Goal: Complete application form

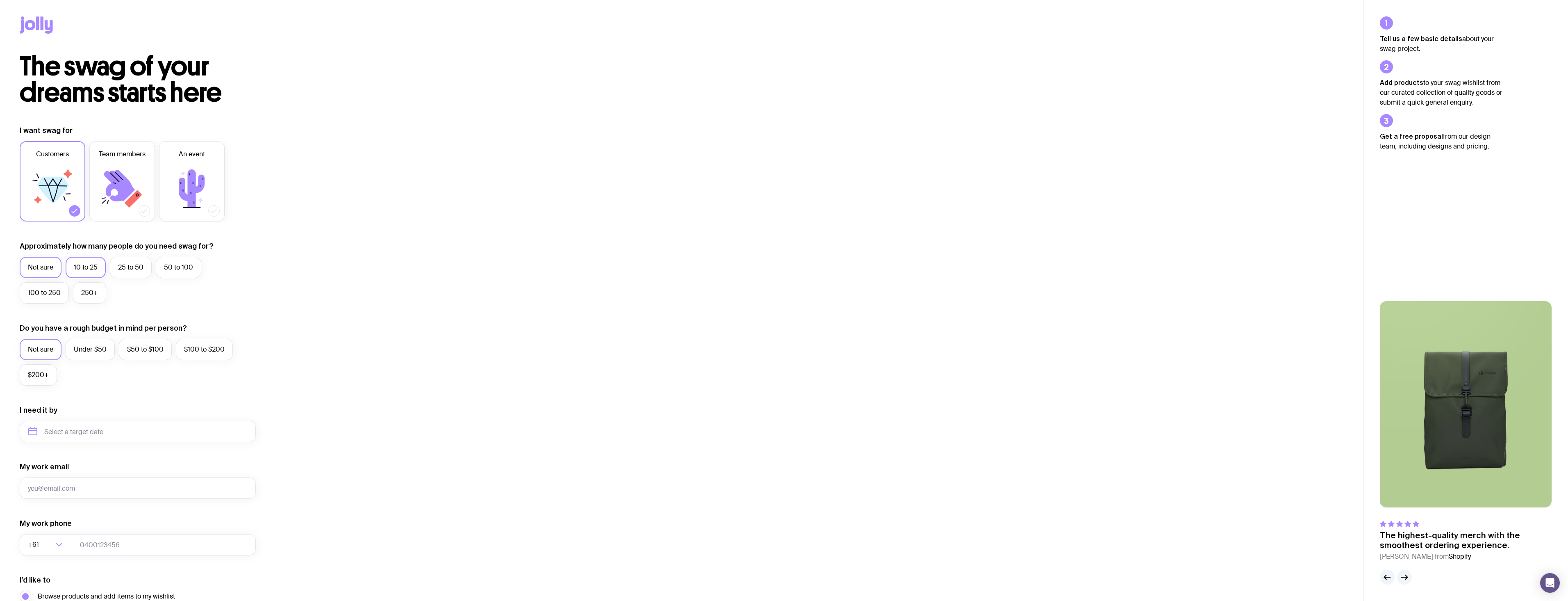
click at [76, 262] on label "10 to 25" at bounding box center [86, 267] width 40 height 21
click at [0, 0] on input "10 to 25" at bounding box center [0, 0] width 0 height 0
click at [77, 348] on label "Under $50" at bounding box center [90, 349] width 49 height 21
click at [0, 0] on input "Under $50" at bounding box center [0, 0] width 0 height 0
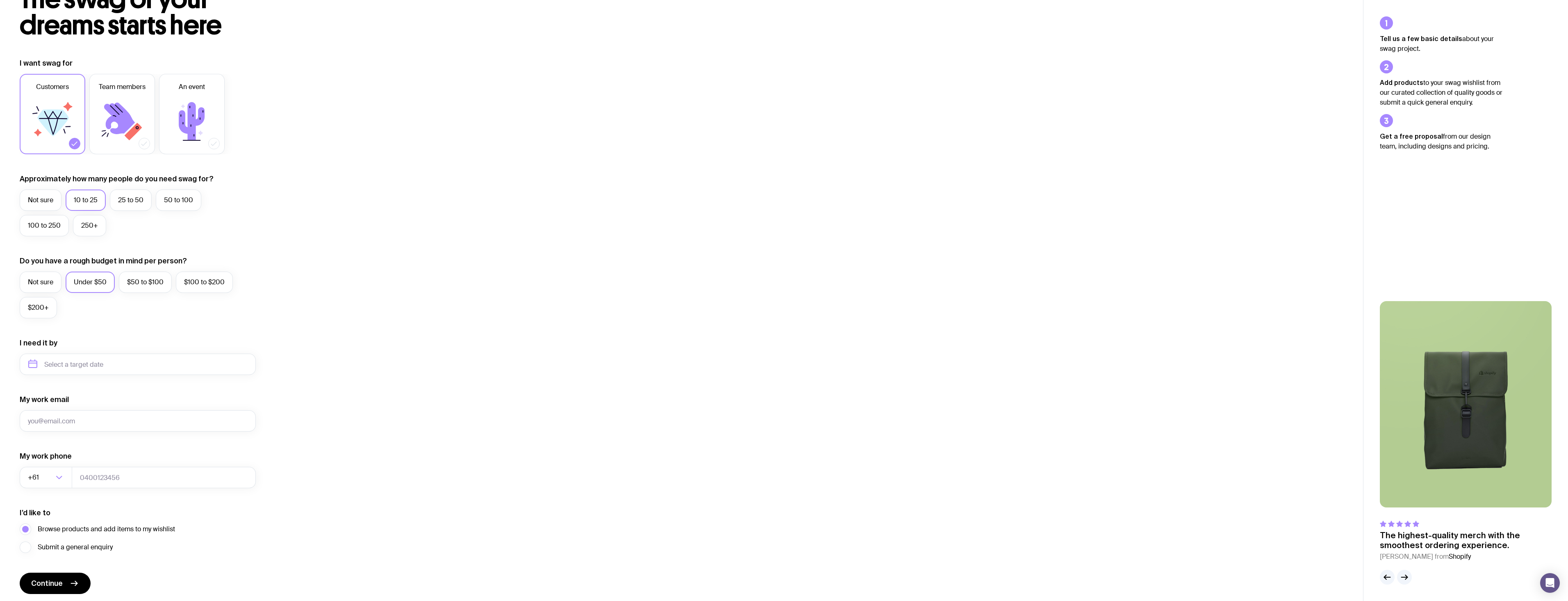
scroll to position [82, 0]
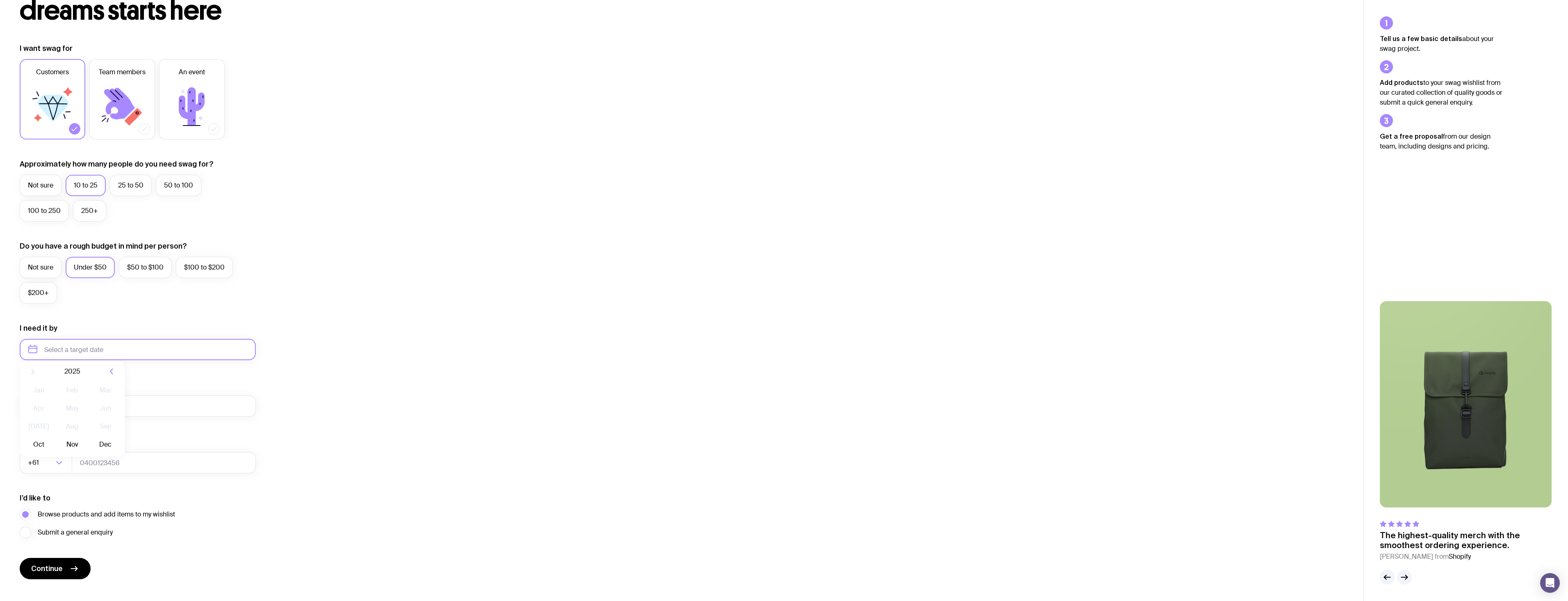
click at [83, 355] on input "text" at bounding box center [138, 349] width 236 height 21
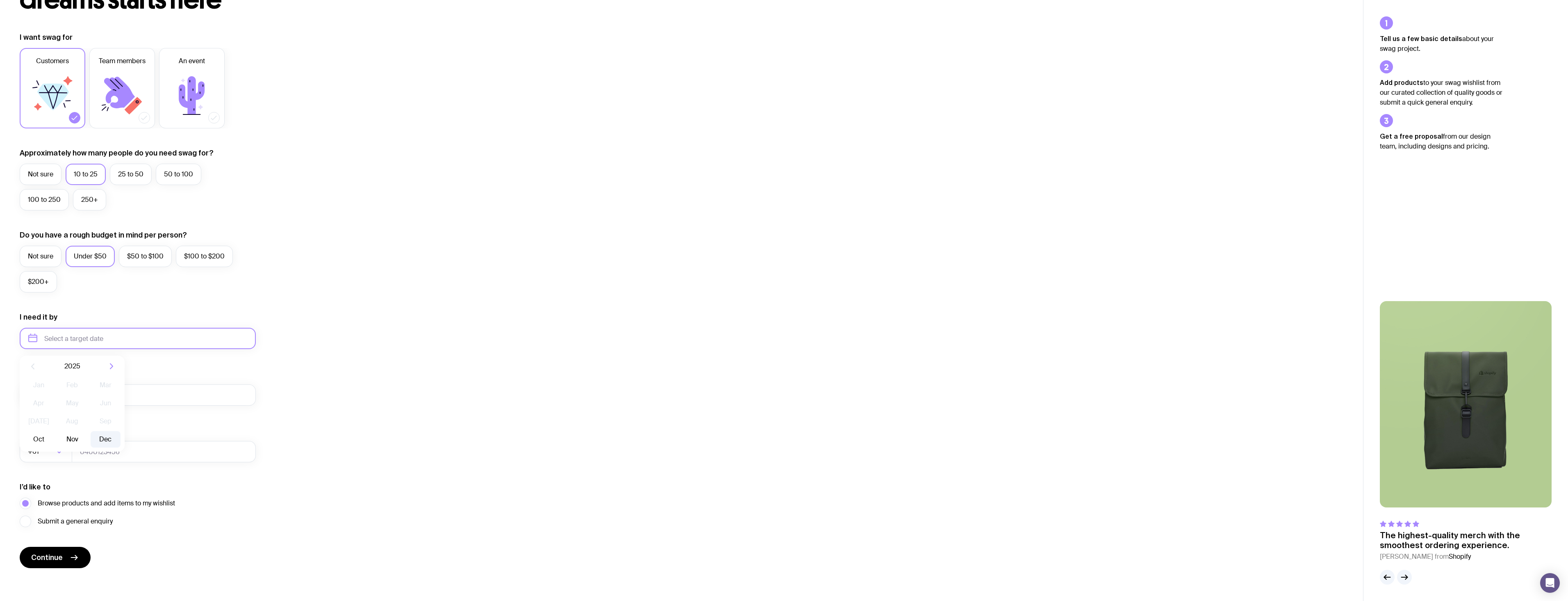
scroll to position [97, 0]
click at [104, 434] on button "Dec" at bounding box center [105, 436] width 30 height 16
type input "[DATE]"
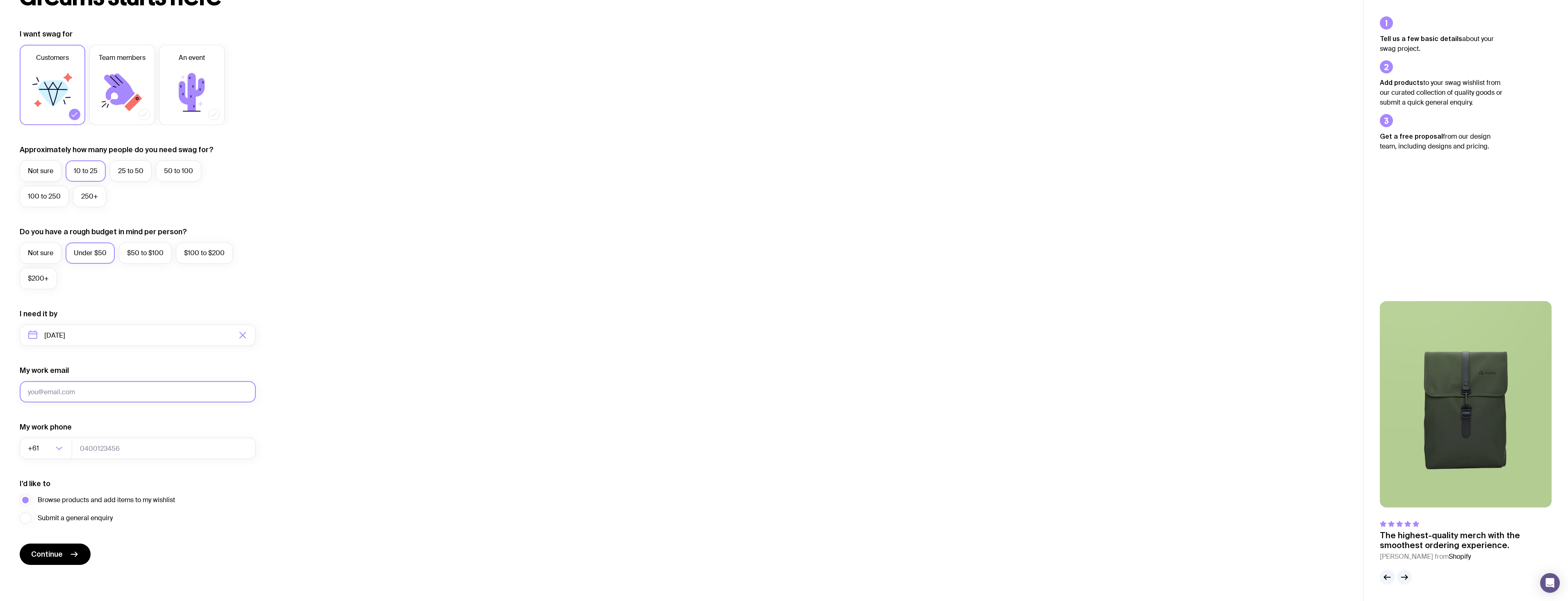
click at [117, 396] on input "My work email" at bounding box center [138, 392] width 236 height 21
click at [52, 550] on span "Continue" at bounding box center [47, 554] width 32 height 10
click at [51, 545] on button "Continue" at bounding box center [55, 554] width 71 height 21
click at [20, 543] on button "Continue" at bounding box center [55, 554] width 71 height 21
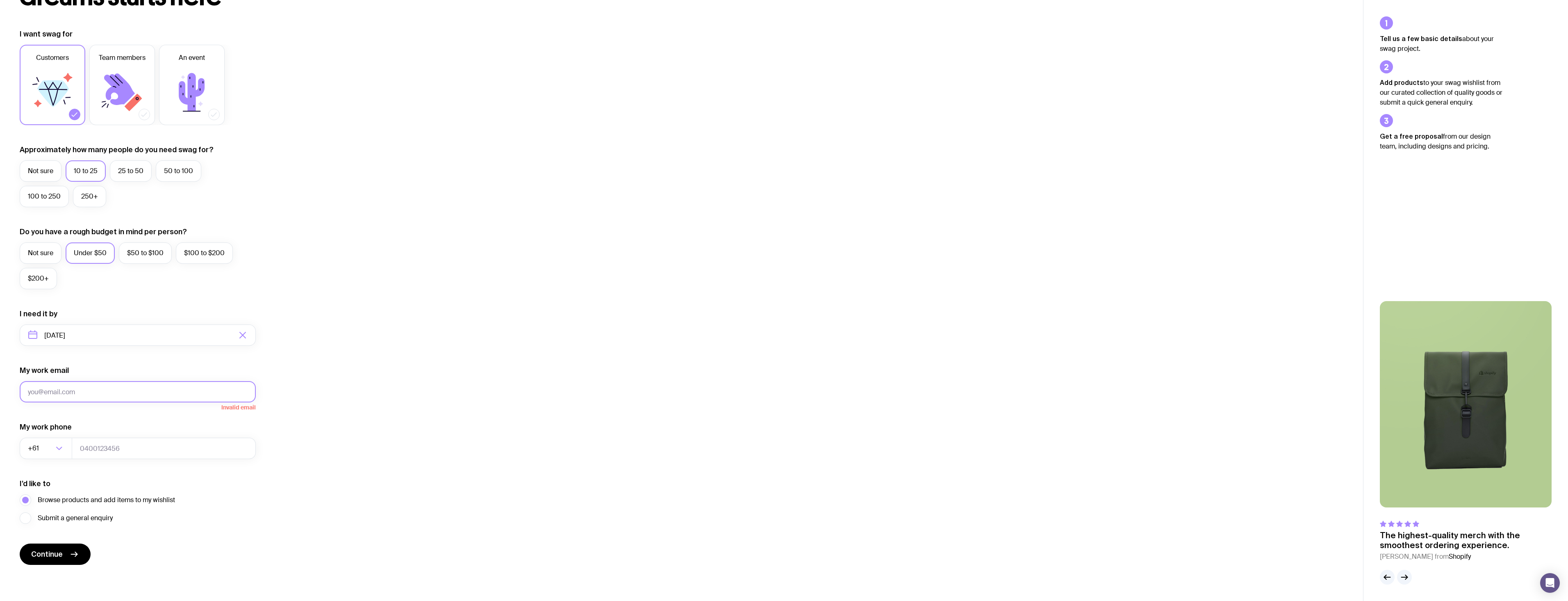
click at [20, 543] on button "Continue" at bounding box center [55, 554] width 71 height 21
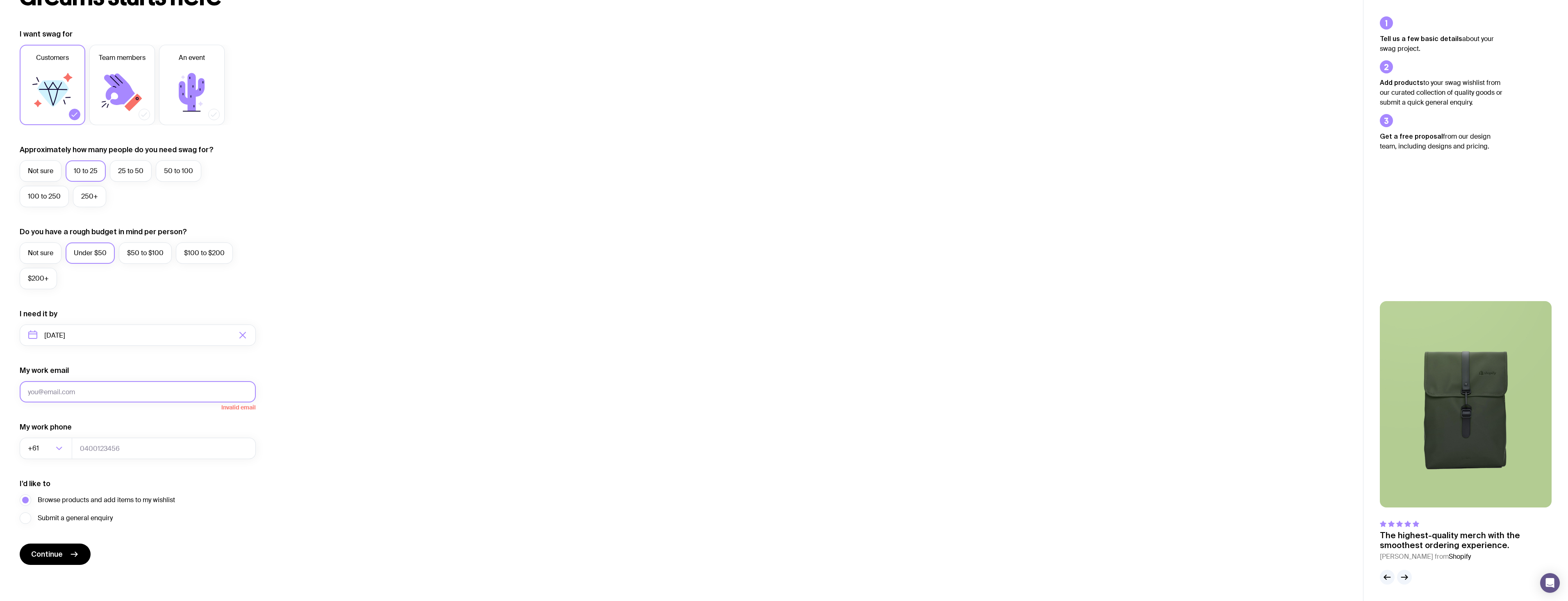
click at [20, 543] on button "Continue" at bounding box center [55, 554] width 71 height 21
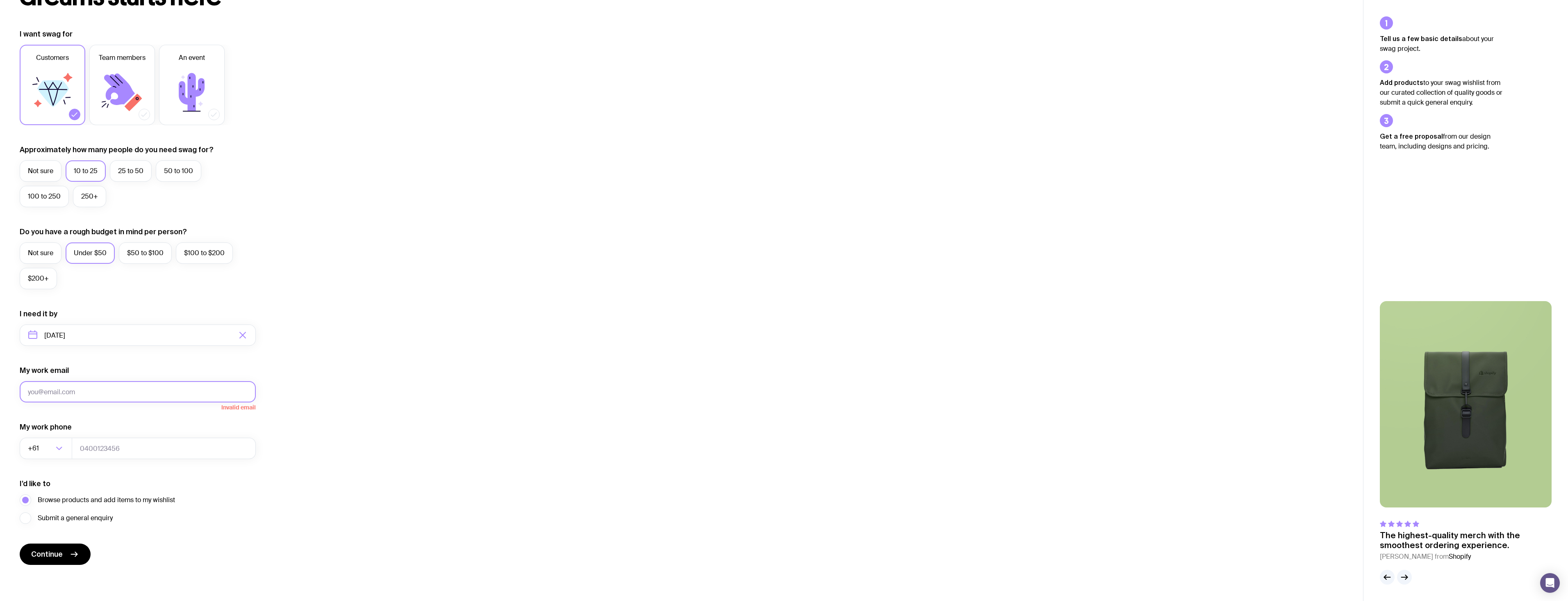
click at [20, 543] on button "Continue" at bounding box center [55, 554] width 71 height 21
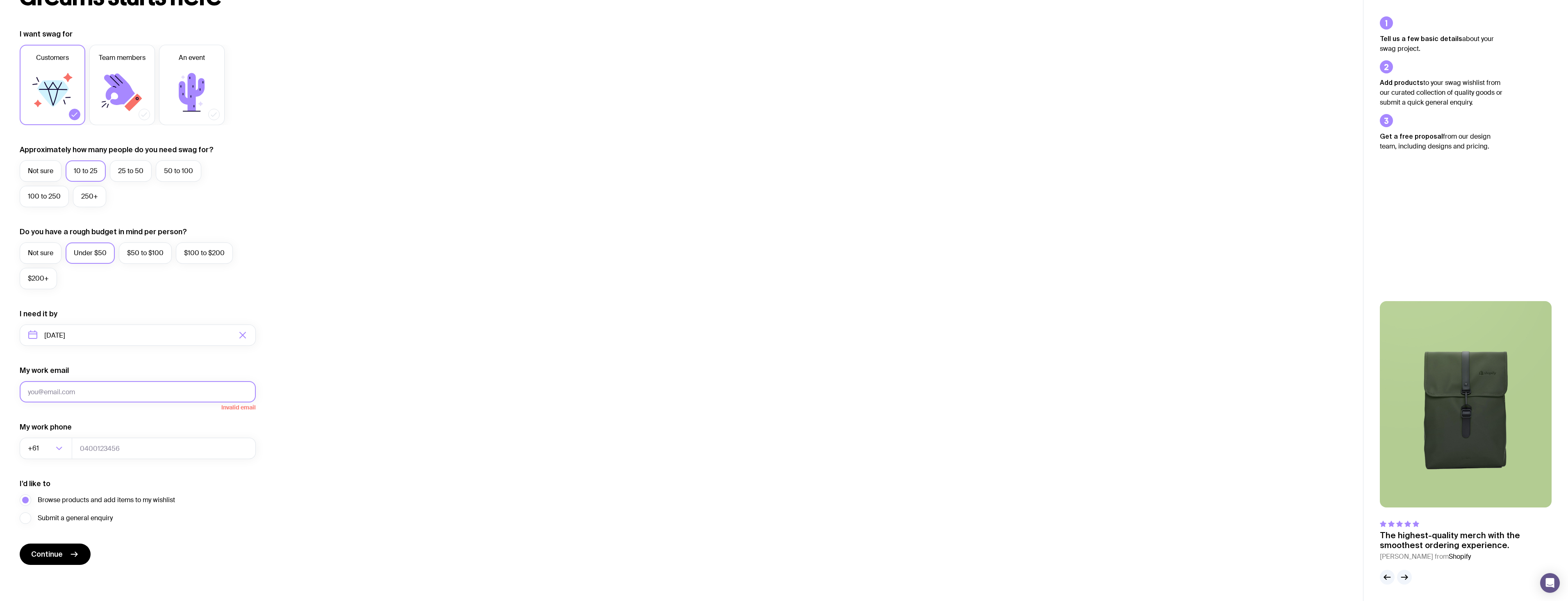
click at [20, 543] on button "Continue" at bounding box center [55, 554] width 71 height 21
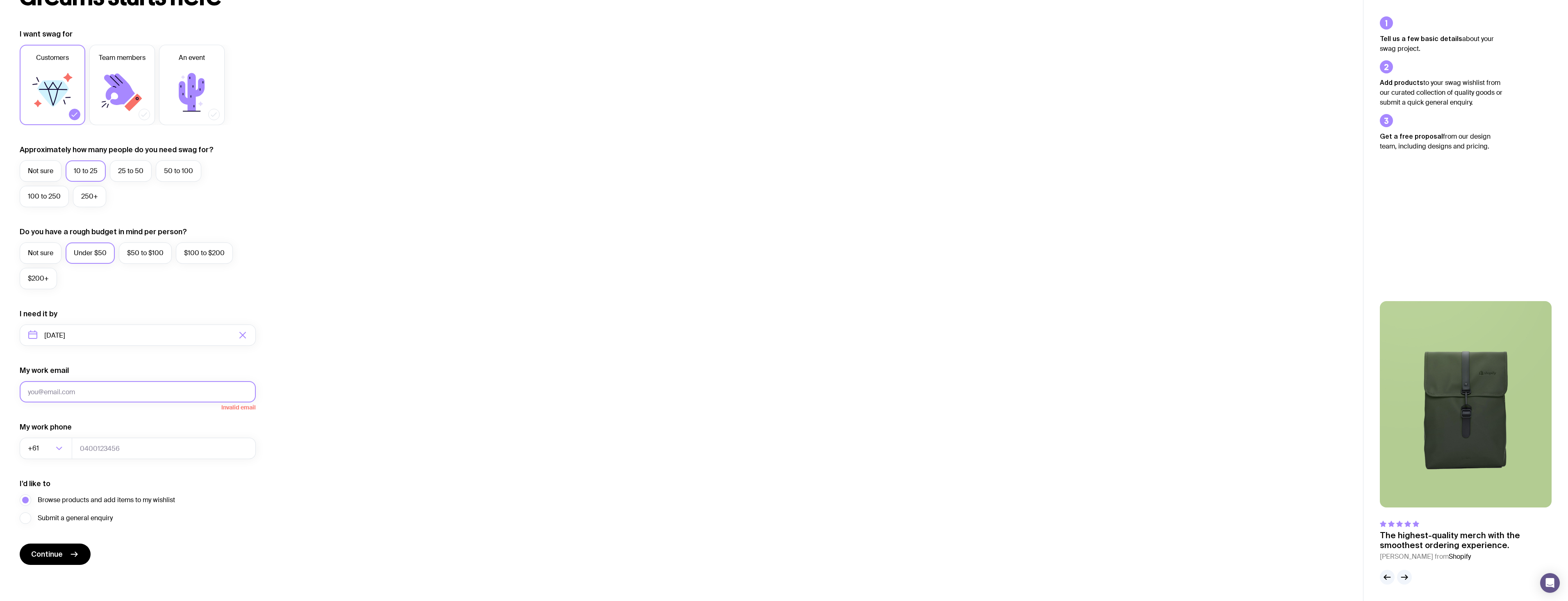
click at [20, 543] on button "Continue" at bounding box center [55, 554] width 71 height 21
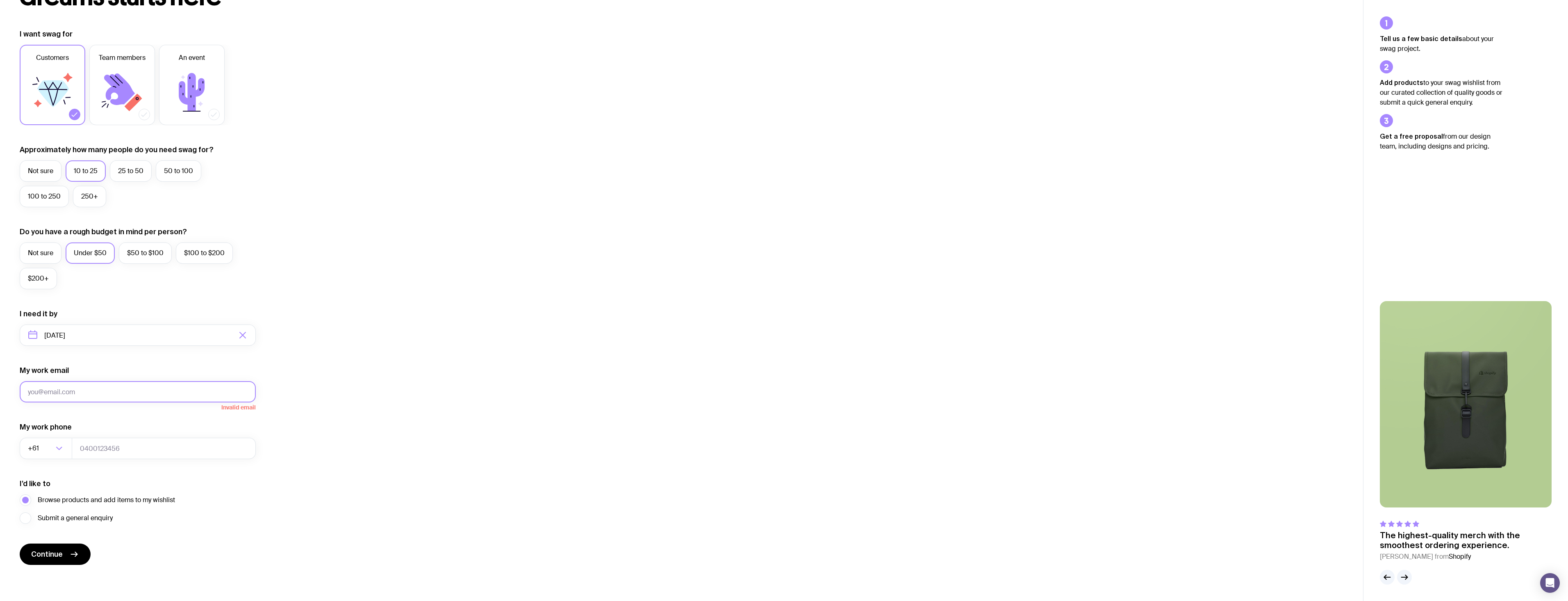
click at [20, 543] on button "Continue" at bounding box center [55, 554] width 71 height 21
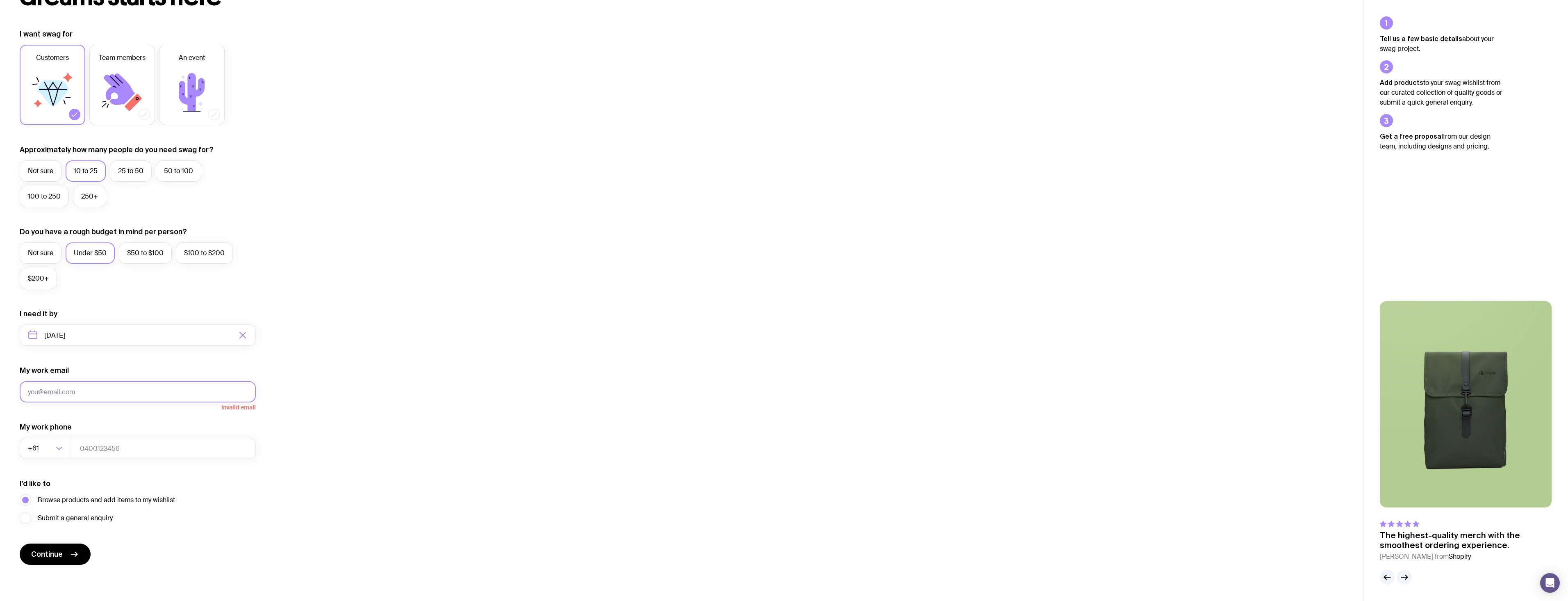
click at [20, 543] on button "Continue" at bounding box center [55, 554] width 71 height 21
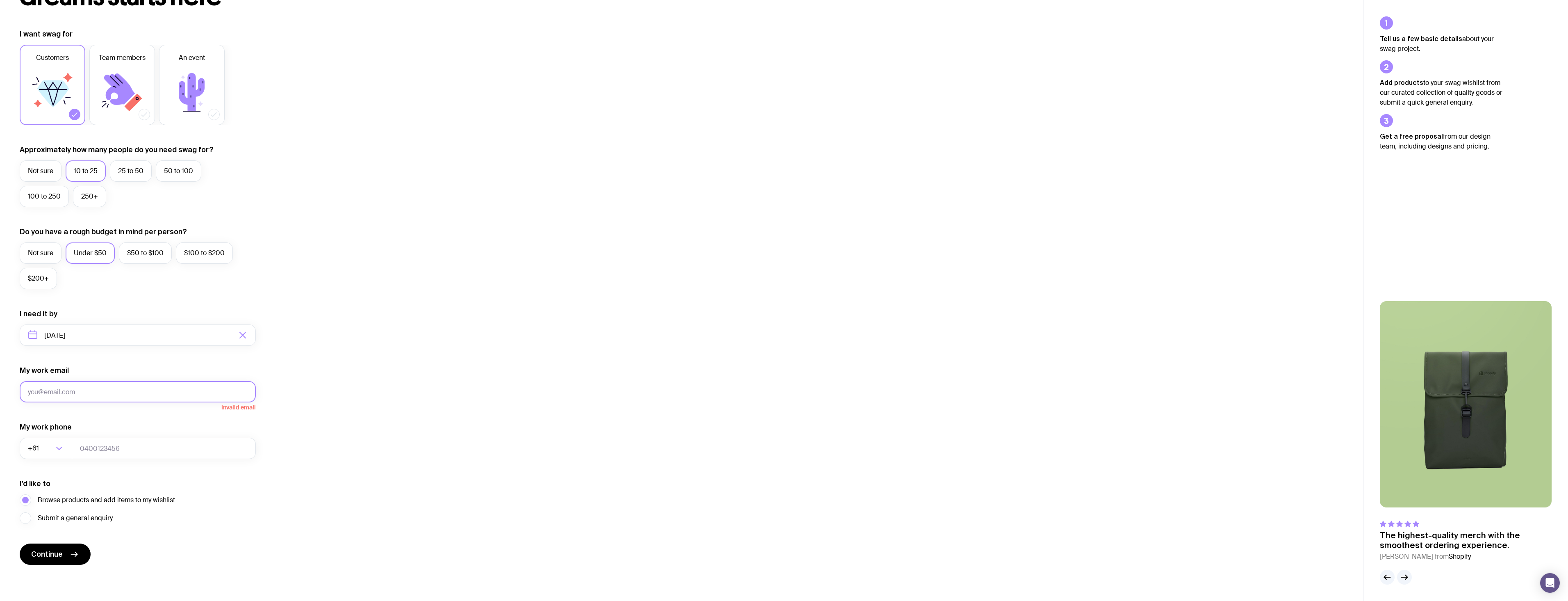
click at [20, 543] on button "Continue" at bounding box center [55, 554] width 71 height 21
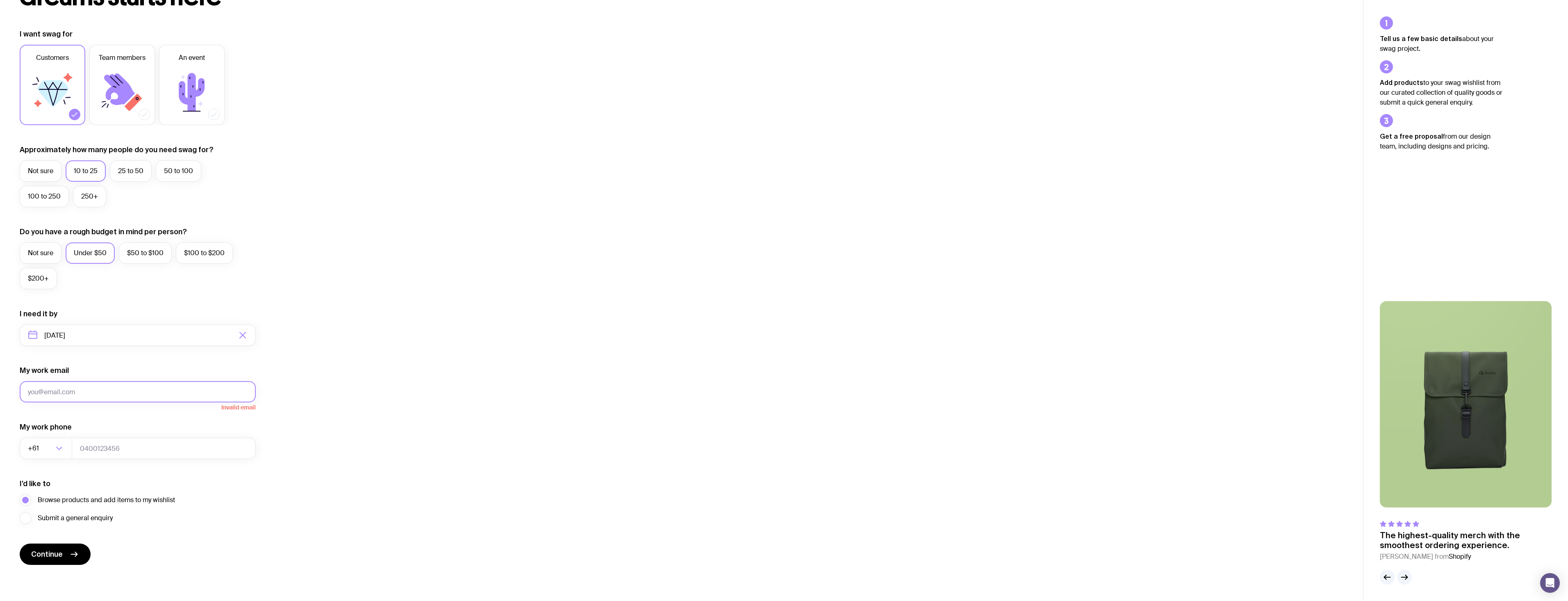
click at [20, 543] on button "Continue" at bounding box center [55, 554] width 71 height 21
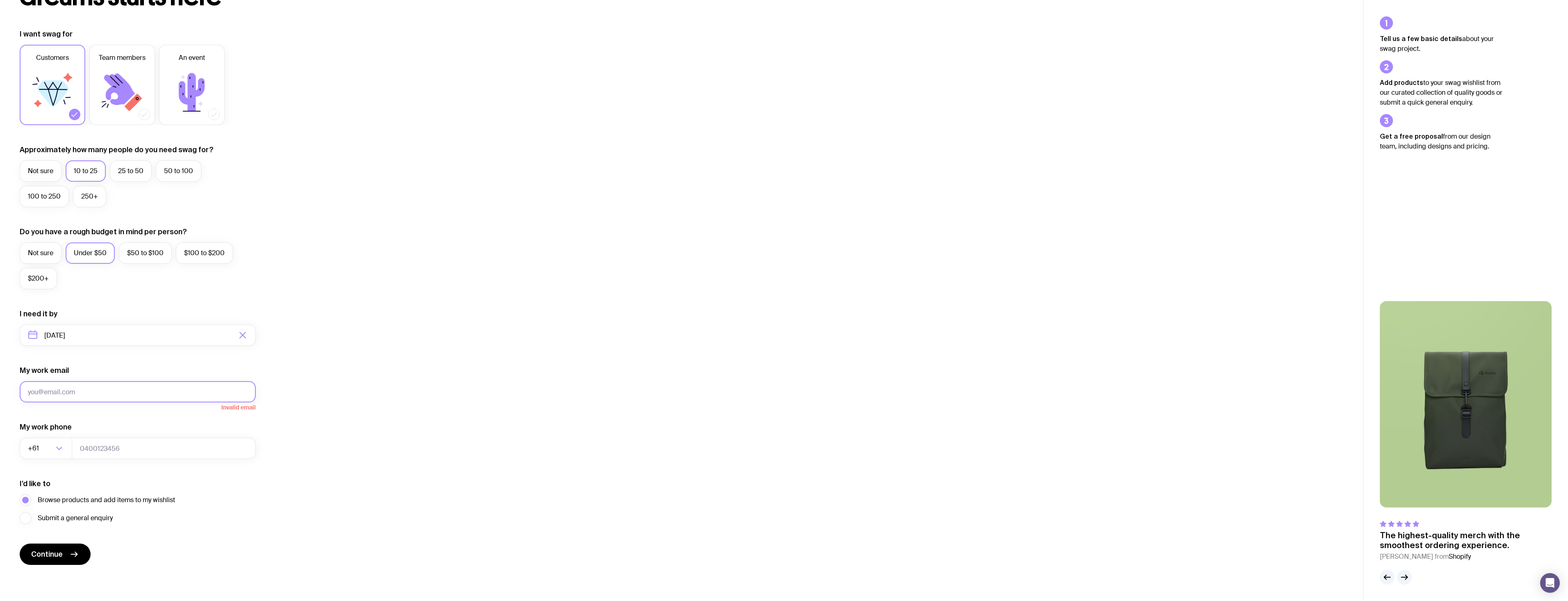
click at [20, 543] on button "Continue" at bounding box center [55, 554] width 71 height 21
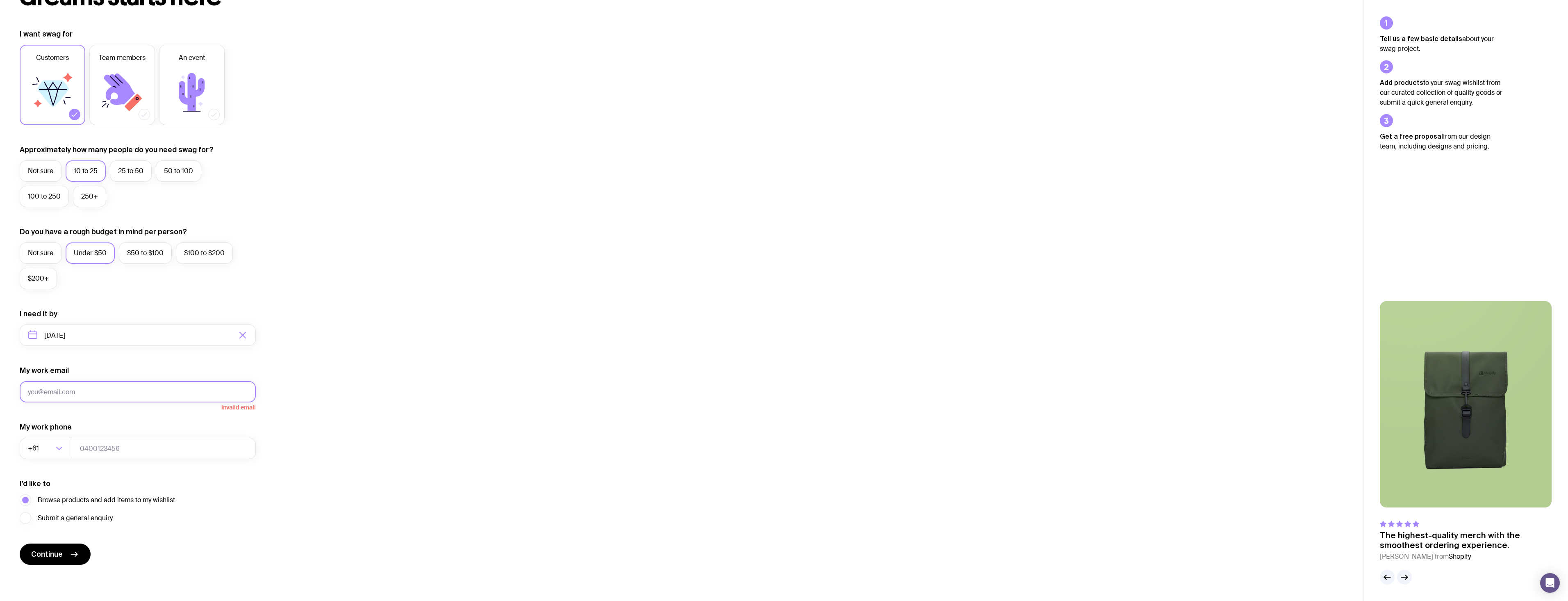
click at [20, 543] on button "Continue" at bounding box center [55, 554] width 71 height 21
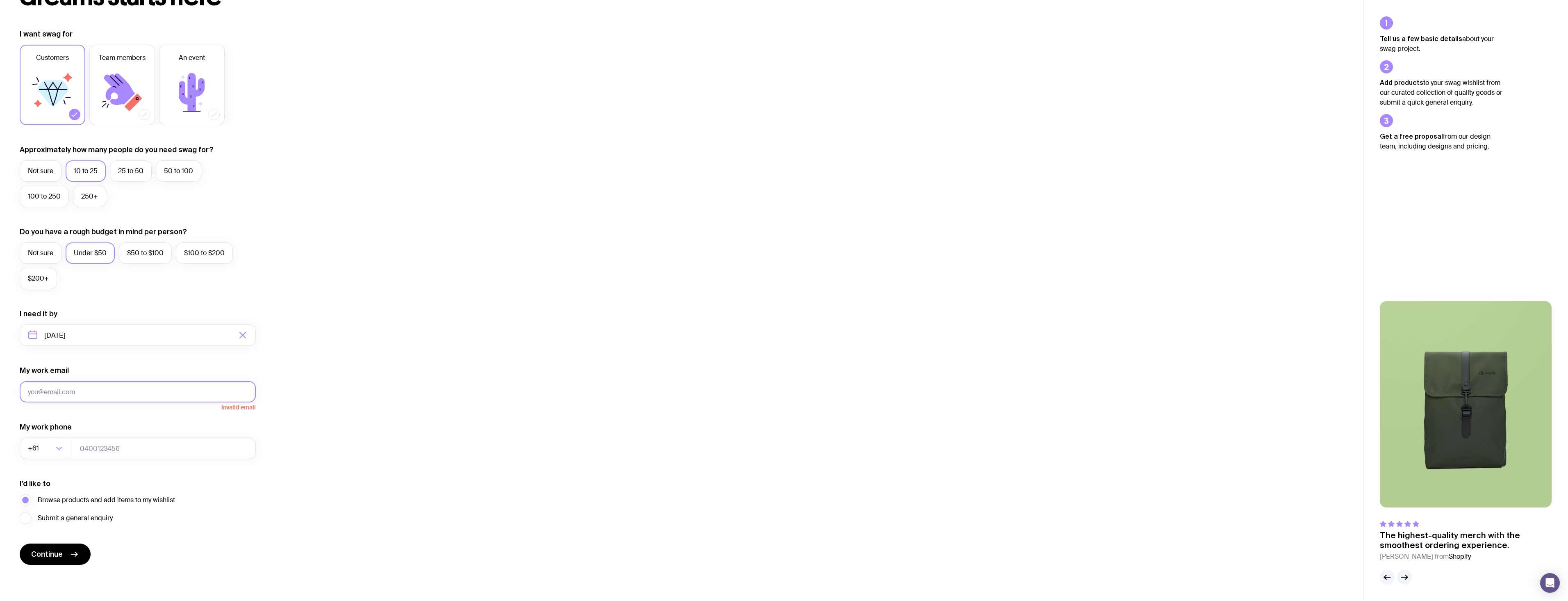
click at [20, 543] on button "Continue" at bounding box center [55, 554] width 71 height 21
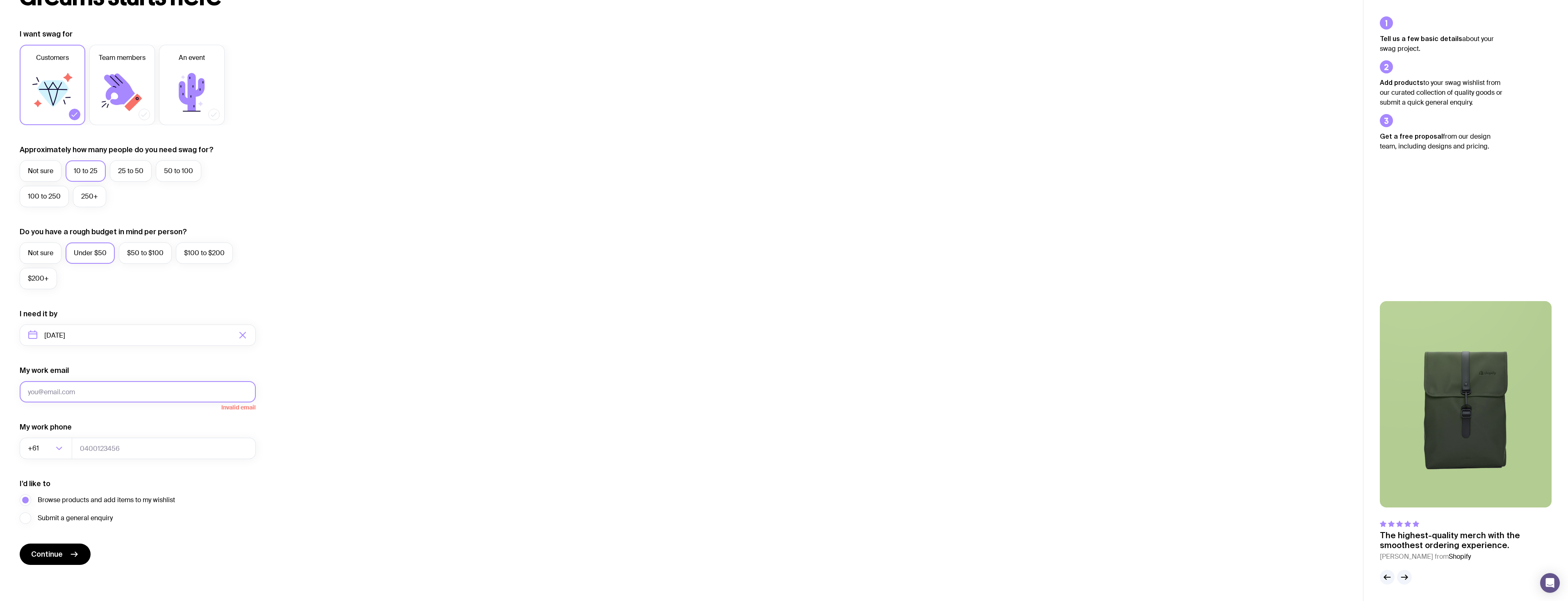
click at [20, 543] on button "Continue" at bounding box center [55, 554] width 71 height 21
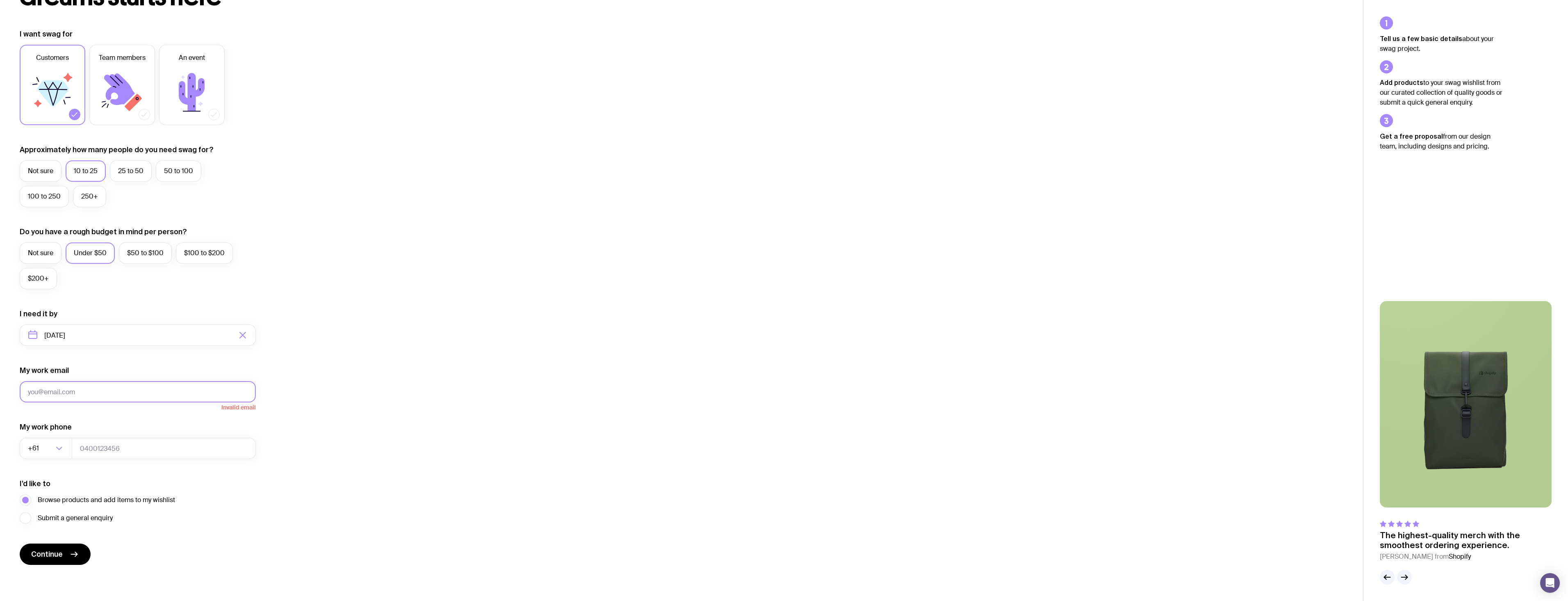
click at [20, 543] on button "Continue" at bounding box center [55, 554] width 71 height 21
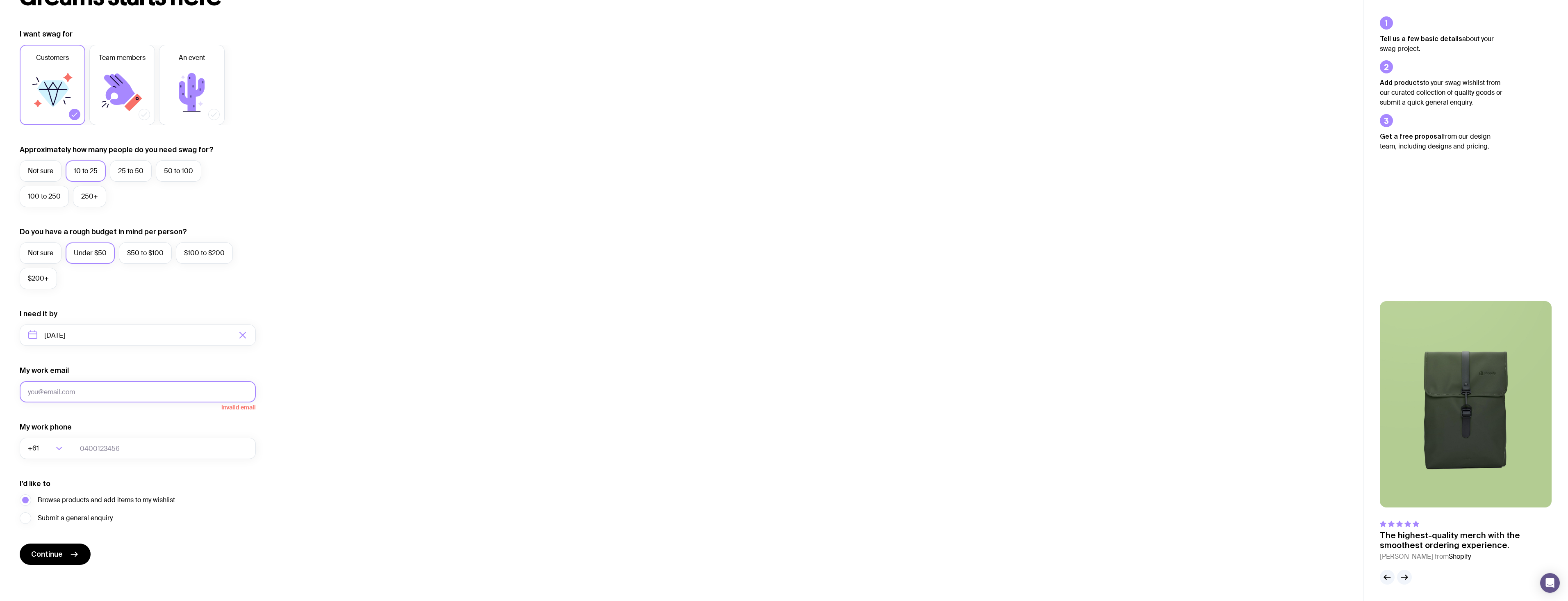
click at [20, 543] on button "Continue" at bounding box center [55, 554] width 71 height 21
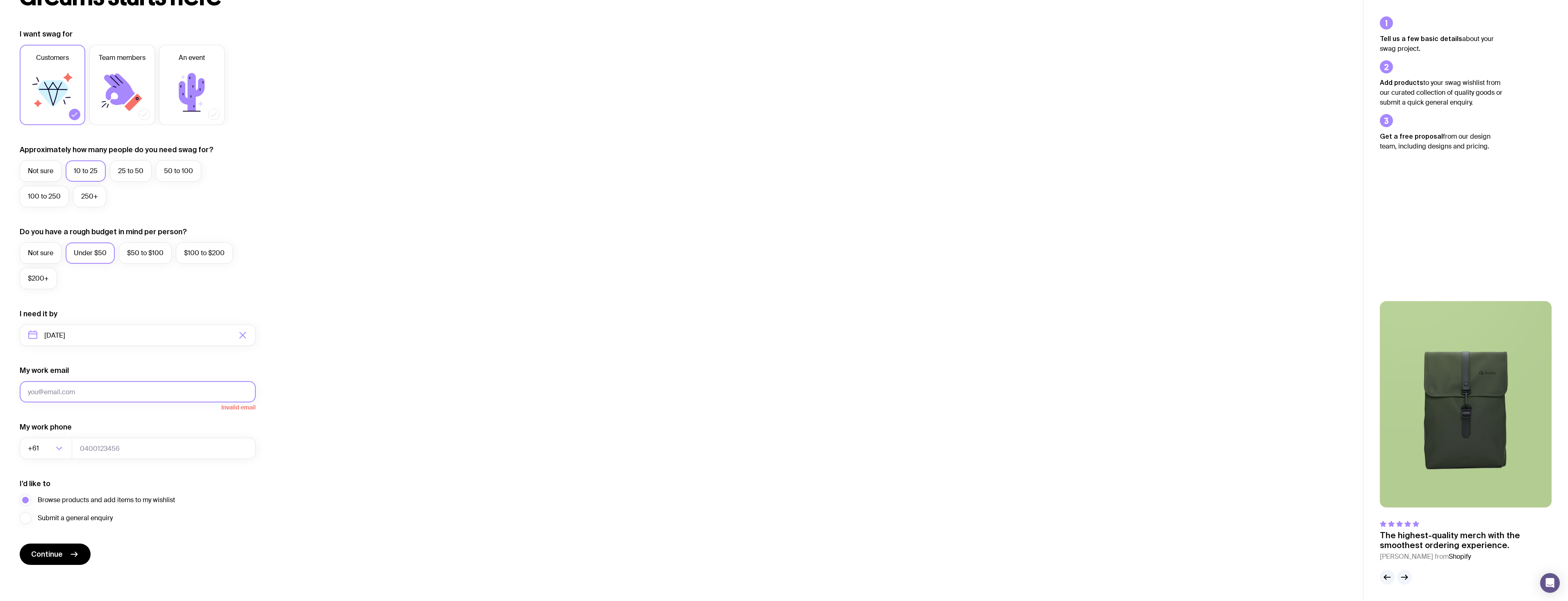
click at [20, 543] on button "Continue" at bounding box center [55, 554] width 71 height 21
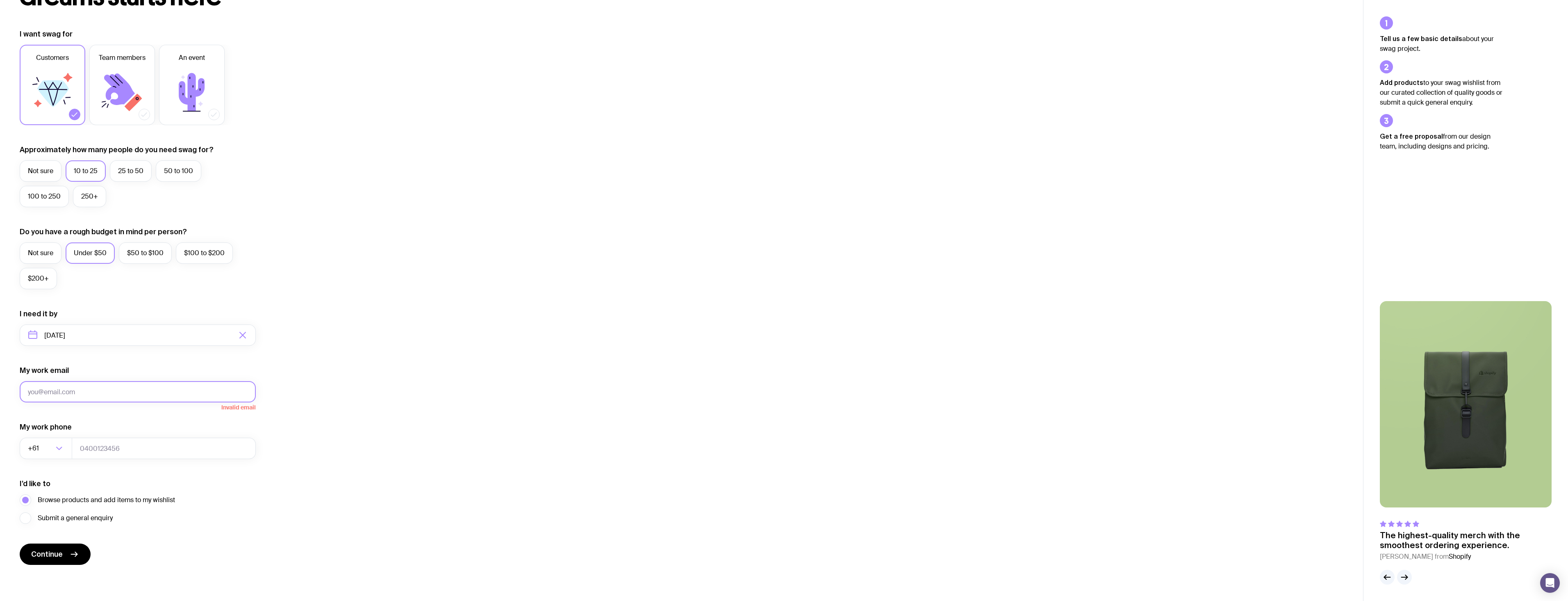
click at [20, 543] on button "Continue" at bounding box center [55, 554] width 71 height 21
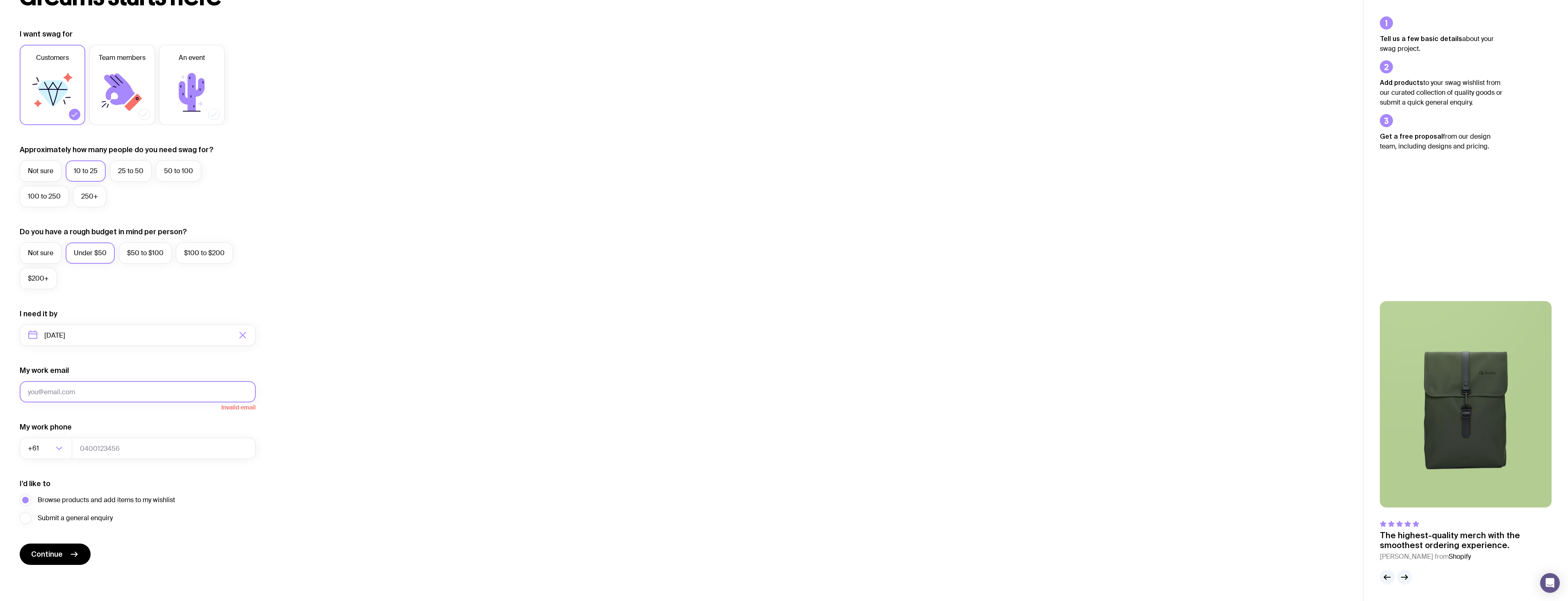
click at [20, 543] on button "Continue" at bounding box center [55, 554] width 71 height 21
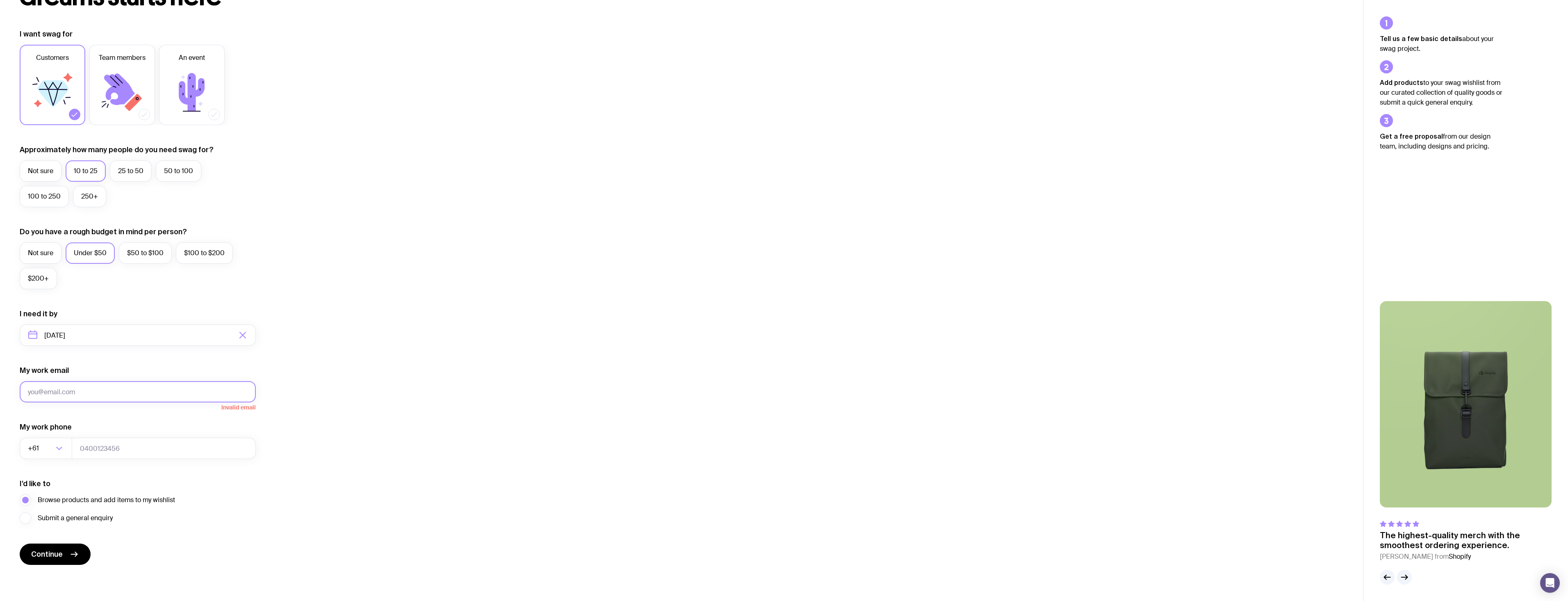
click at [20, 543] on button "Continue" at bounding box center [55, 554] width 71 height 21
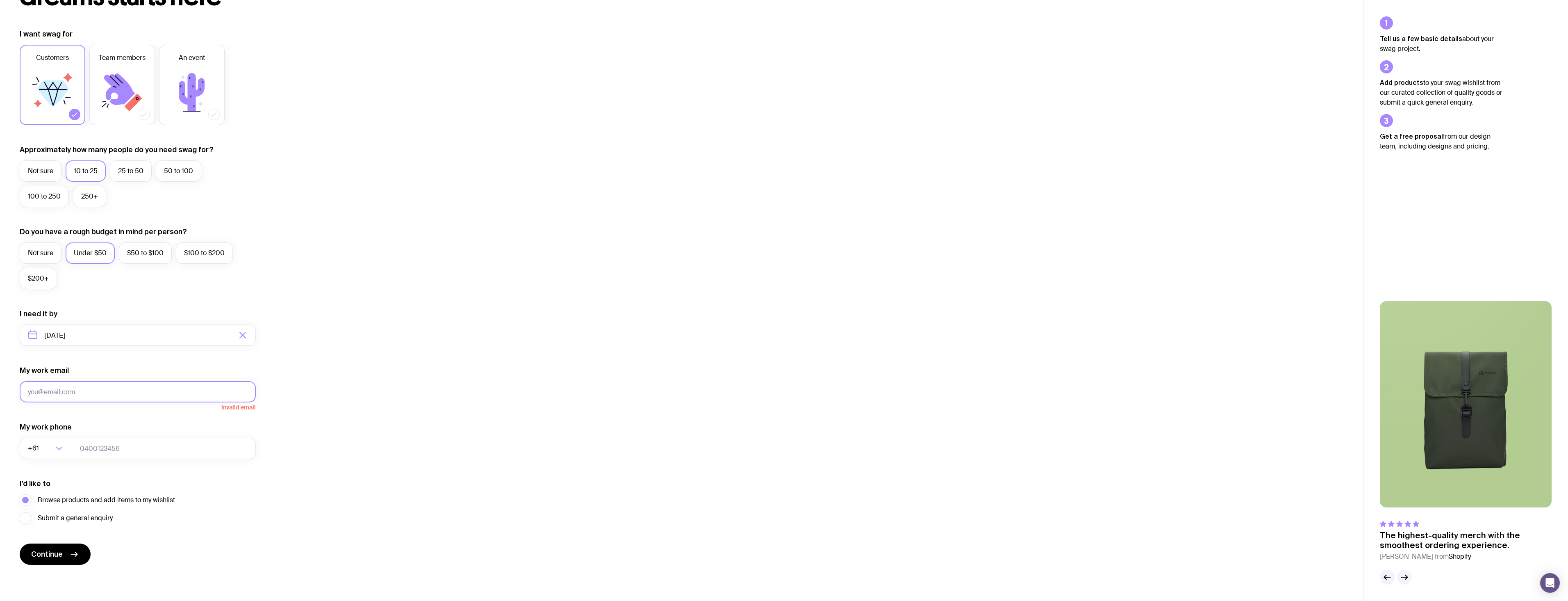
click at [20, 543] on button "Continue" at bounding box center [55, 554] width 71 height 21
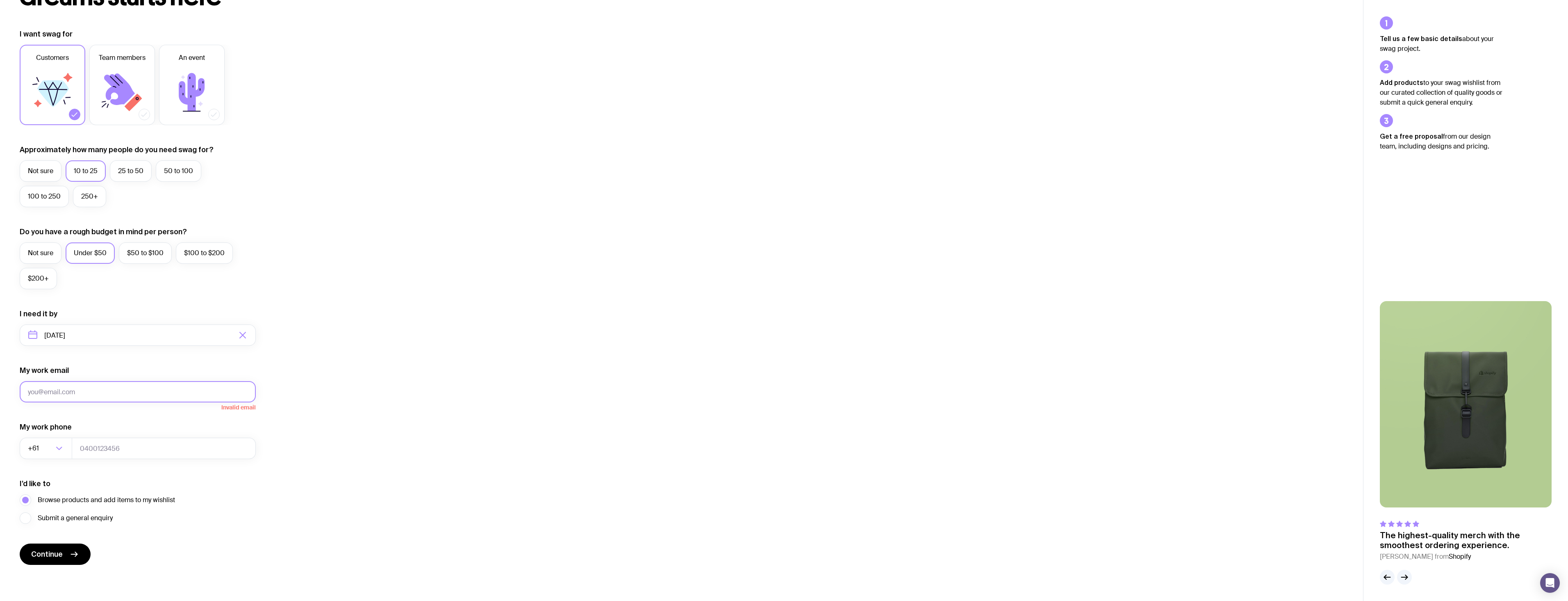
click at [20, 543] on button "Continue" at bounding box center [55, 554] width 71 height 21
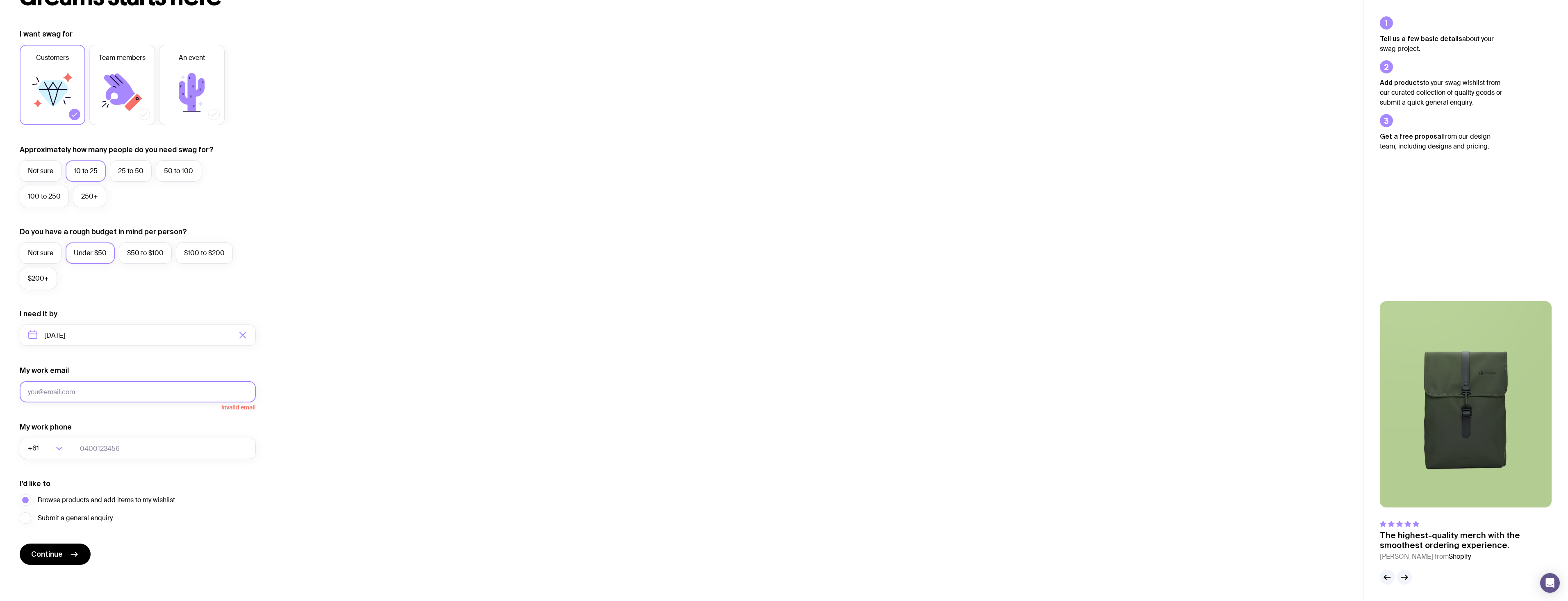
click at [20, 543] on button "Continue" at bounding box center [55, 554] width 71 height 21
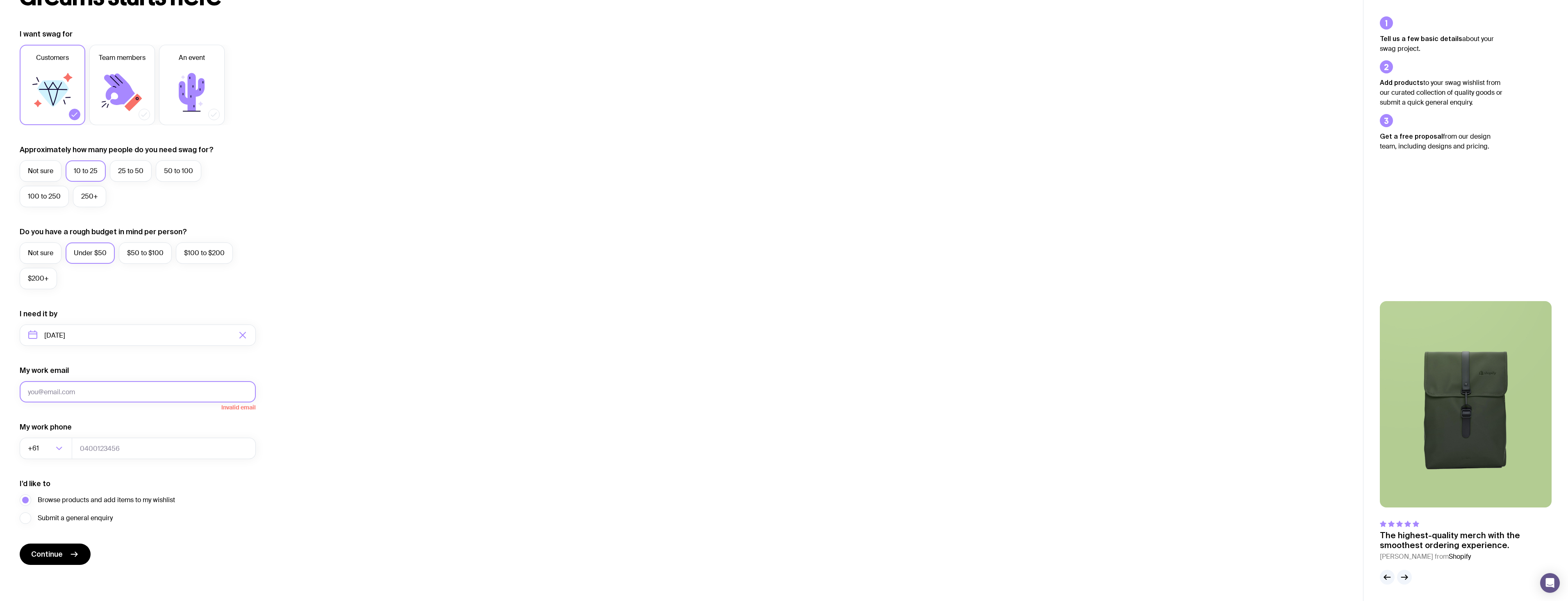
click at [20, 543] on button "Continue" at bounding box center [55, 554] width 71 height 21
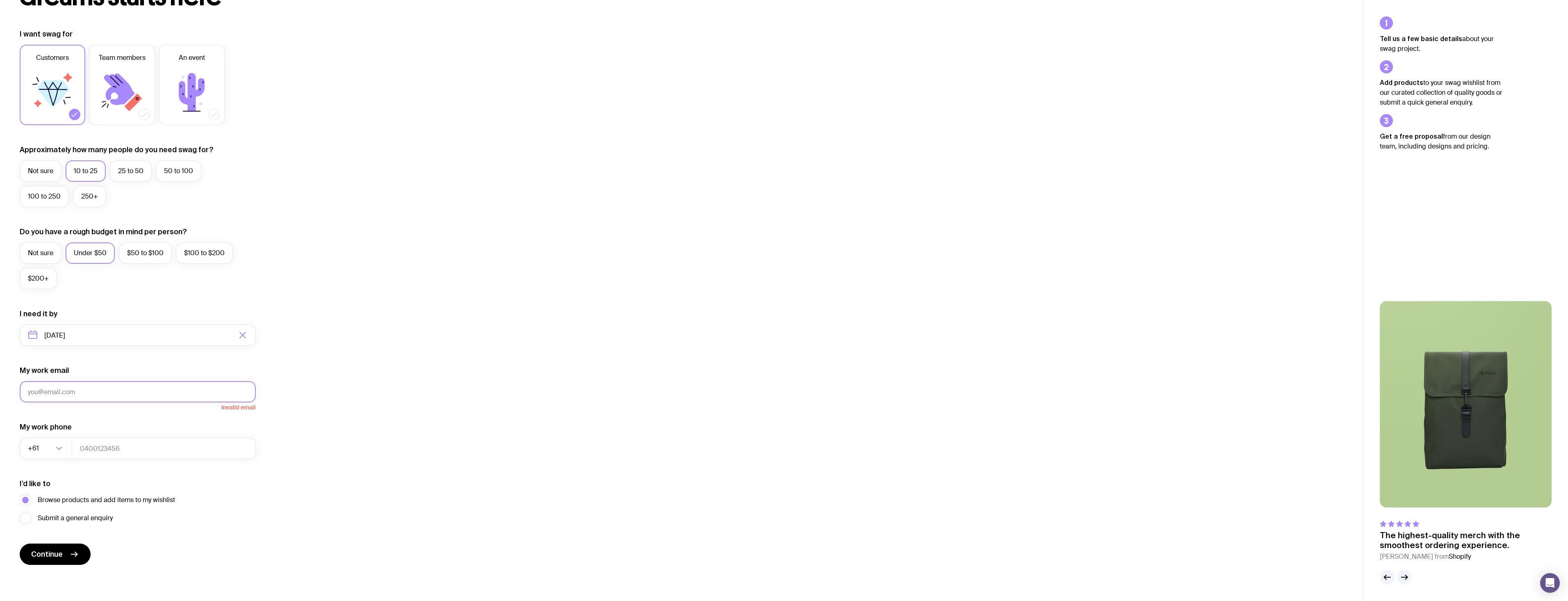
click at [20, 543] on button "Continue" at bounding box center [55, 554] width 71 height 21
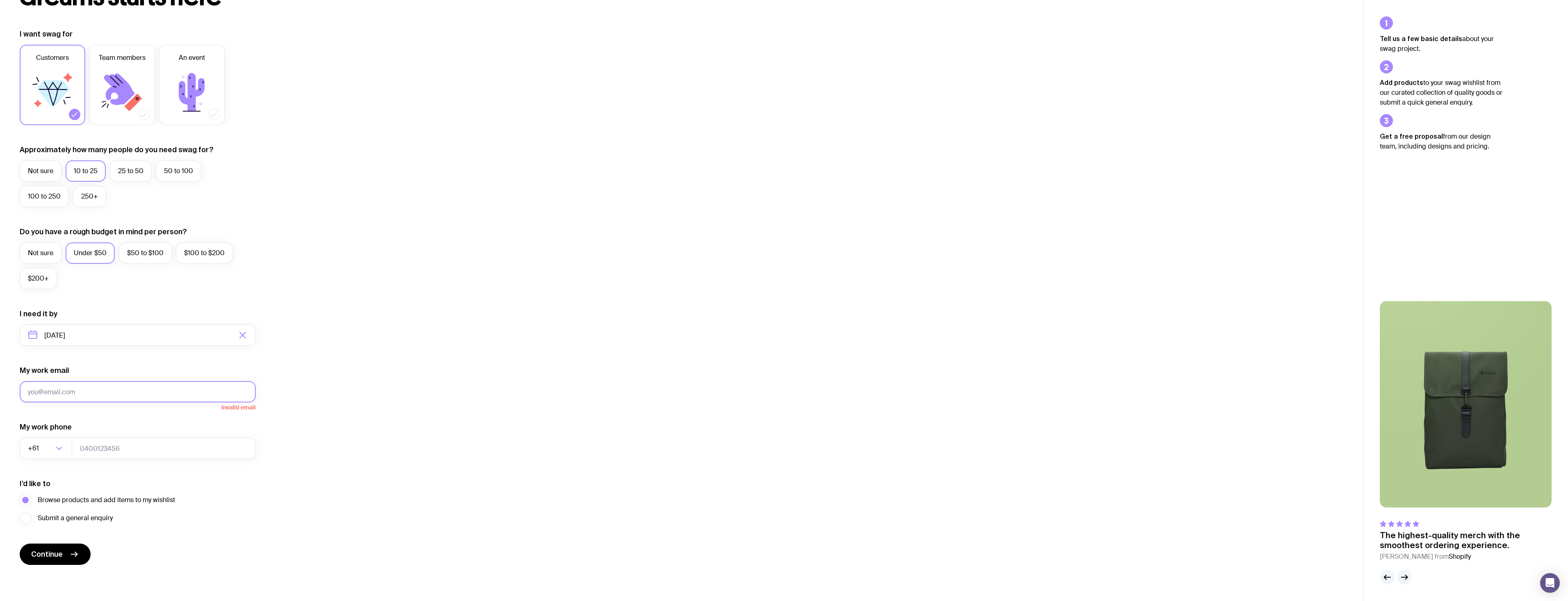
click at [20, 543] on button "Continue" at bounding box center [55, 554] width 71 height 21
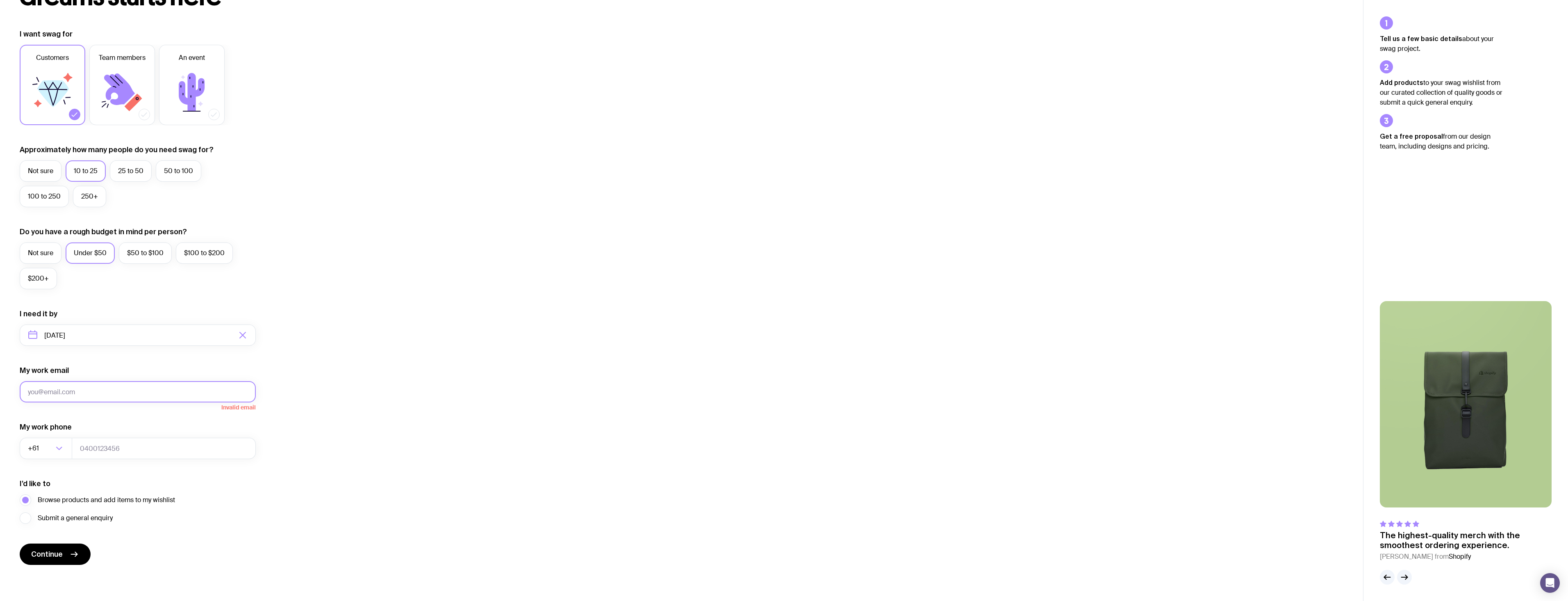
click at [20, 543] on button "Continue" at bounding box center [55, 554] width 71 height 21
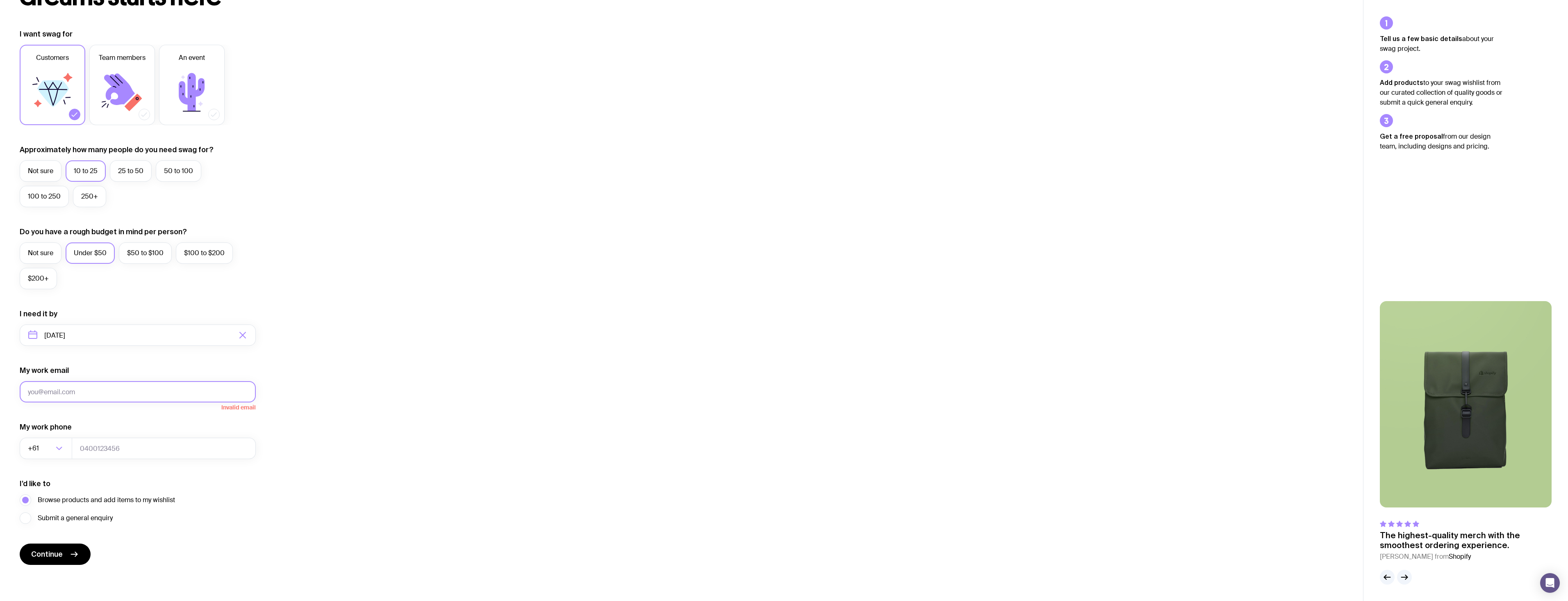
click at [20, 543] on button "Continue" at bounding box center [55, 554] width 71 height 21
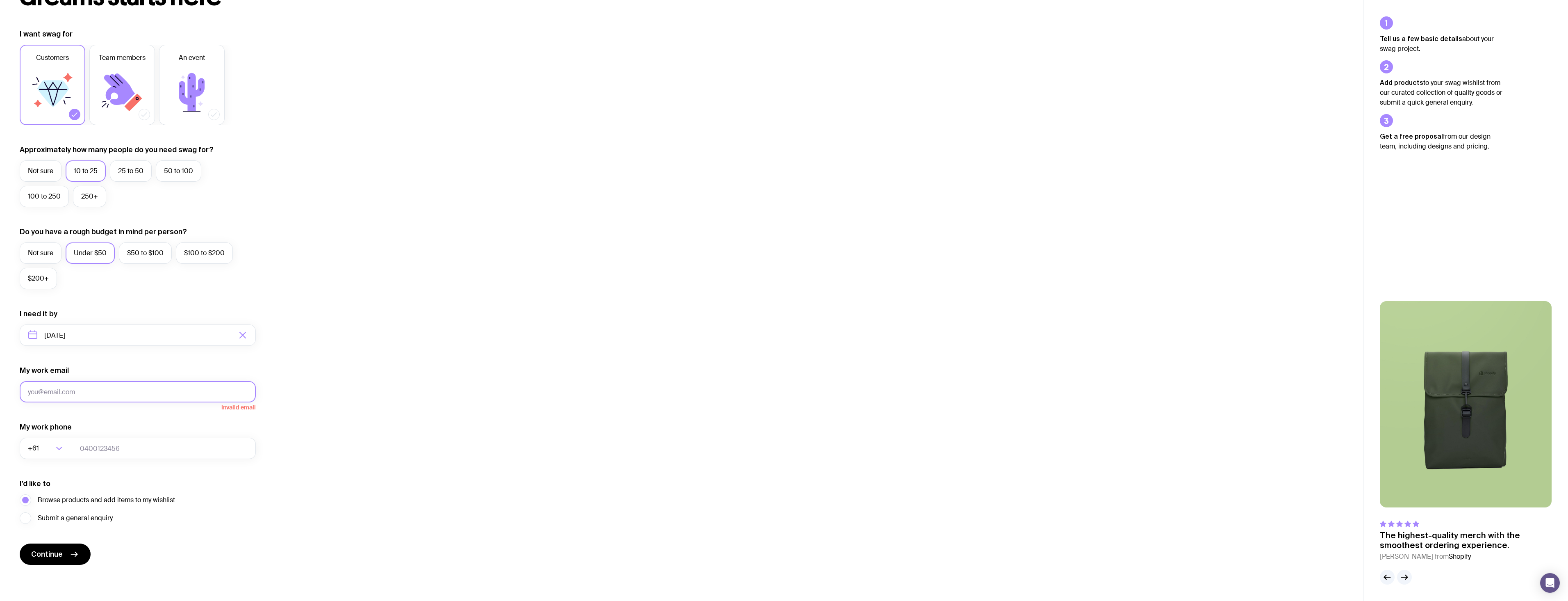
click at [20, 543] on button "Continue" at bounding box center [55, 554] width 71 height 21
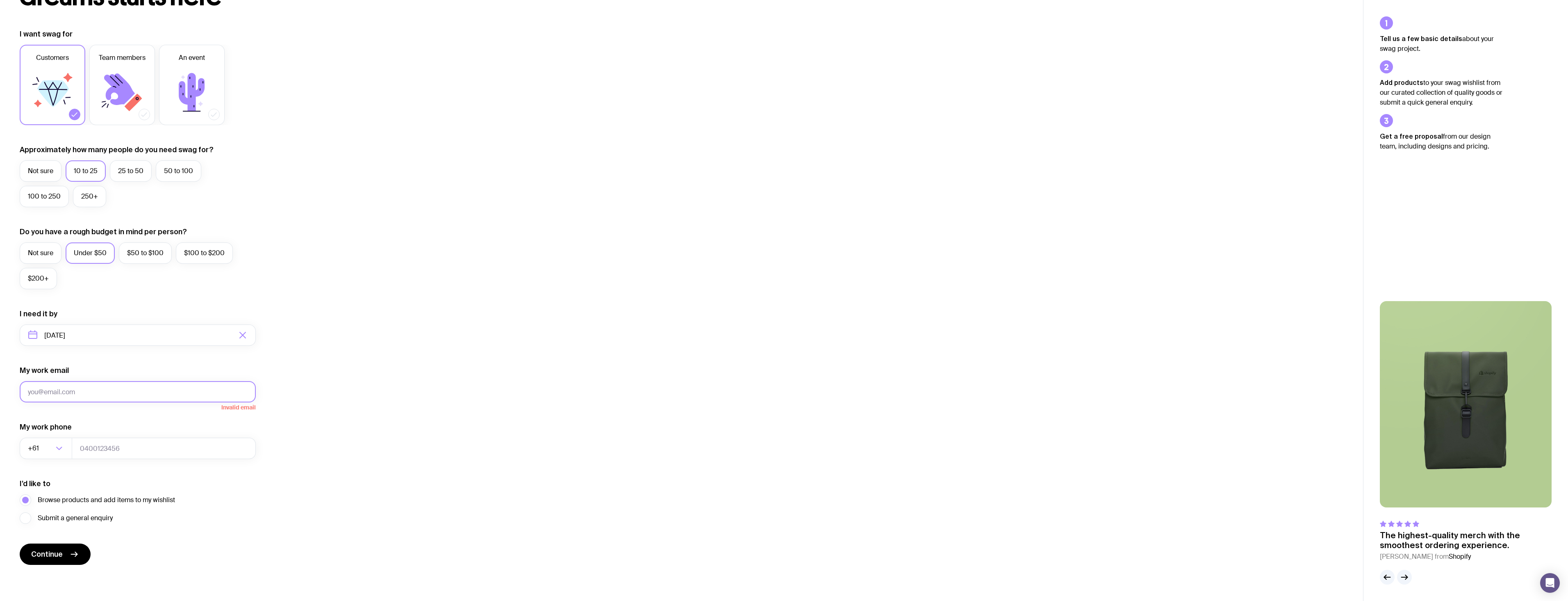
click at [20, 543] on button "Continue" at bounding box center [55, 554] width 71 height 21
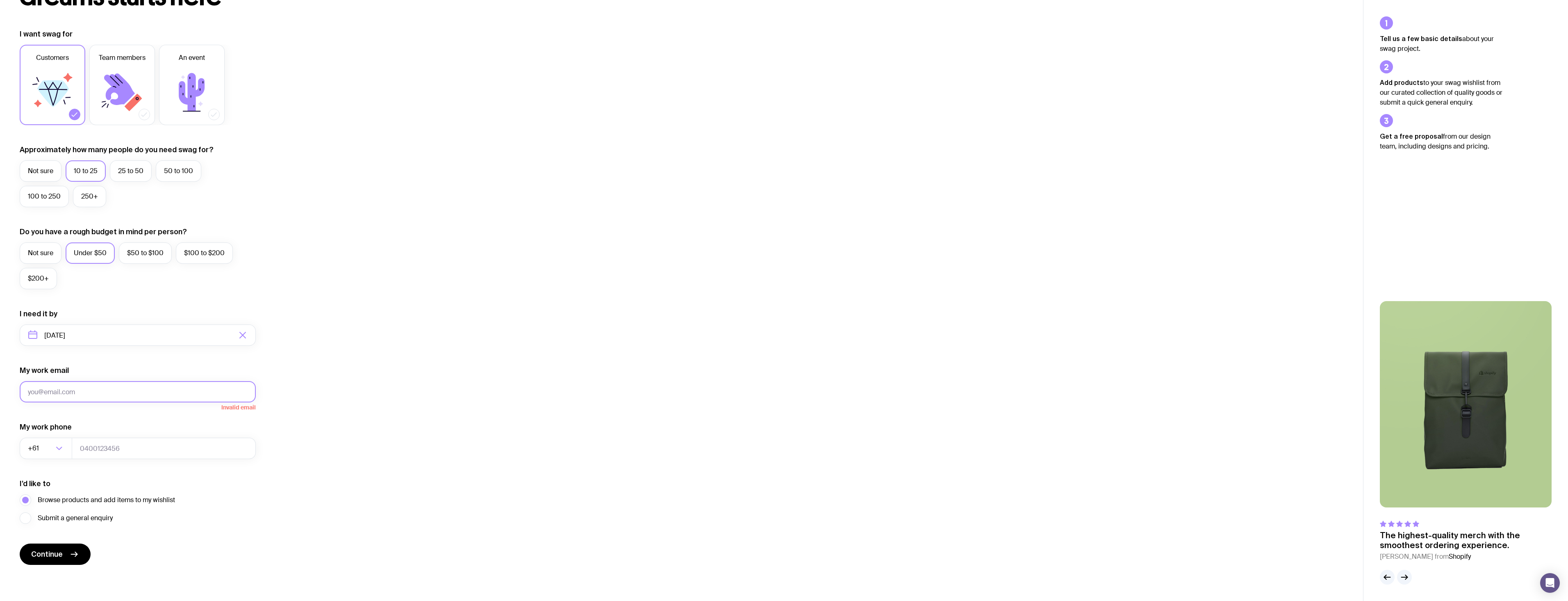
click at [20, 543] on button "Continue" at bounding box center [55, 554] width 71 height 21
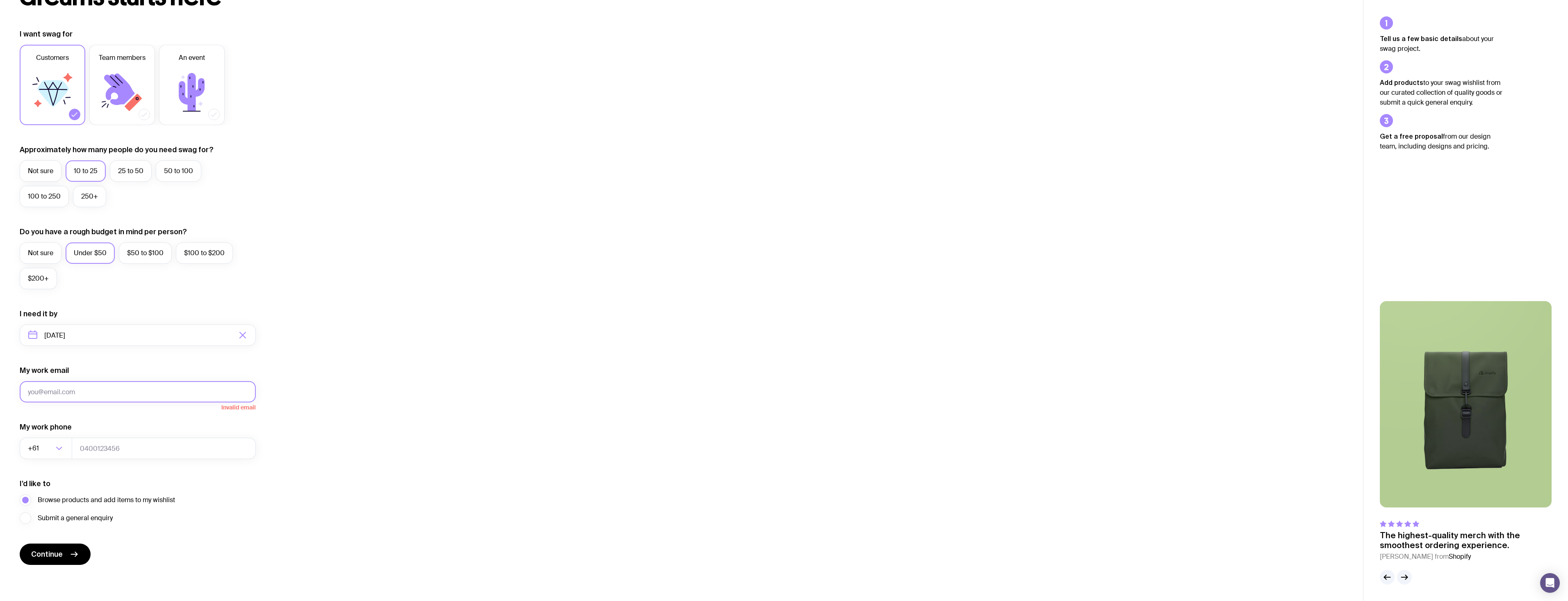
click at [20, 543] on button "Continue" at bounding box center [55, 554] width 71 height 21
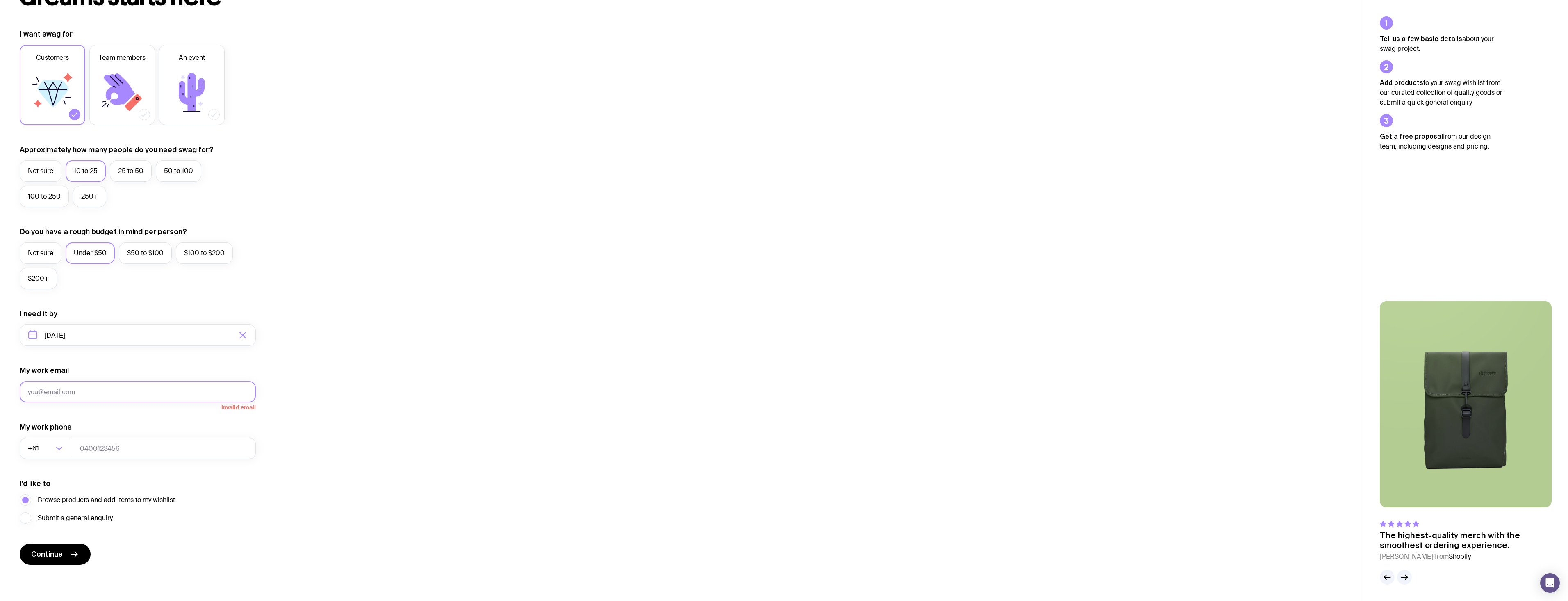
click at [20, 543] on button "Continue" at bounding box center [55, 554] width 71 height 21
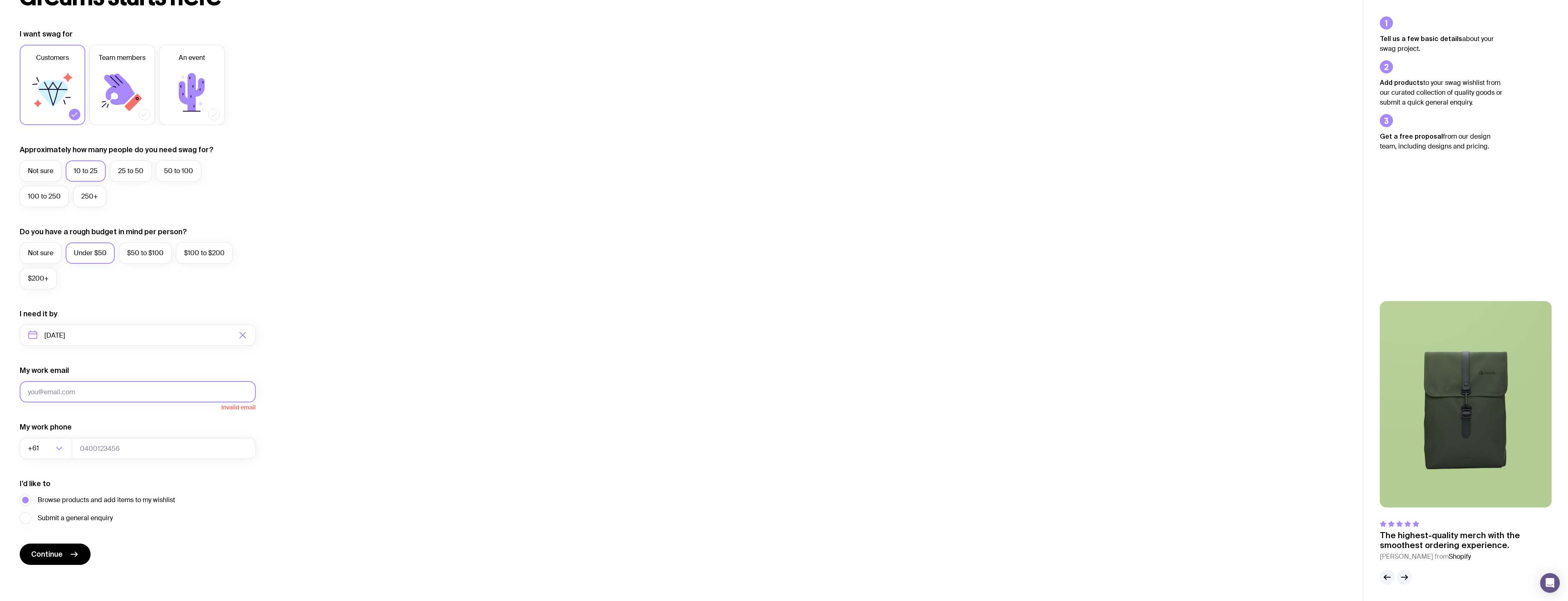
click at [20, 543] on button "Continue" at bounding box center [55, 554] width 71 height 21
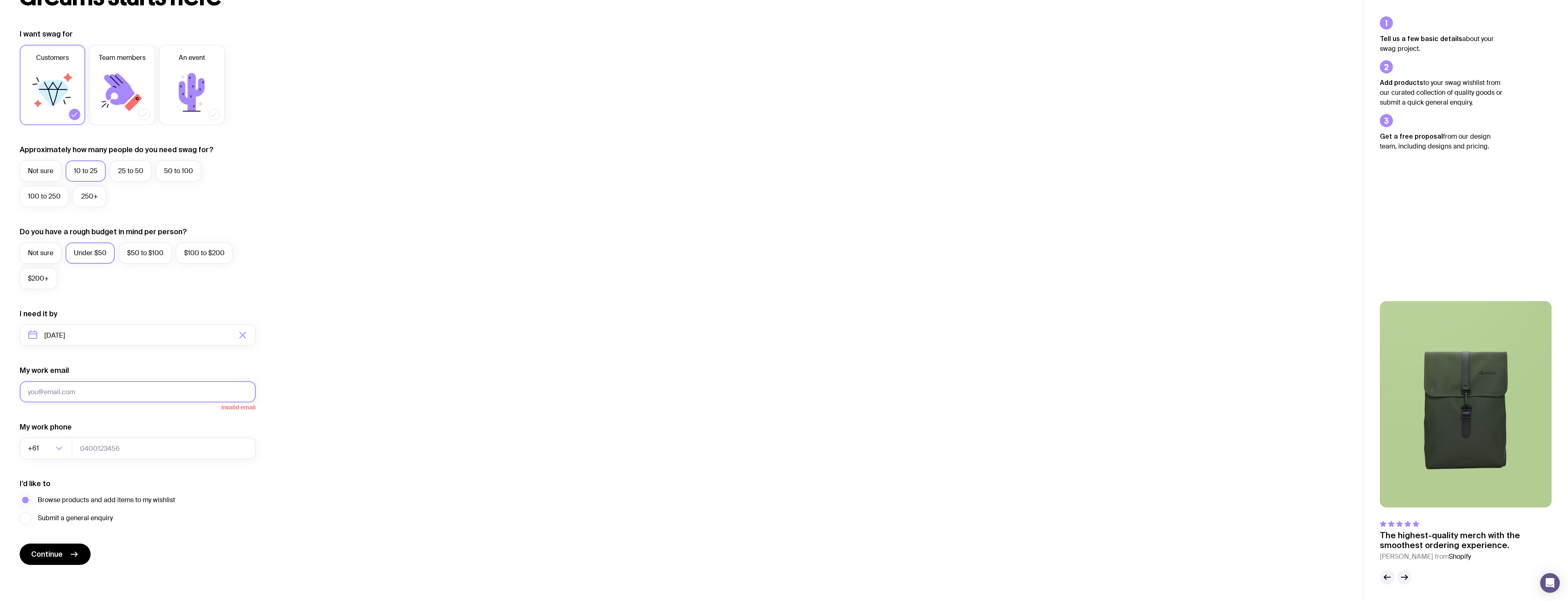
click at [20, 543] on button "Continue" at bounding box center [55, 554] width 71 height 21
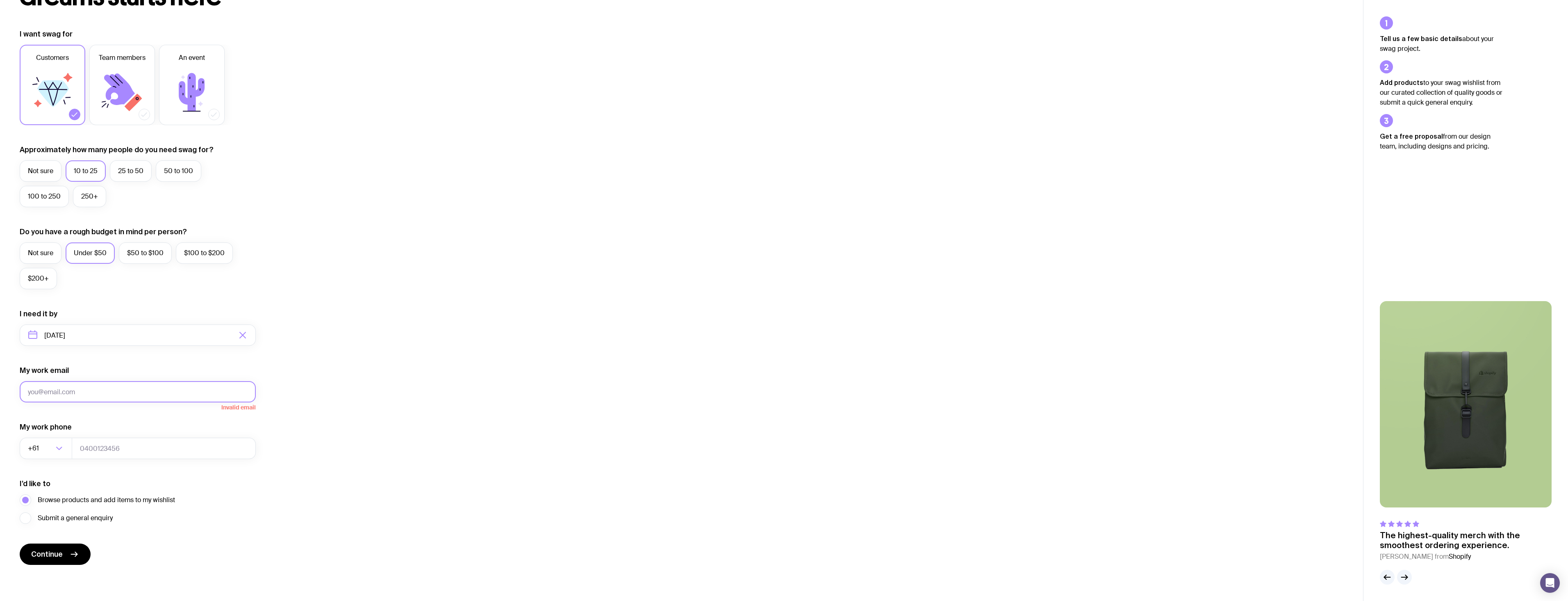
click at [20, 543] on button "Continue" at bounding box center [55, 554] width 71 height 21
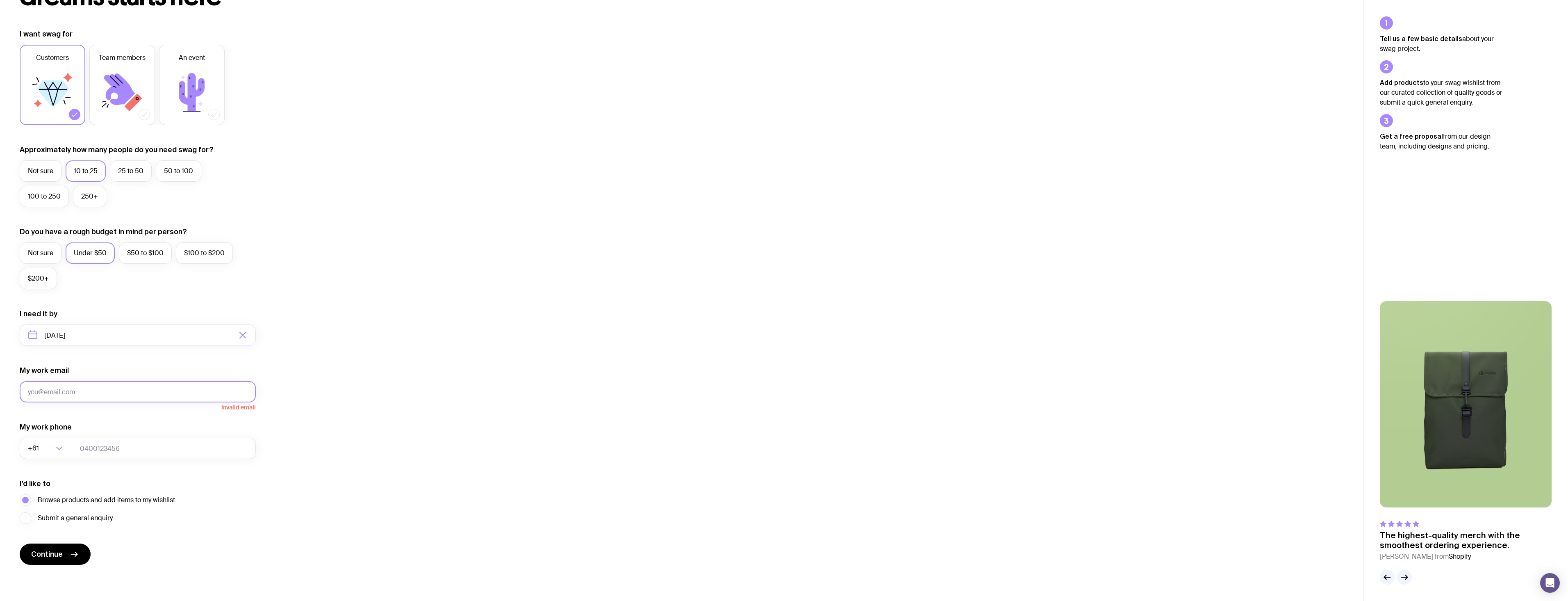
click at [20, 543] on button "Continue" at bounding box center [55, 554] width 71 height 21
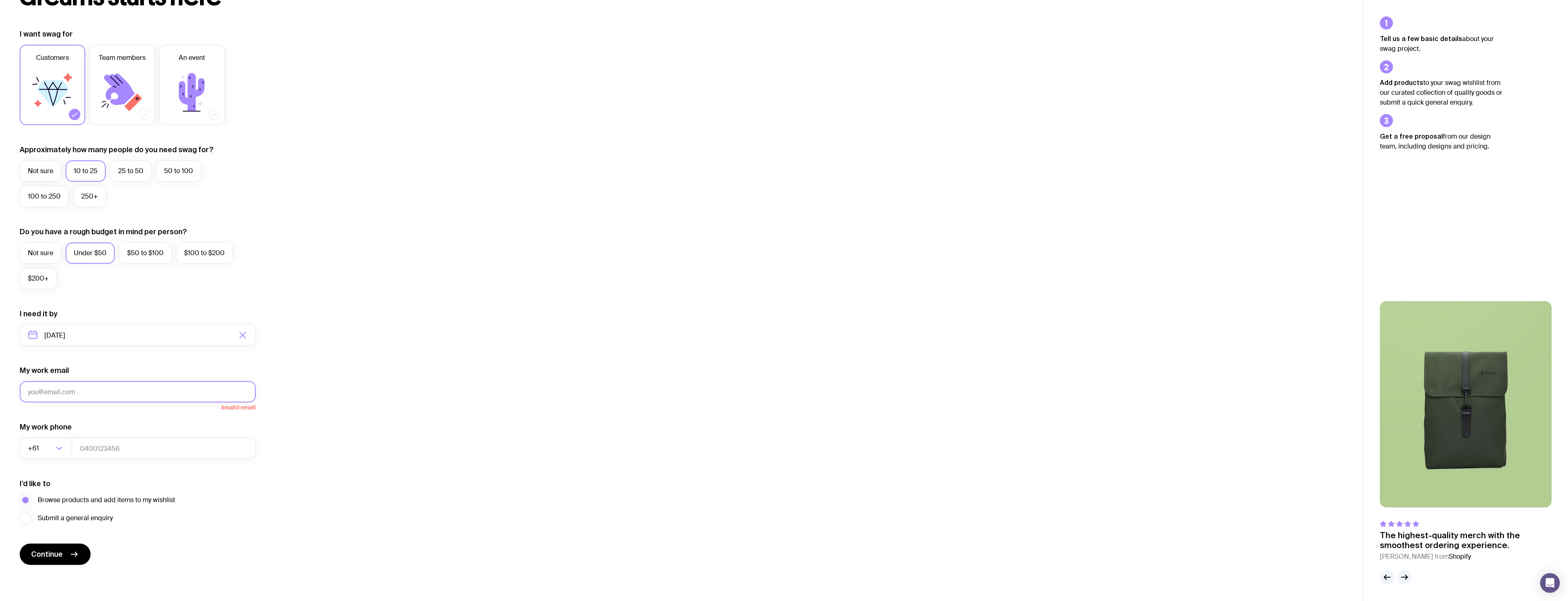
click at [20, 543] on button "Continue" at bounding box center [55, 554] width 71 height 21
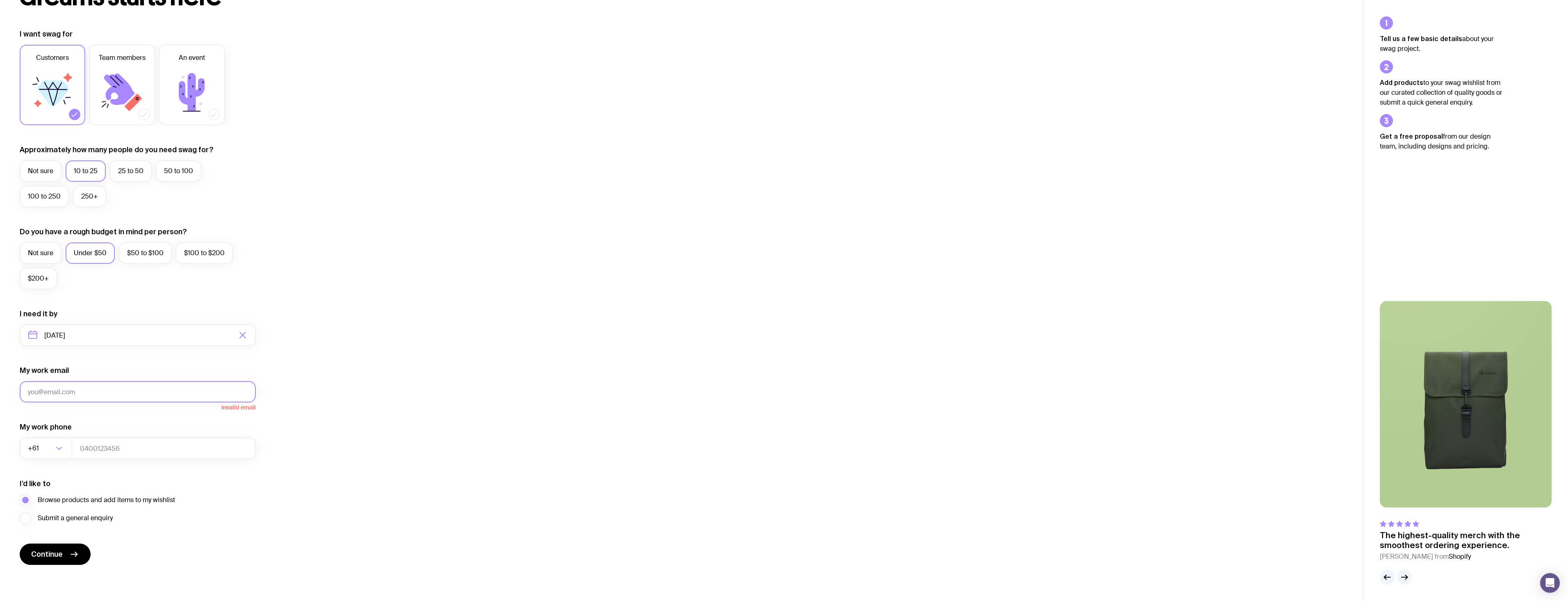
click at [20, 543] on button "Continue" at bounding box center [55, 554] width 71 height 21
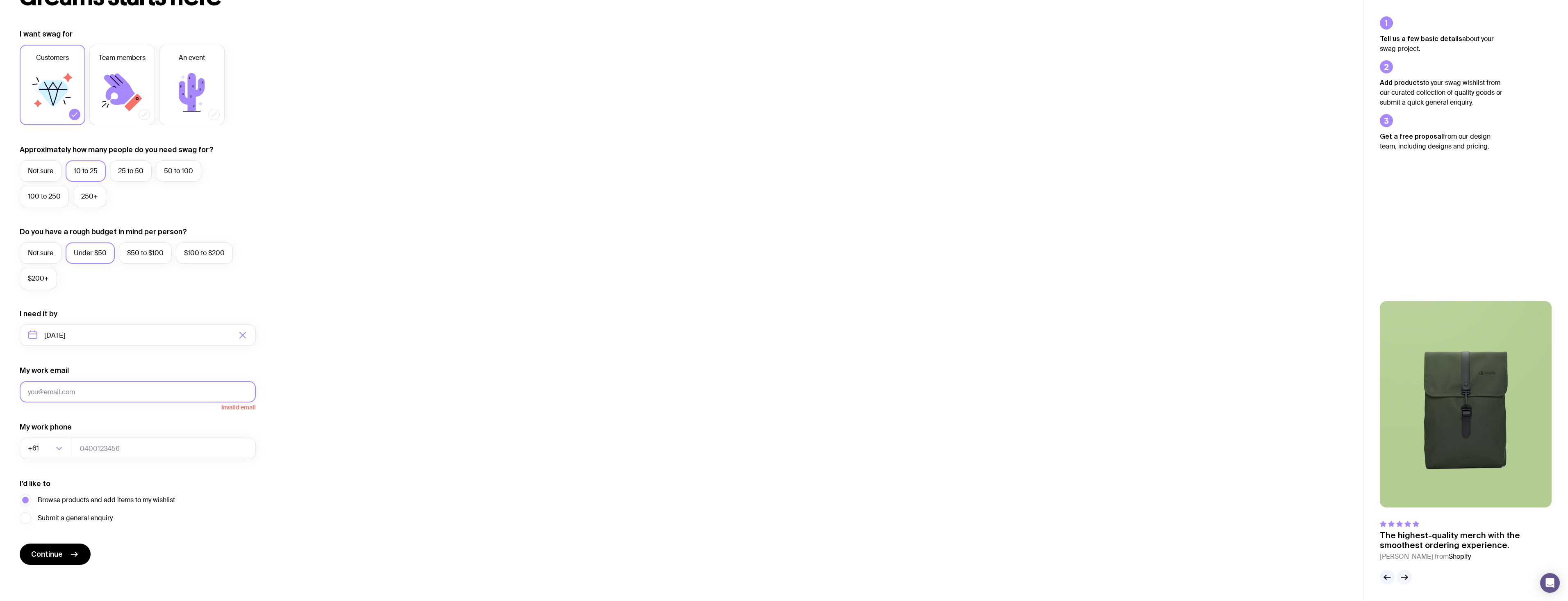
click at [20, 543] on button "Continue" at bounding box center [55, 554] width 71 height 21
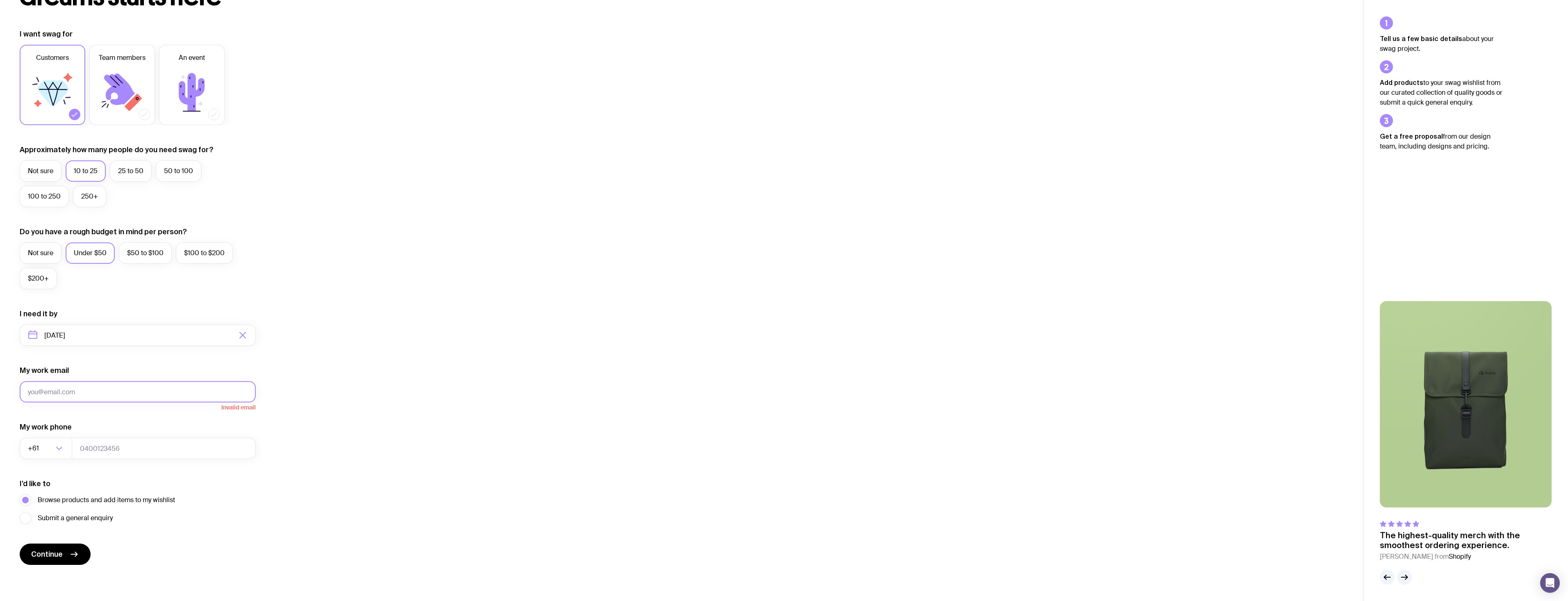
click at [20, 543] on button "Continue" at bounding box center [55, 554] width 71 height 21
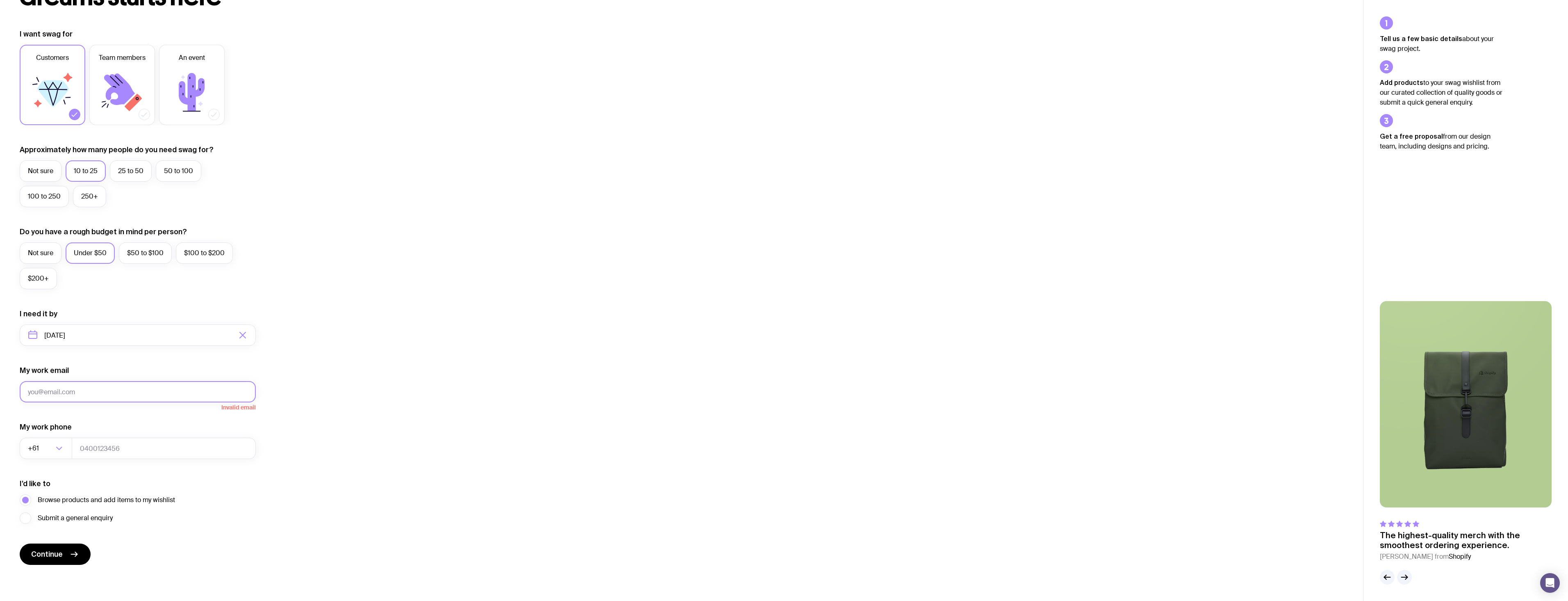
click at [20, 543] on button "Continue" at bounding box center [55, 554] width 71 height 21
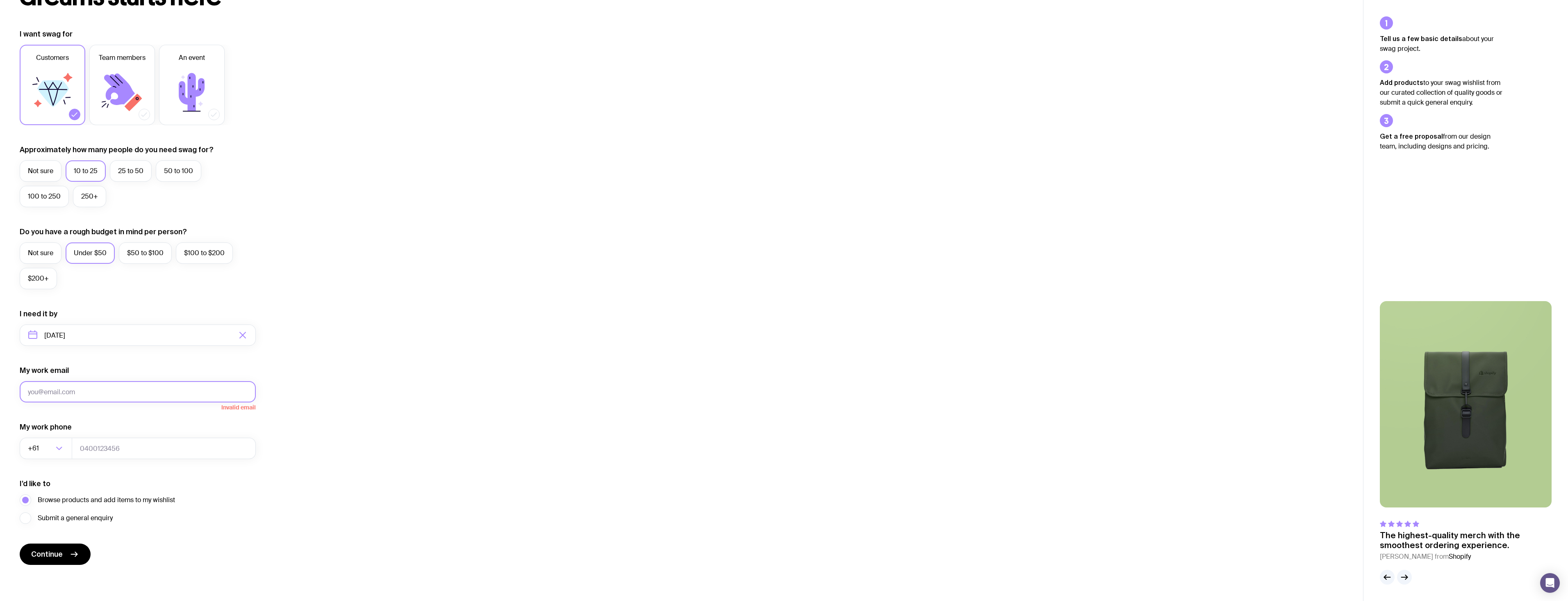
click at [20, 543] on button "Continue" at bounding box center [55, 554] width 71 height 21
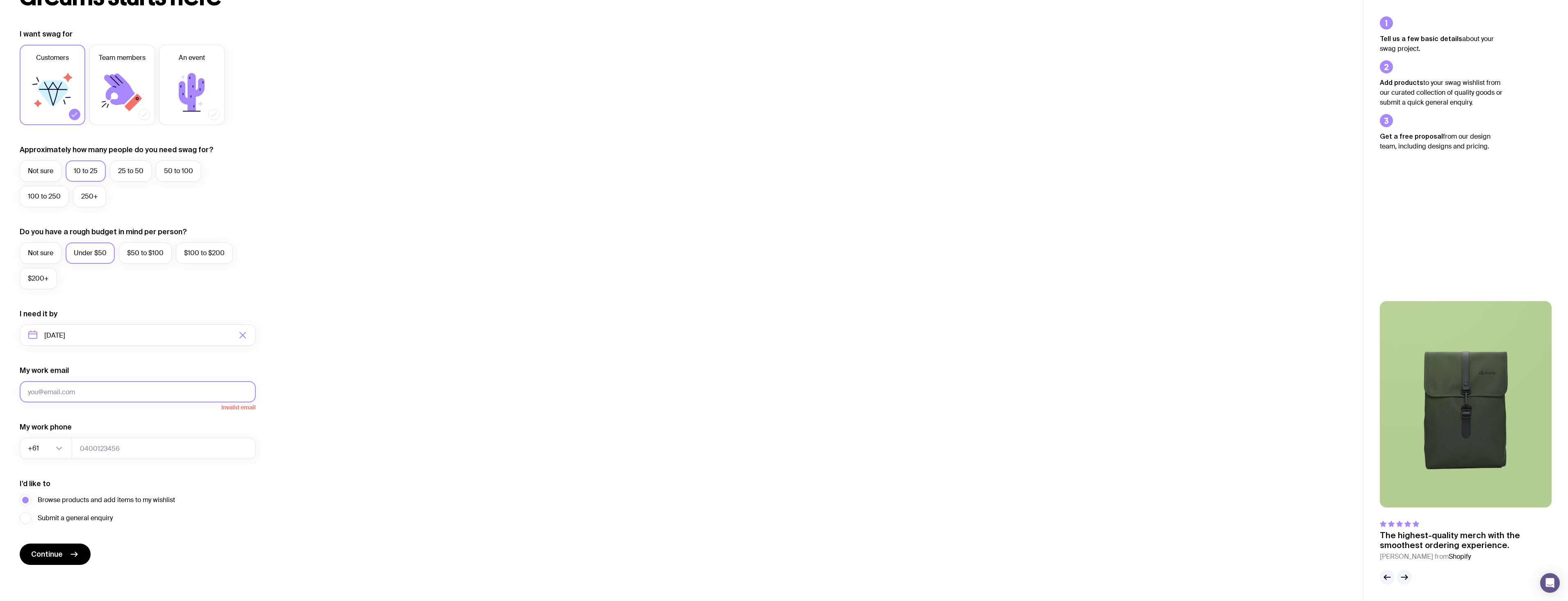
click at [20, 543] on button "Continue" at bounding box center [55, 554] width 71 height 21
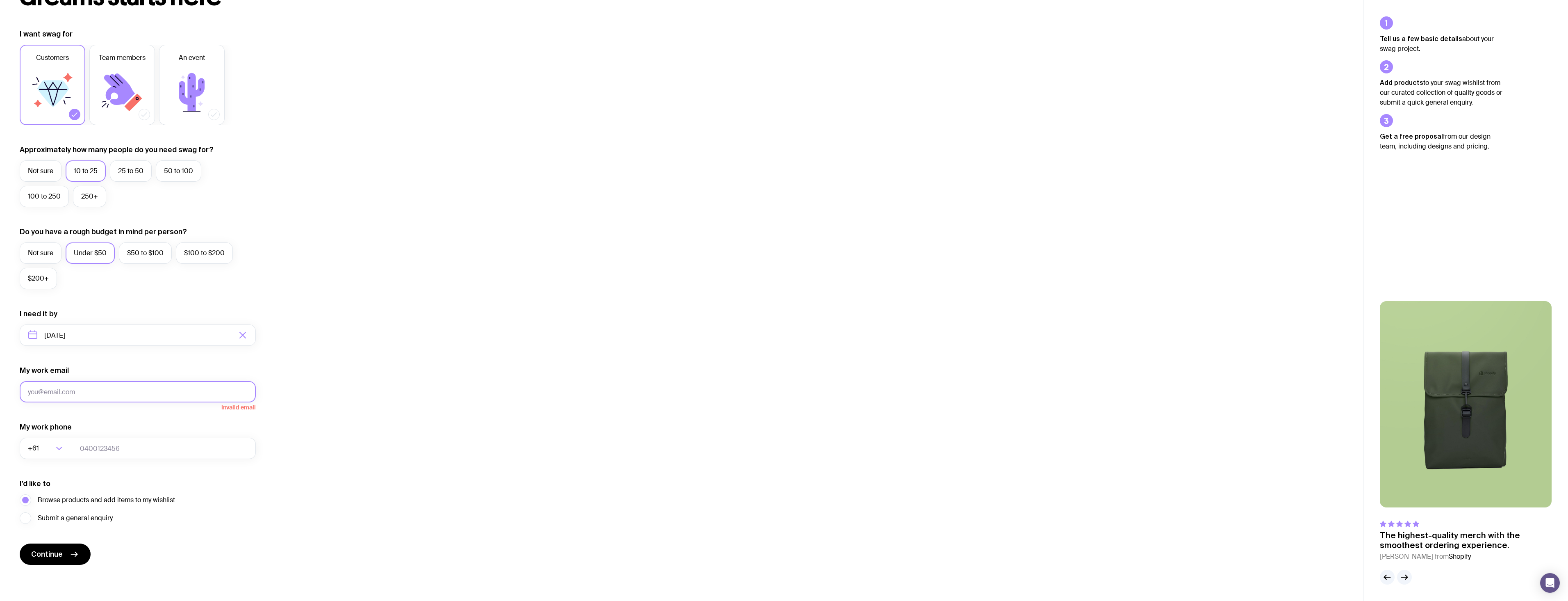
click at [20, 543] on button "Continue" at bounding box center [55, 554] width 71 height 21
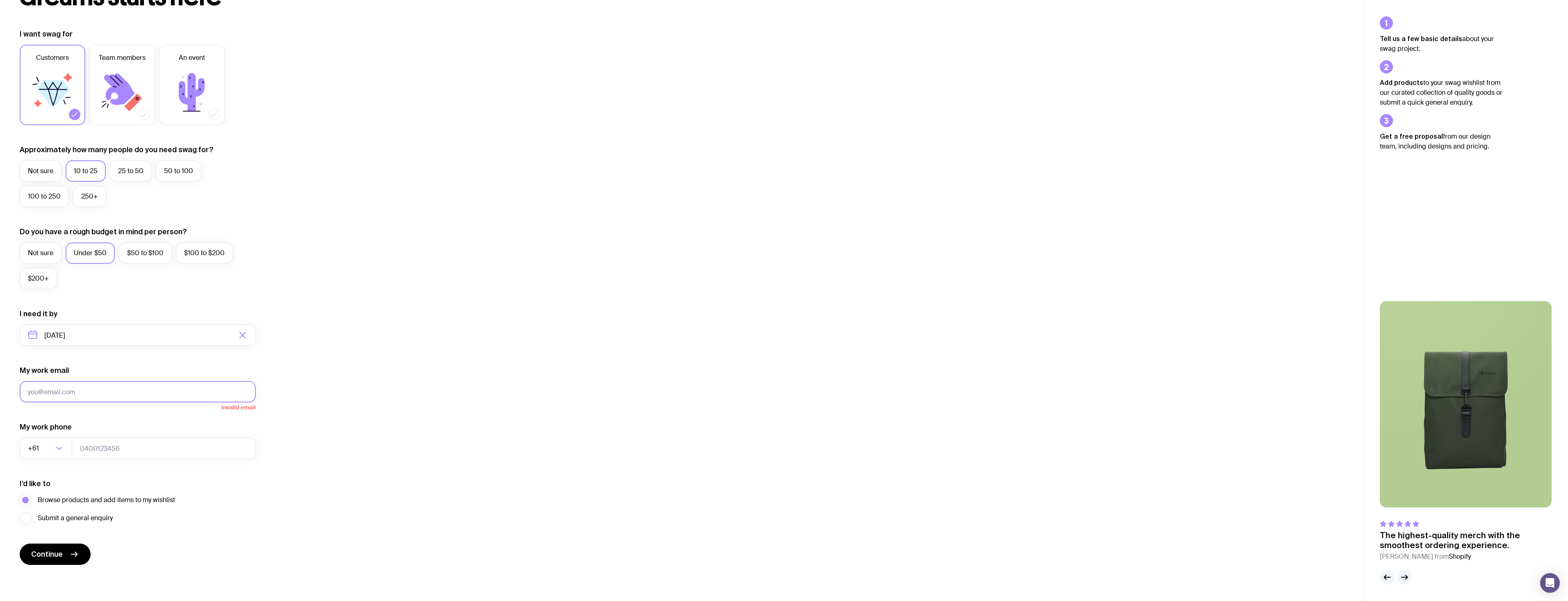
click at [20, 543] on button "Continue" at bounding box center [55, 554] width 71 height 21
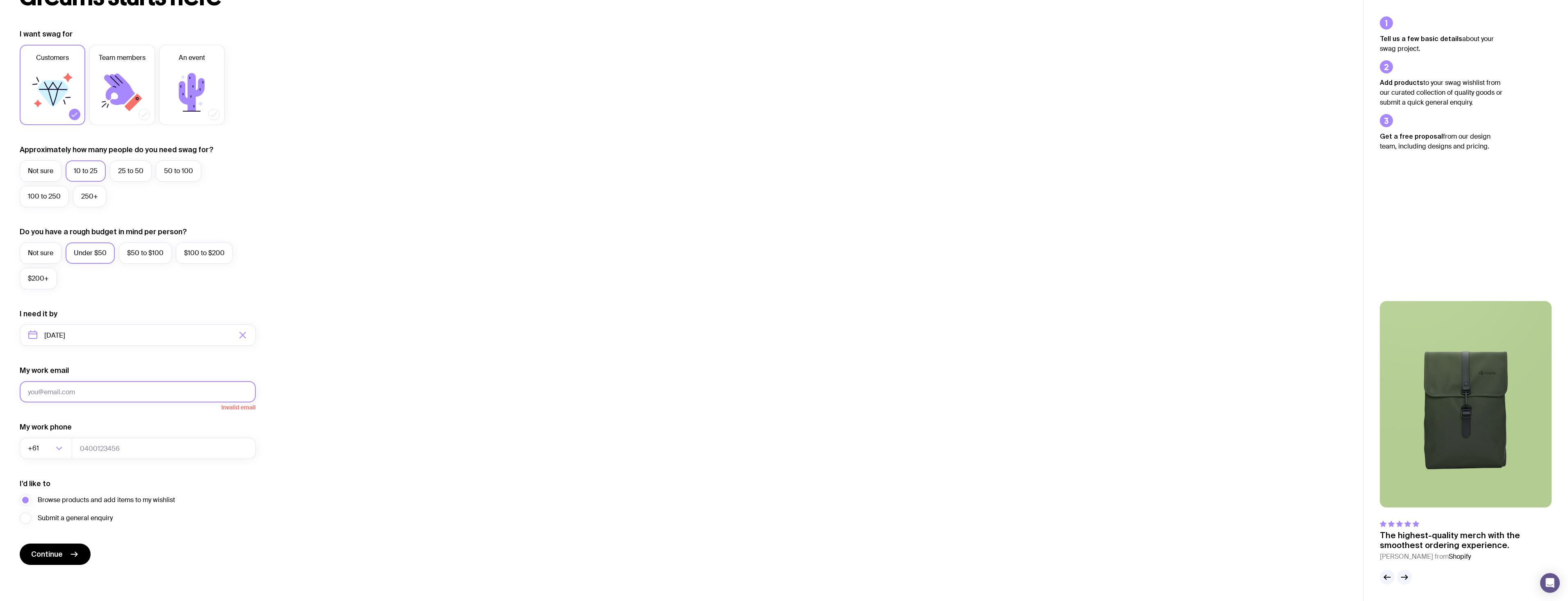
click at [20, 543] on button "Continue" at bounding box center [55, 554] width 71 height 21
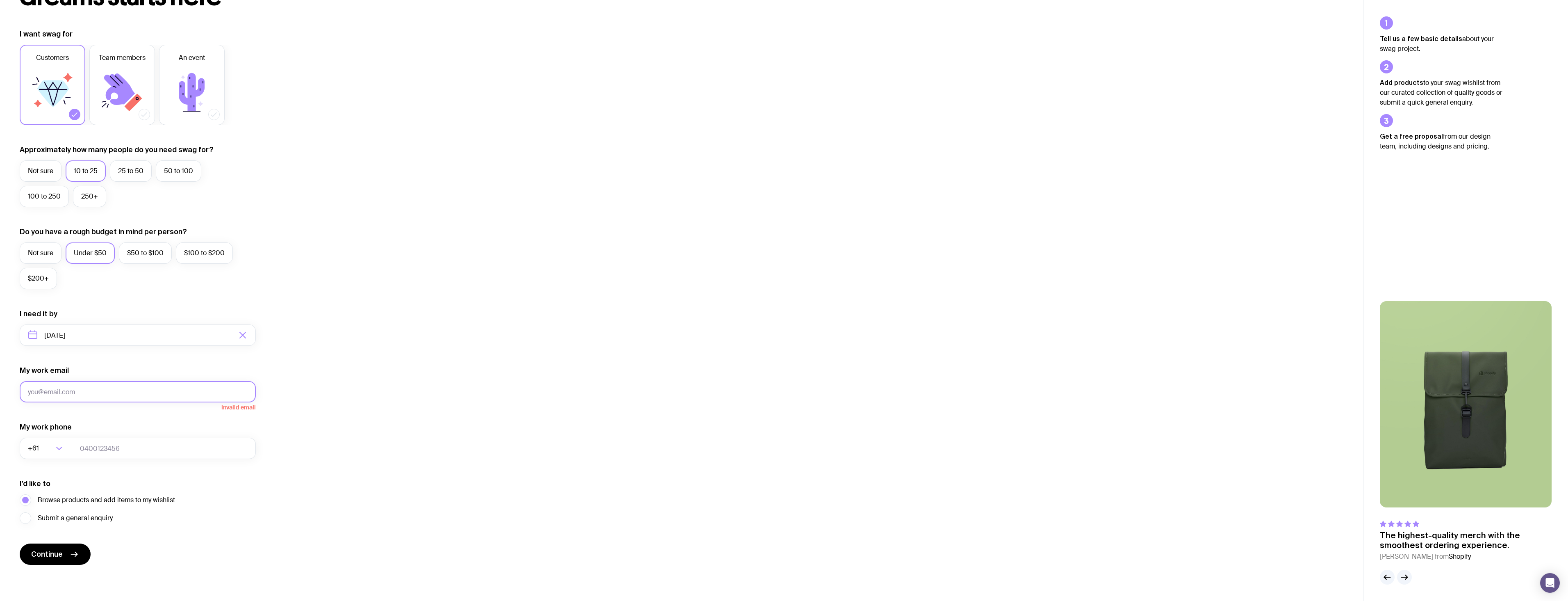
click at [20, 543] on button "Continue" at bounding box center [55, 554] width 71 height 21
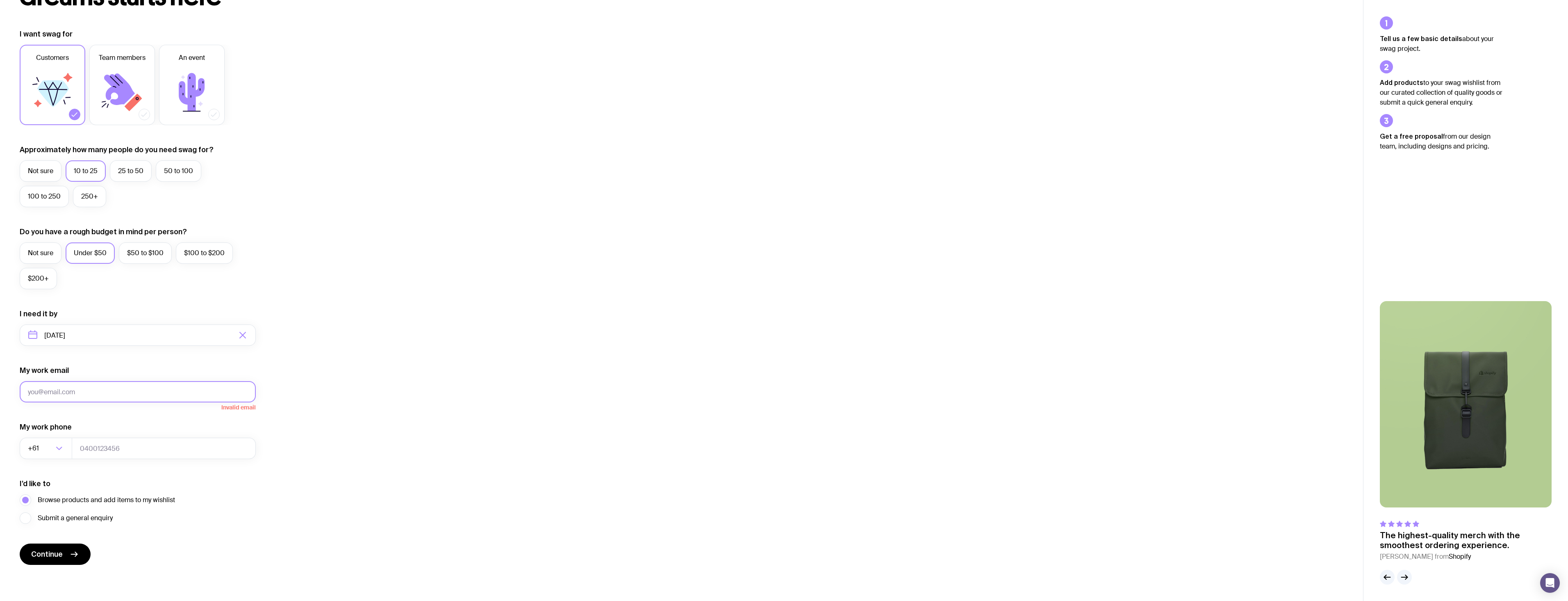
click at [20, 543] on button "Continue" at bounding box center [55, 554] width 71 height 21
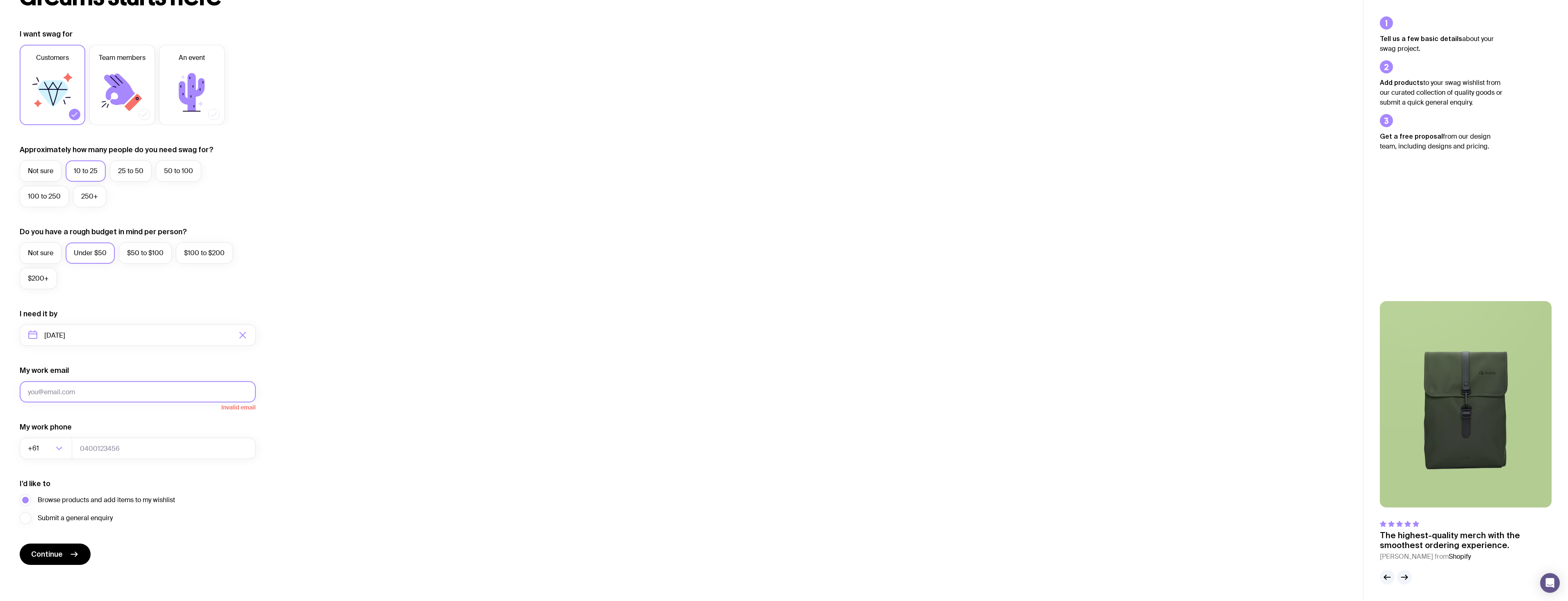
click at [20, 543] on button "Continue" at bounding box center [55, 554] width 71 height 21
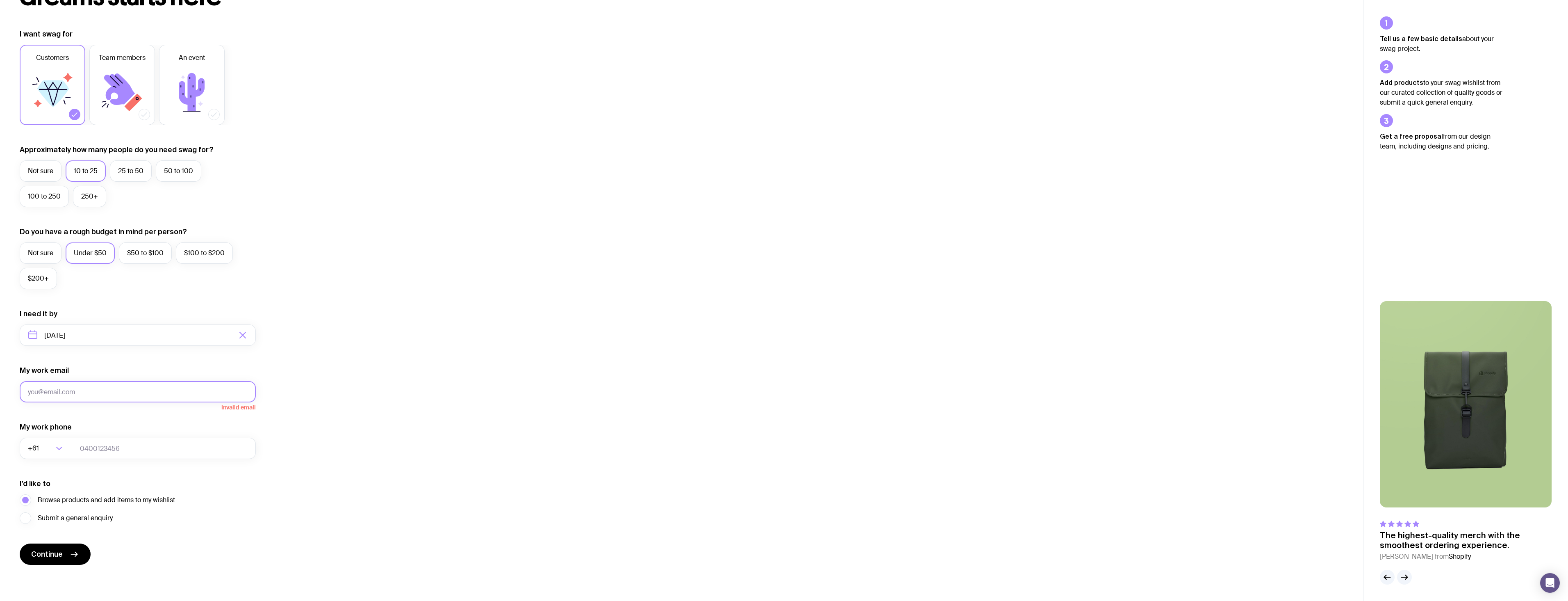
click at [20, 543] on button "Continue" at bounding box center [55, 554] width 71 height 21
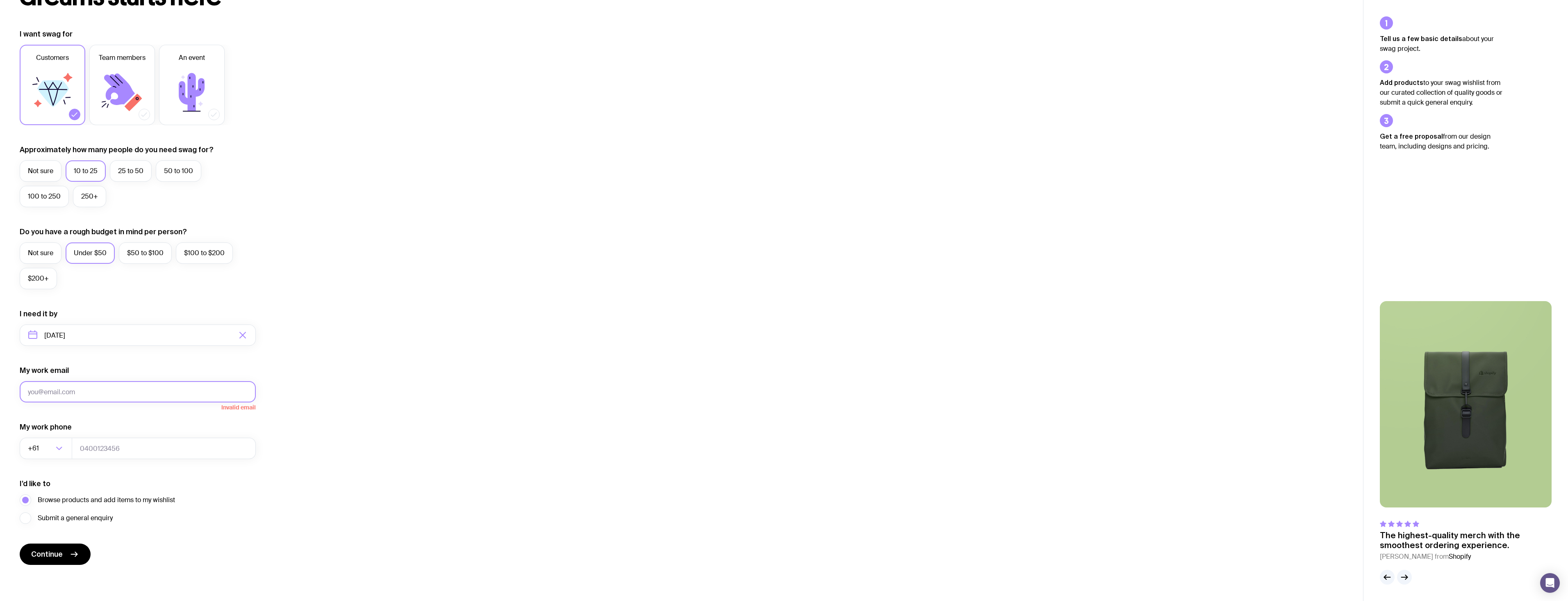
click at [20, 543] on button "Continue" at bounding box center [55, 554] width 71 height 21
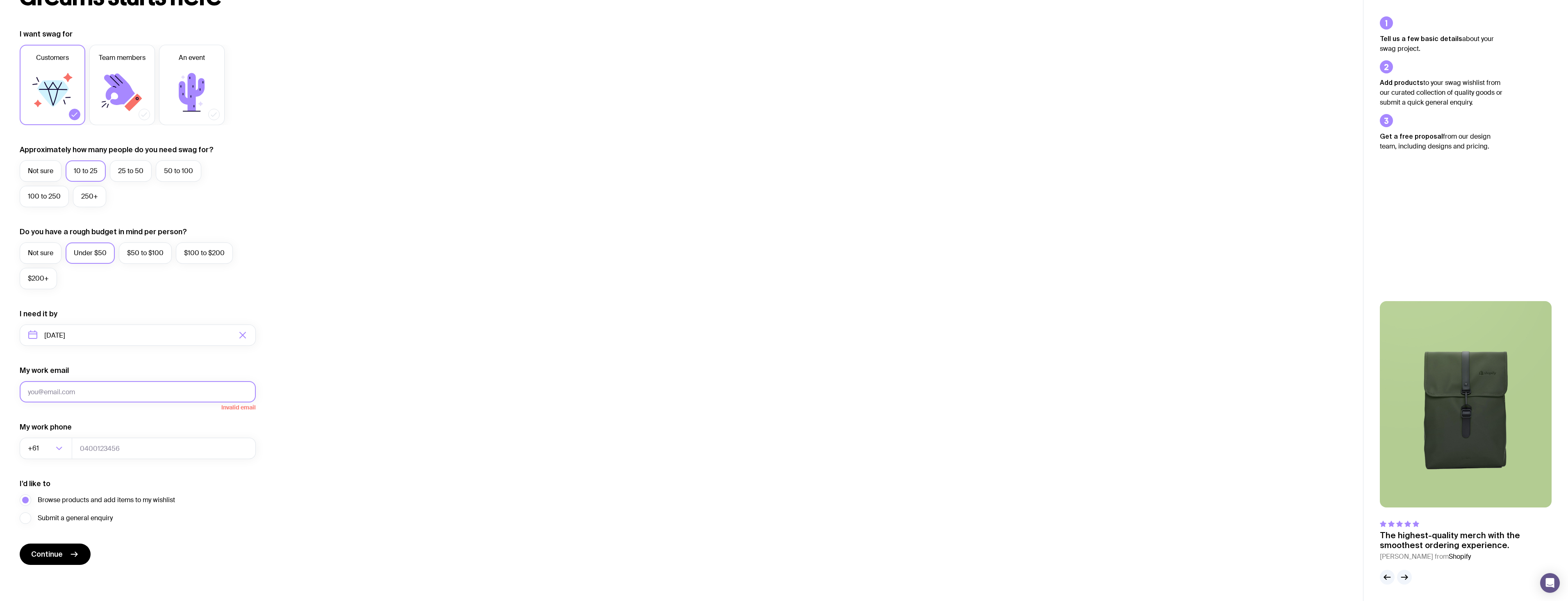
click at [20, 543] on button "Continue" at bounding box center [55, 554] width 71 height 21
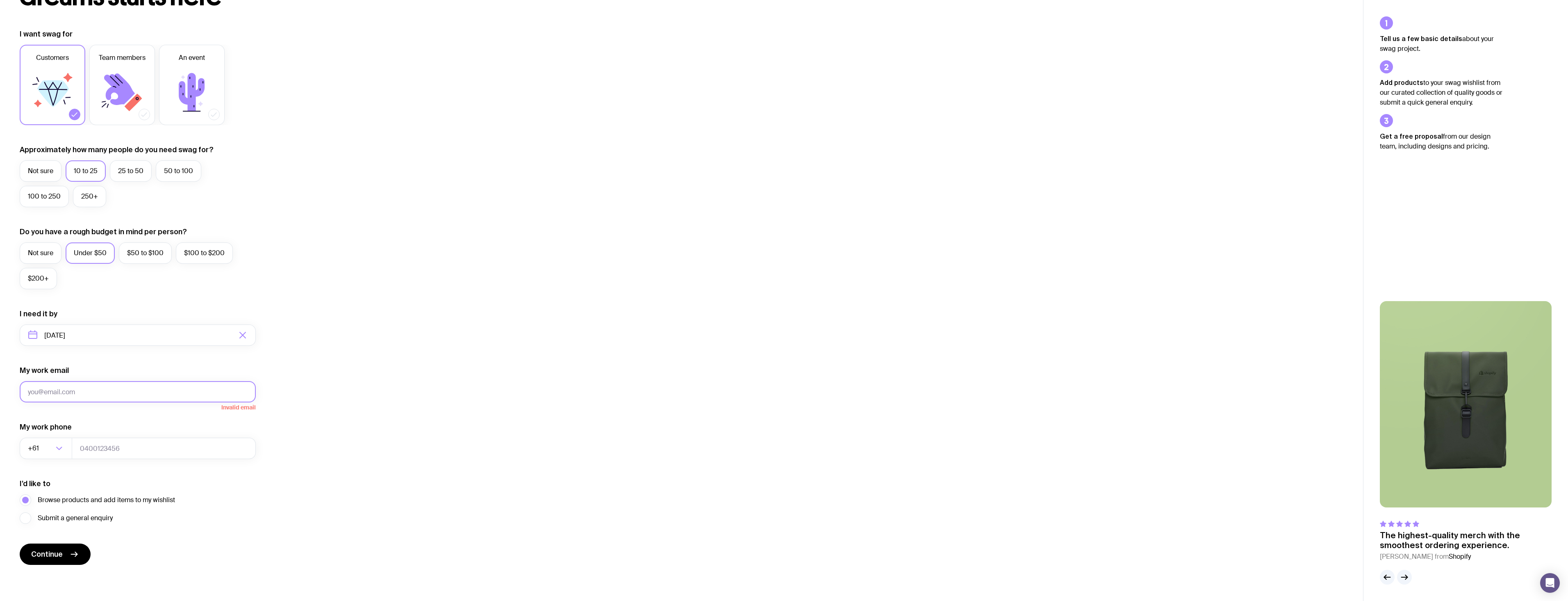
click at [20, 543] on button "Continue" at bounding box center [55, 554] width 71 height 21
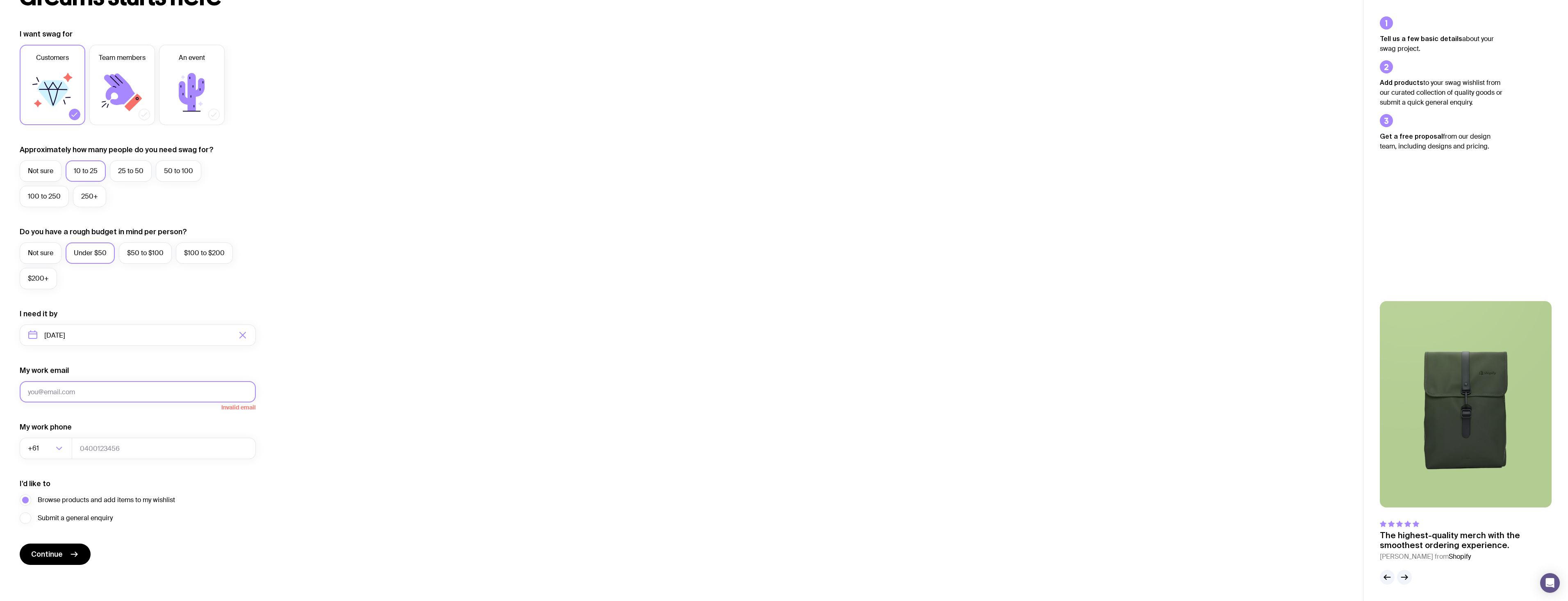
click at [20, 543] on button "Continue" at bounding box center [55, 554] width 71 height 21
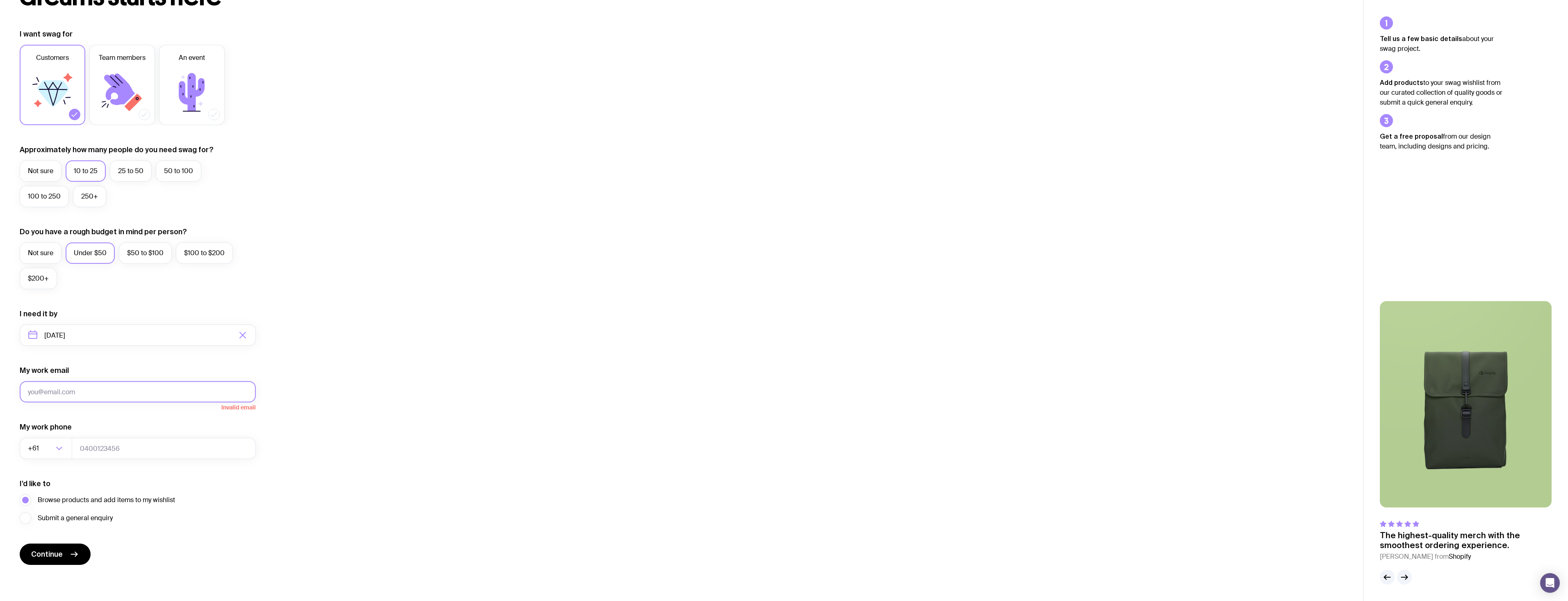
click at [20, 543] on button "Continue" at bounding box center [55, 554] width 71 height 21
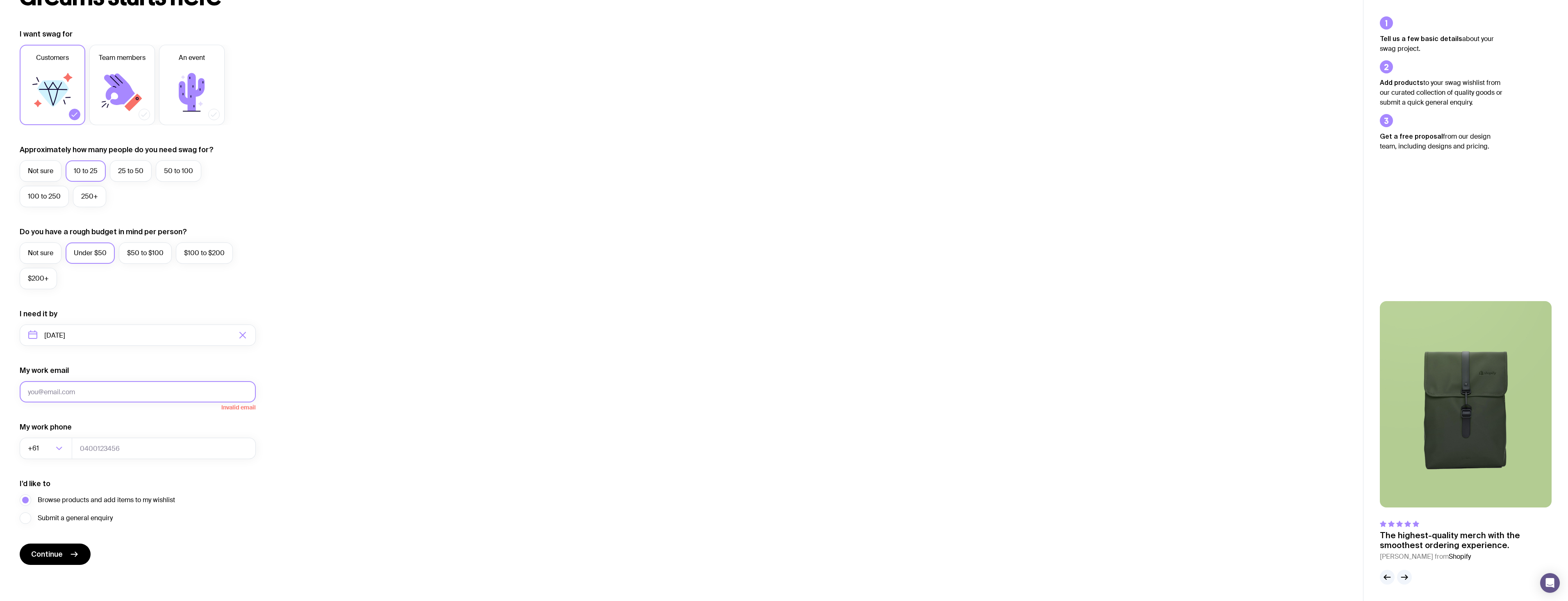
click at [20, 543] on button "Continue" at bounding box center [55, 554] width 71 height 21
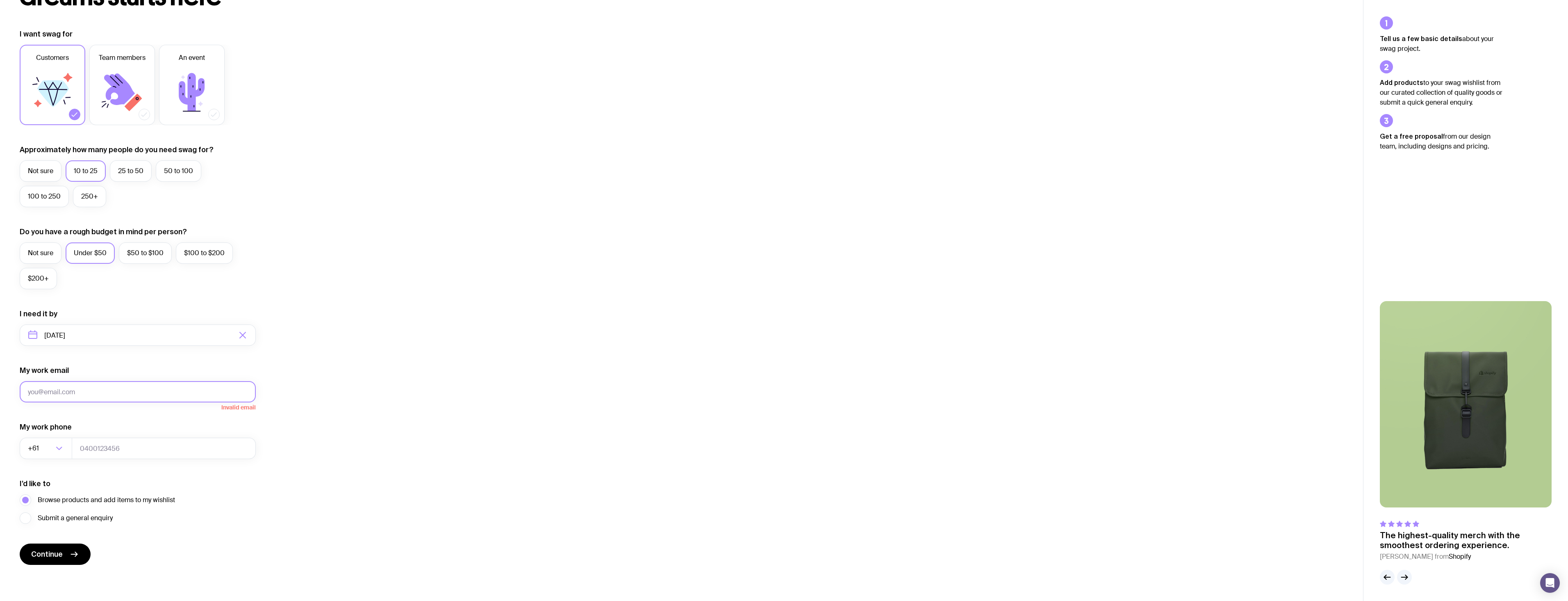
click at [20, 543] on button "Continue" at bounding box center [55, 554] width 71 height 21
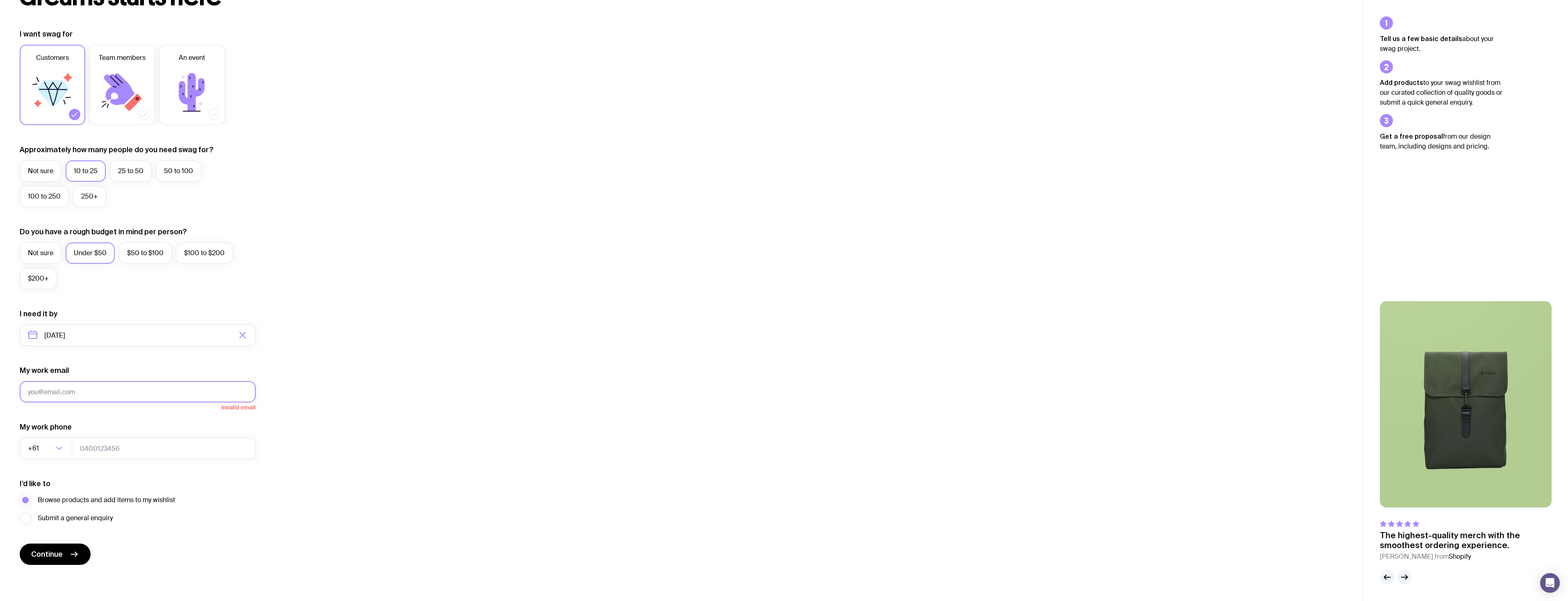
click at [20, 543] on button "Continue" at bounding box center [55, 554] width 71 height 21
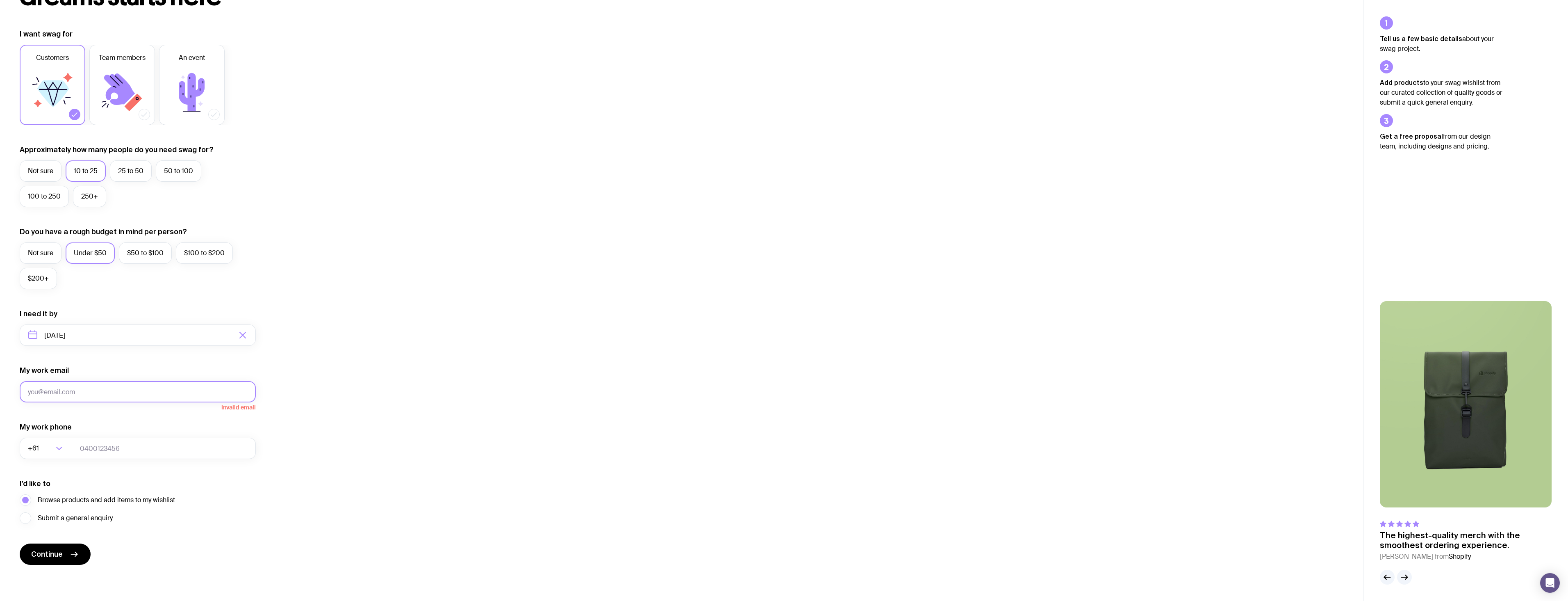
click at [20, 543] on button "Continue" at bounding box center [55, 554] width 71 height 21
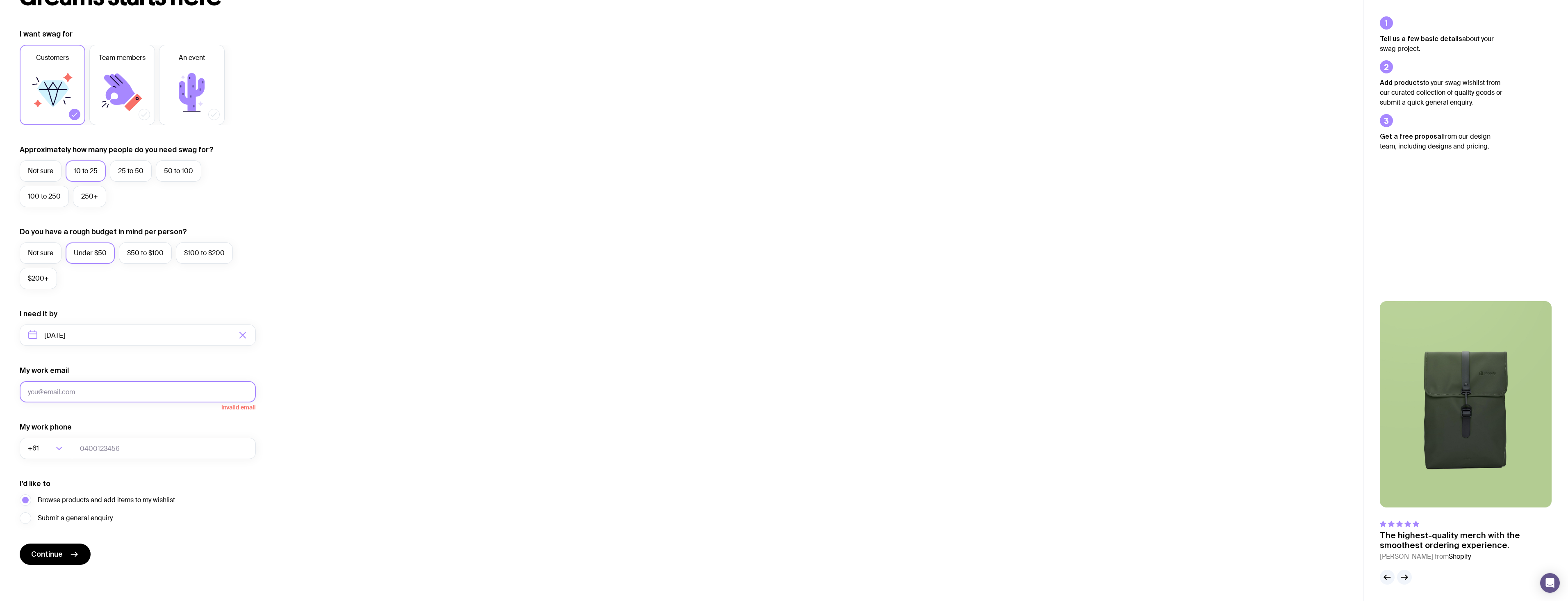
click at [20, 543] on button "Continue" at bounding box center [55, 554] width 71 height 21
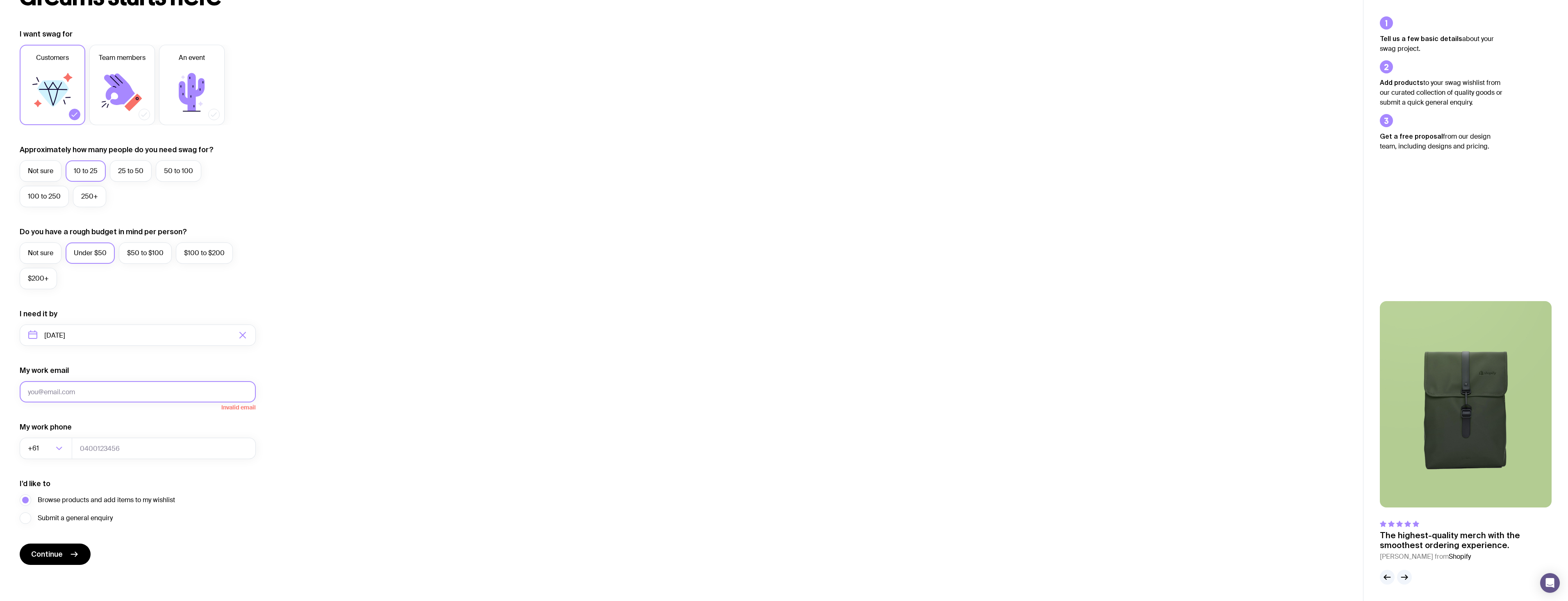
click at [20, 543] on button "Continue" at bounding box center [55, 554] width 71 height 21
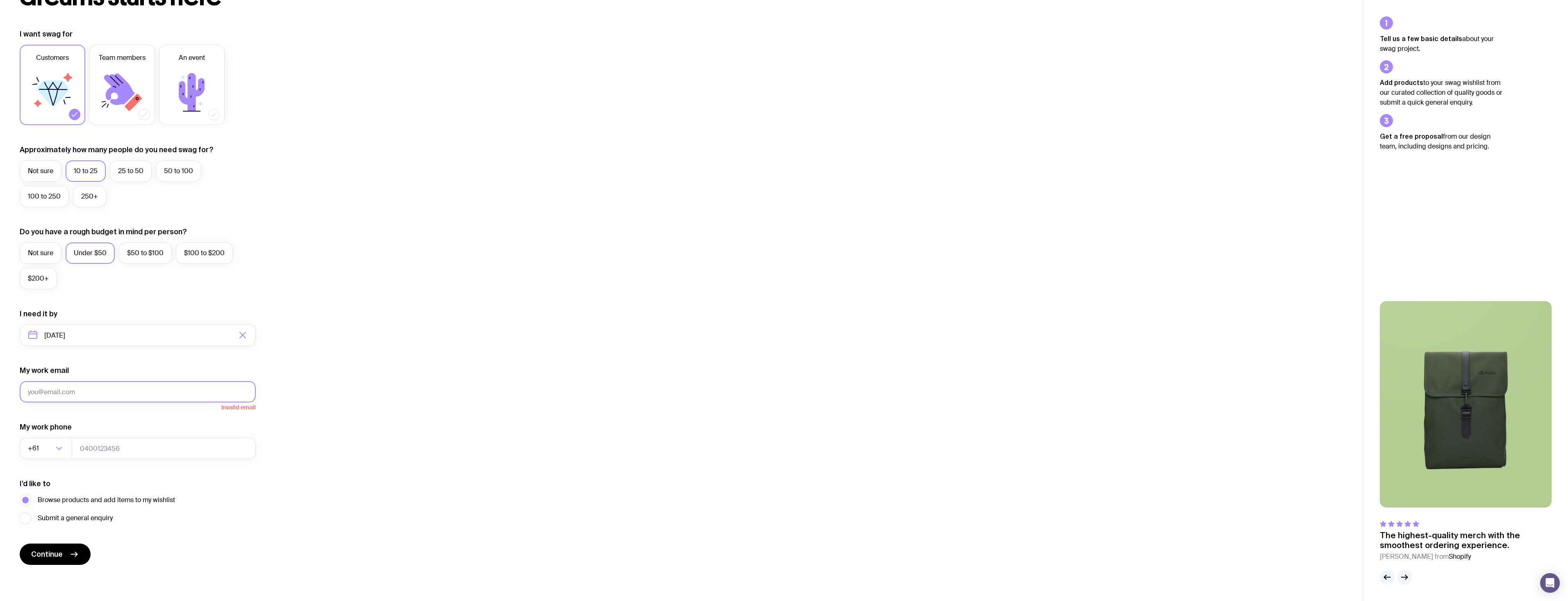
click at [20, 543] on button "Continue" at bounding box center [55, 554] width 71 height 21
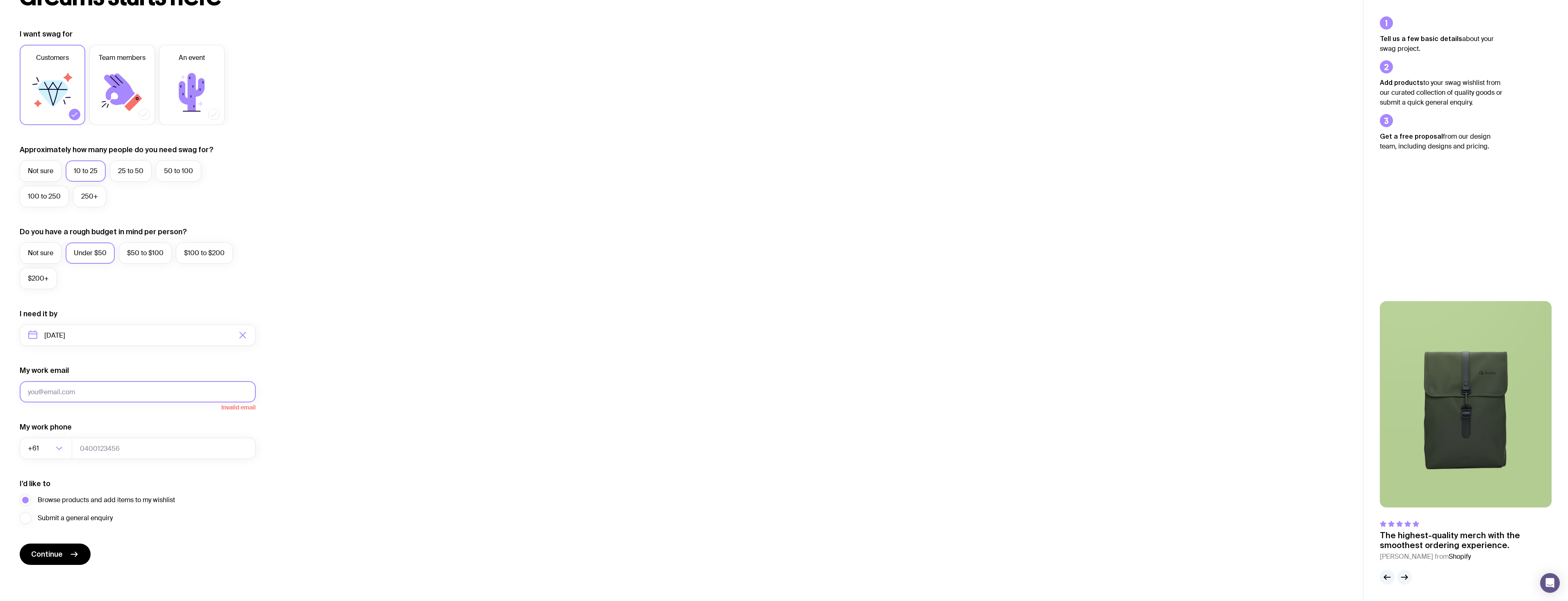
click at [20, 543] on button "Continue" at bounding box center [55, 554] width 71 height 21
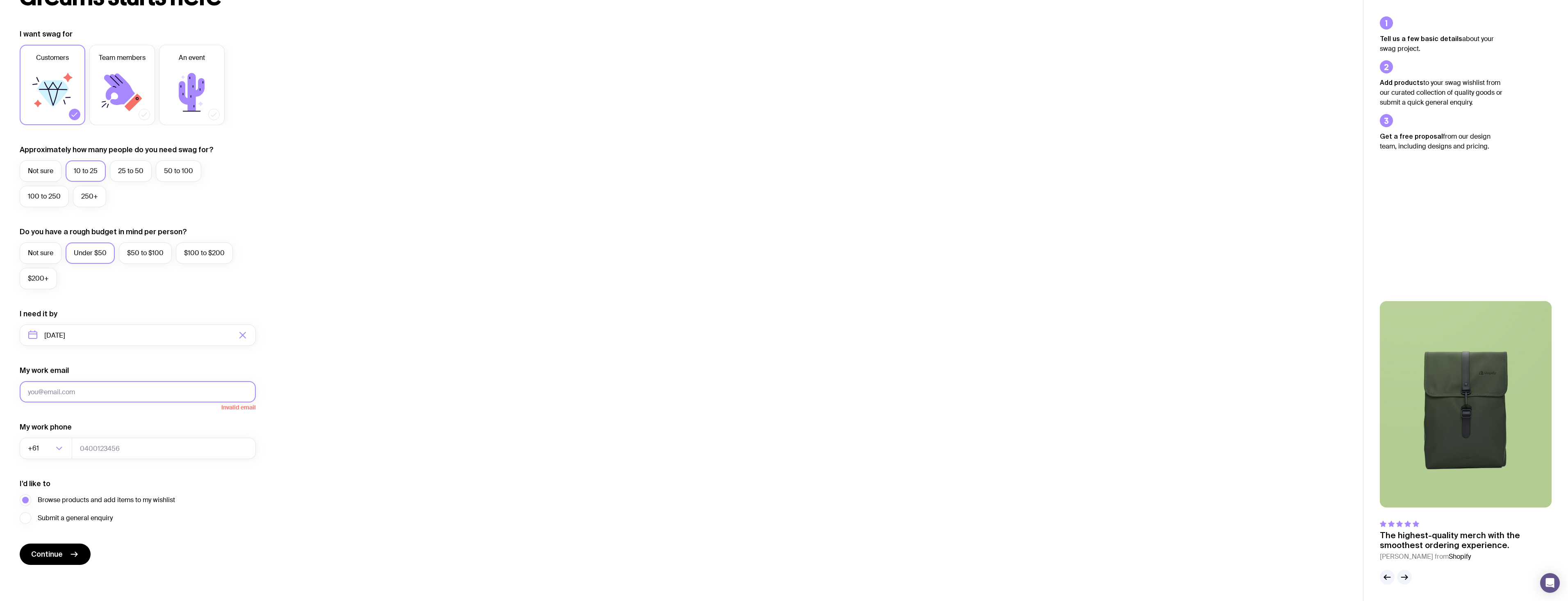
click at [20, 543] on button "Continue" at bounding box center [55, 554] width 71 height 21
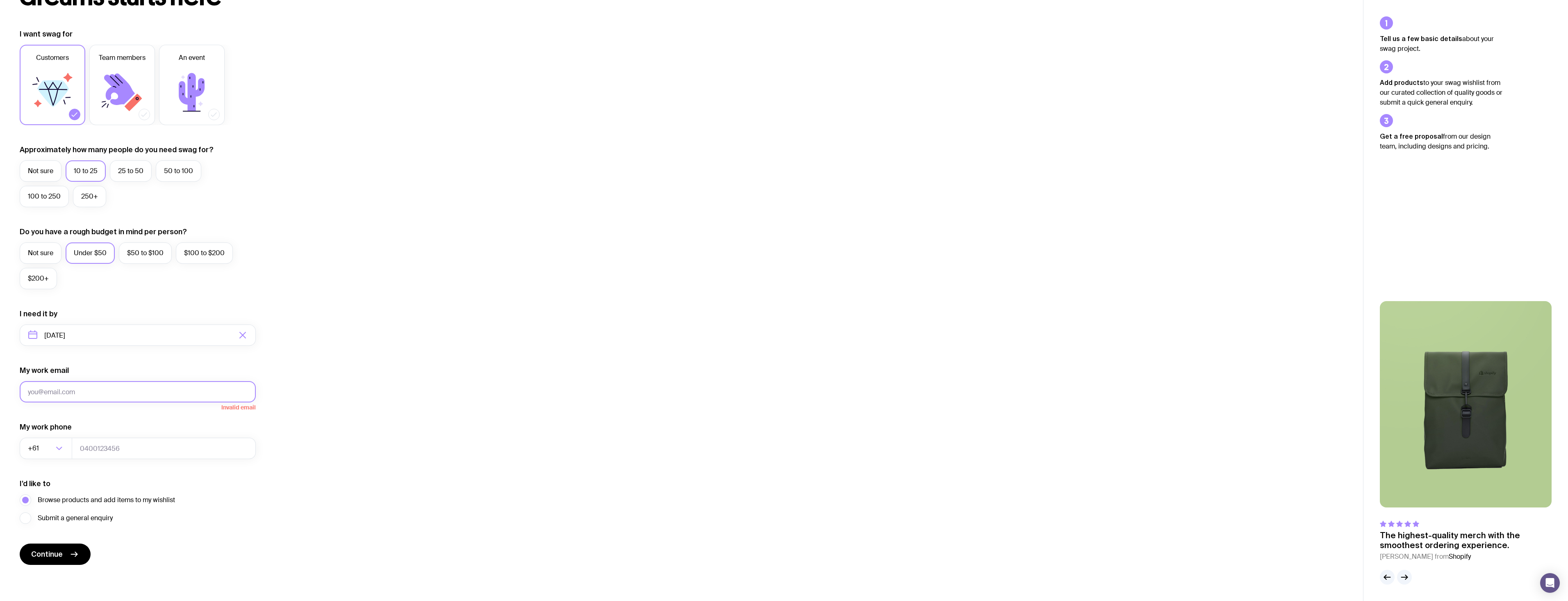
click at [20, 543] on button "Continue" at bounding box center [55, 554] width 71 height 21
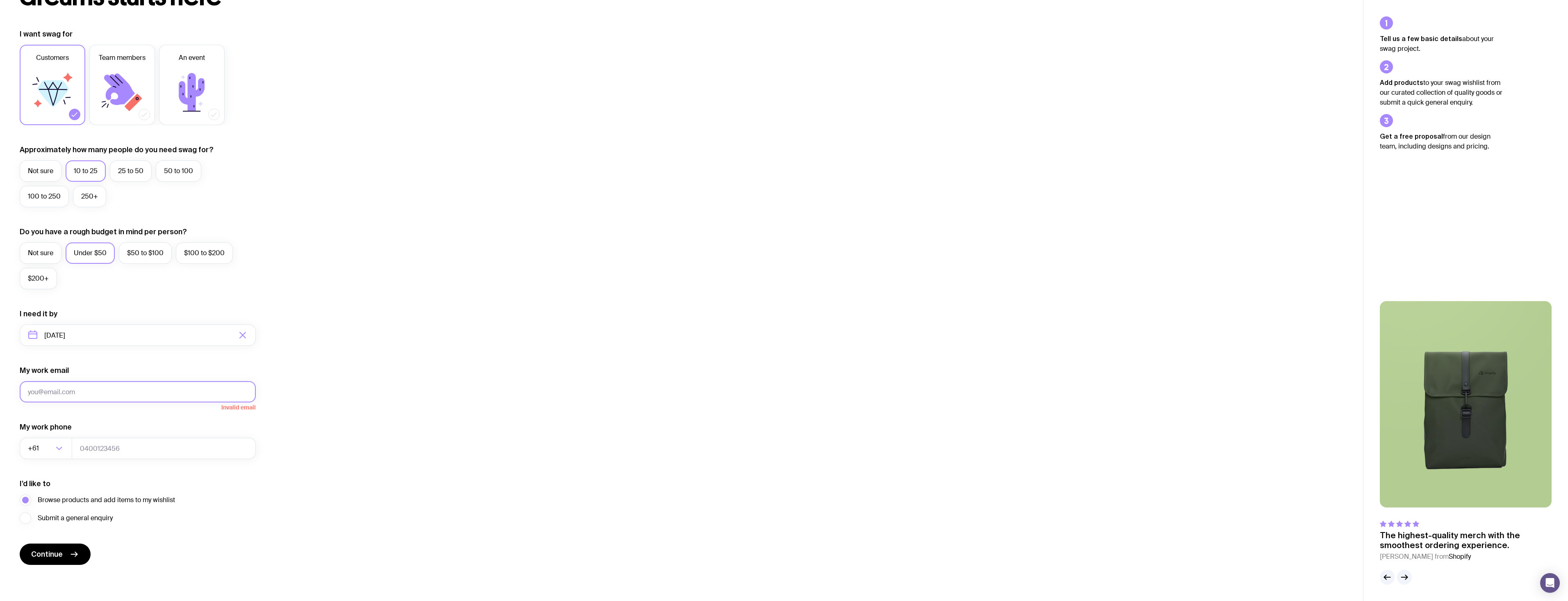
click at [20, 543] on button "Continue" at bounding box center [55, 554] width 71 height 21
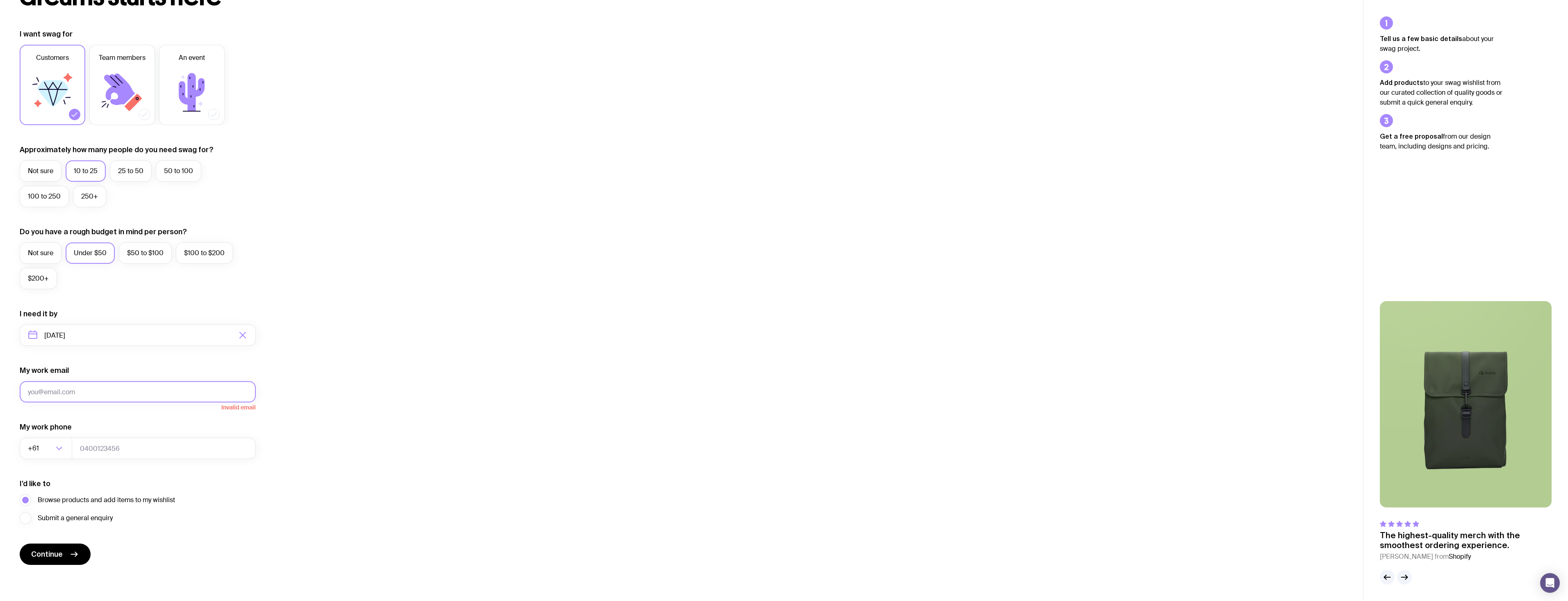
click at [20, 543] on button "Continue" at bounding box center [55, 554] width 71 height 21
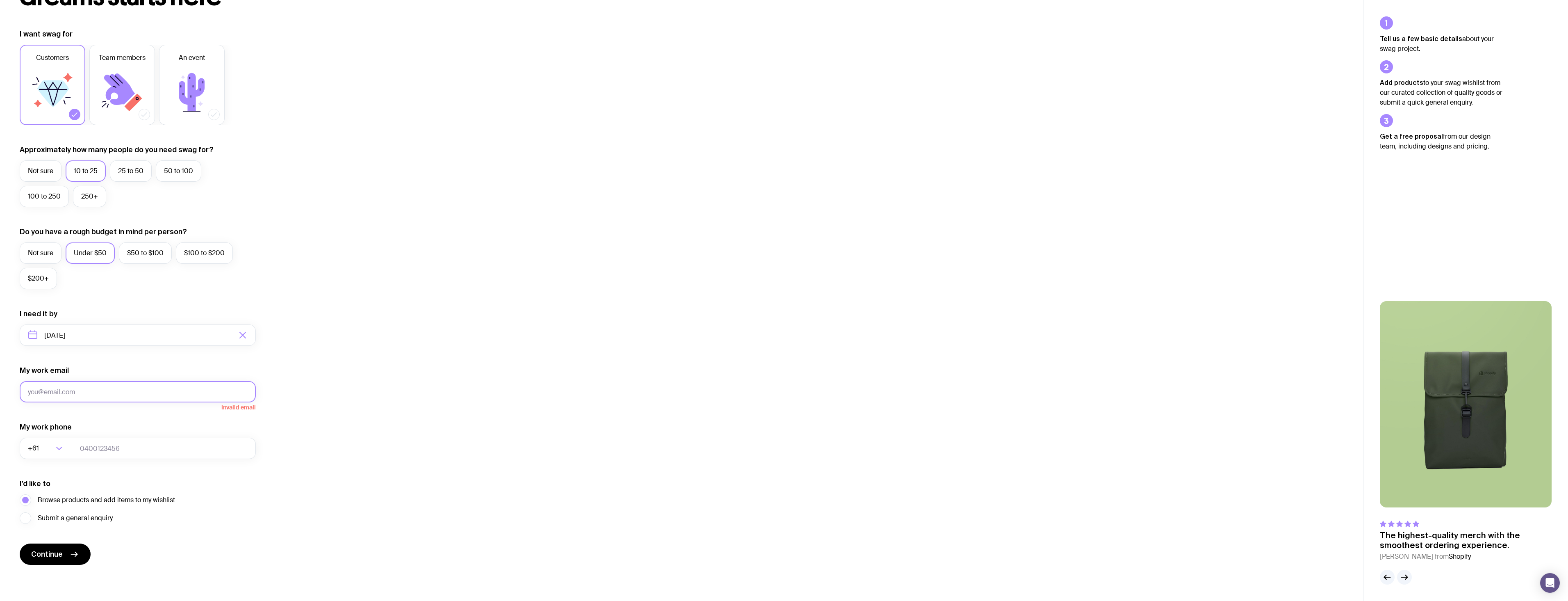
click at [20, 543] on button "Continue" at bounding box center [55, 554] width 71 height 21
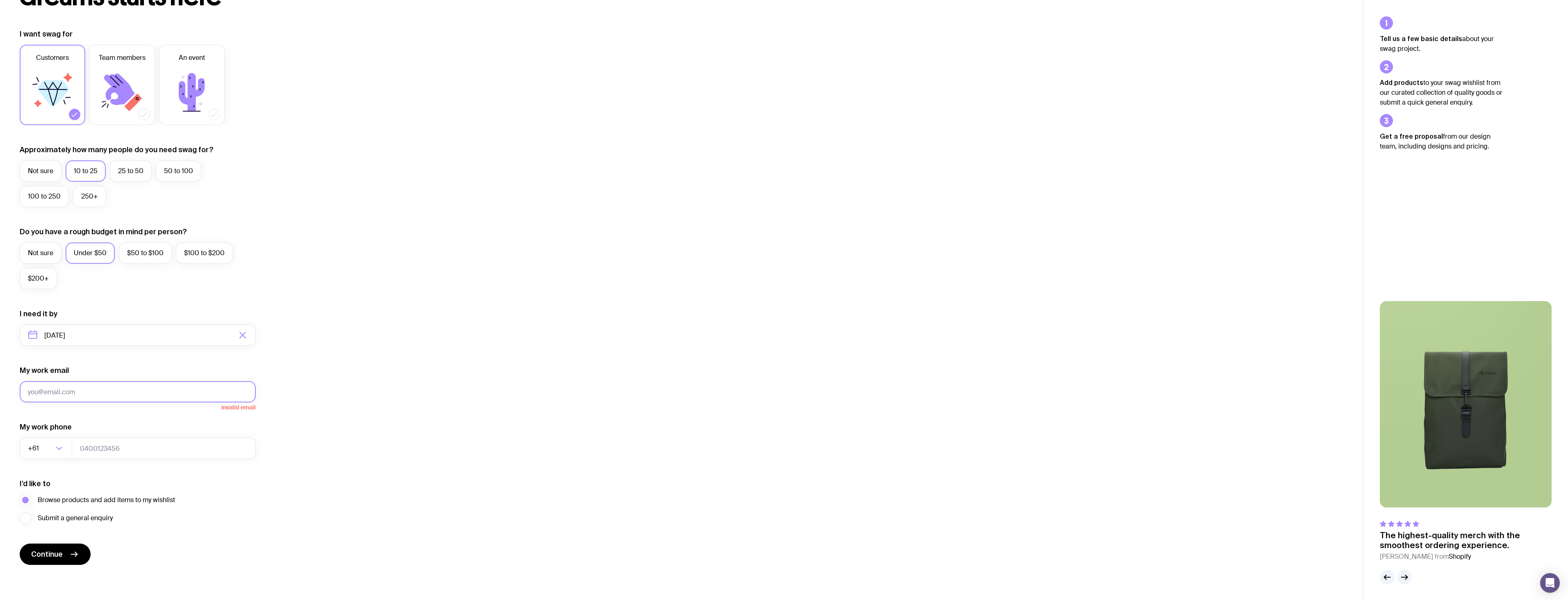
click at [20, 543] on button "Continue" at bounding box center [55, 554] width 71 height 21
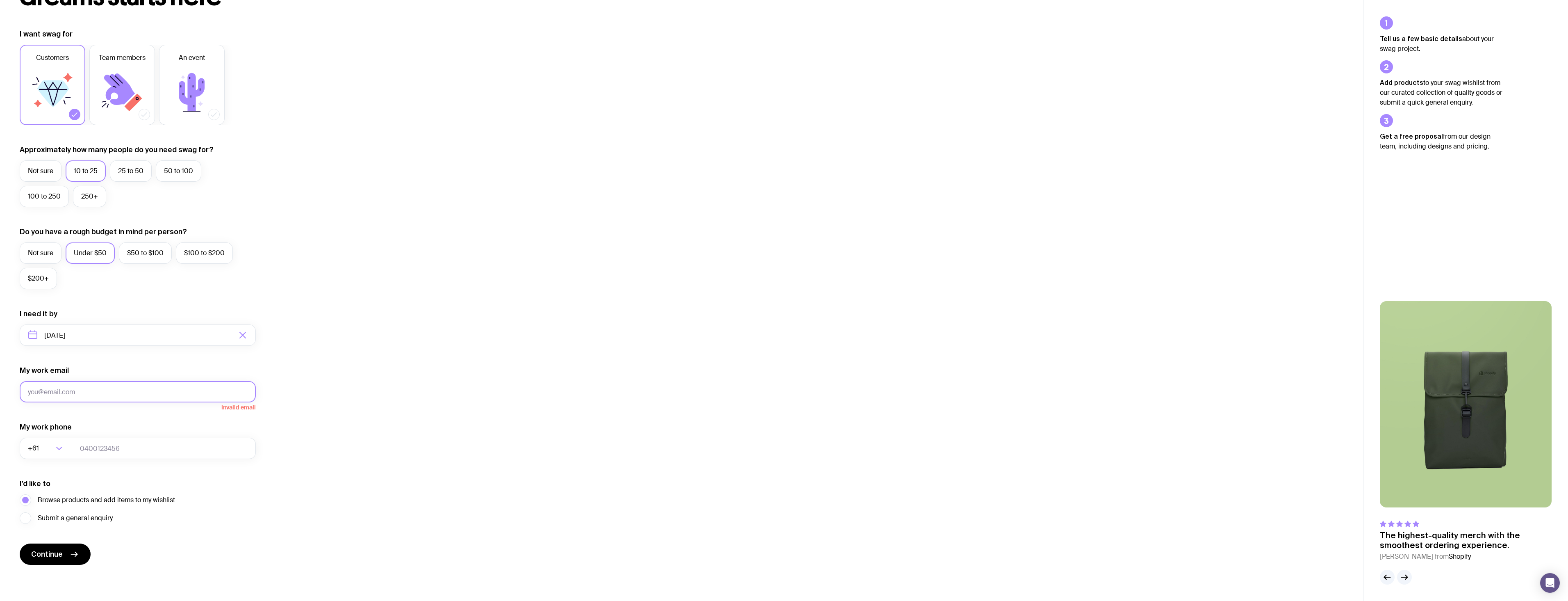
click at [20, 543] on button "Continue" at bounding box center [55, 554] width 71 height 21
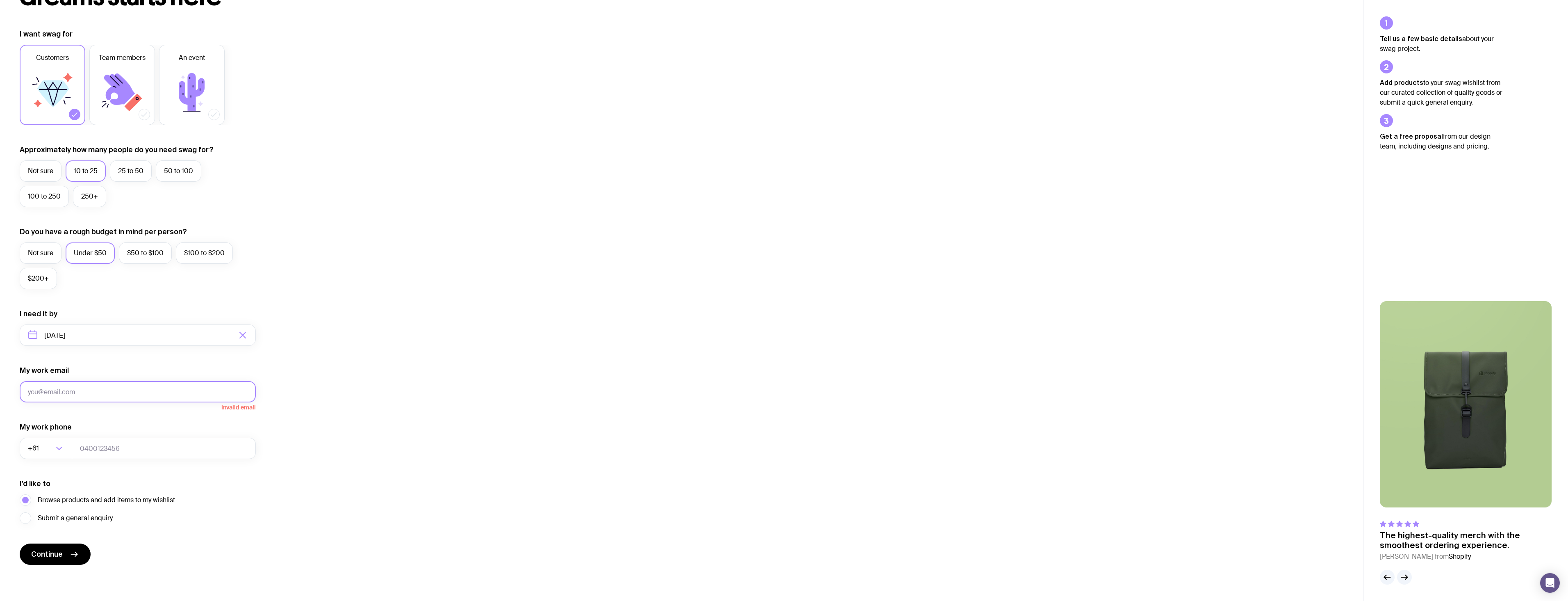
click at [20, 543] on button "Continue" at bounding box center [55, 554] width 71 height 21
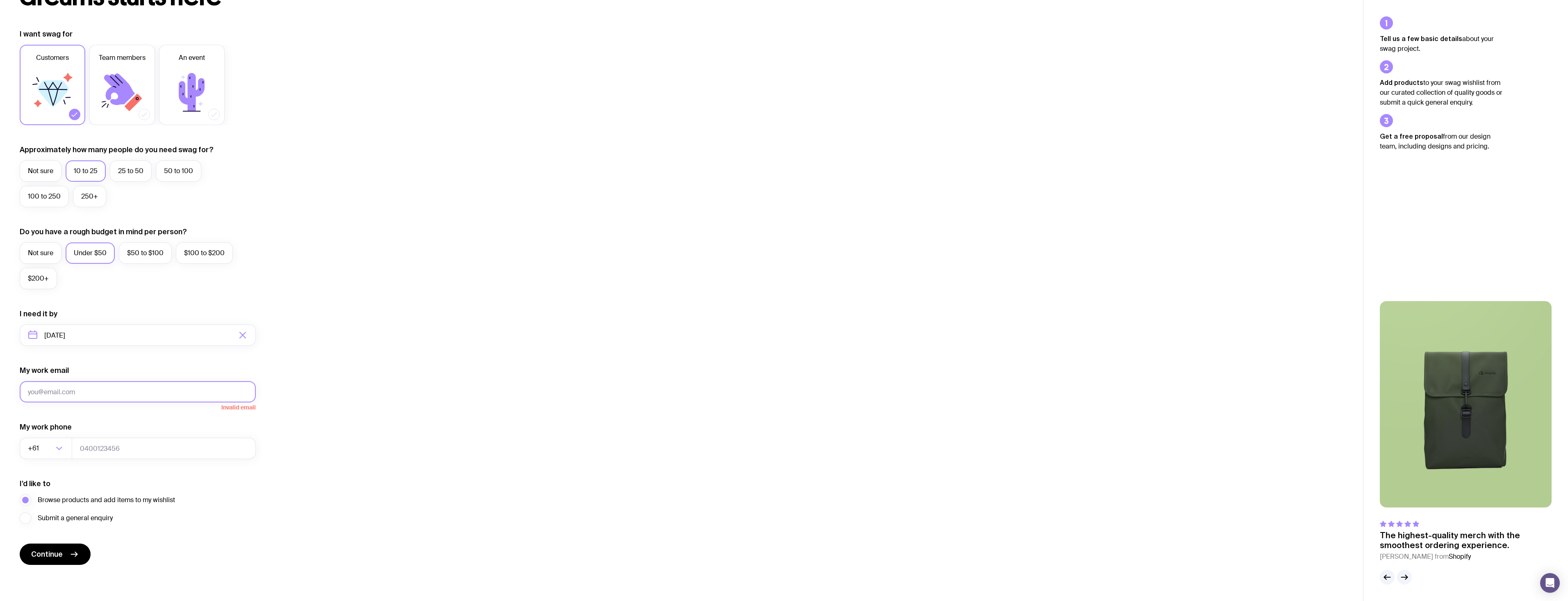
click at [20, 543] on button "Continue" at bounding box center [55, 554] width 71 height 21
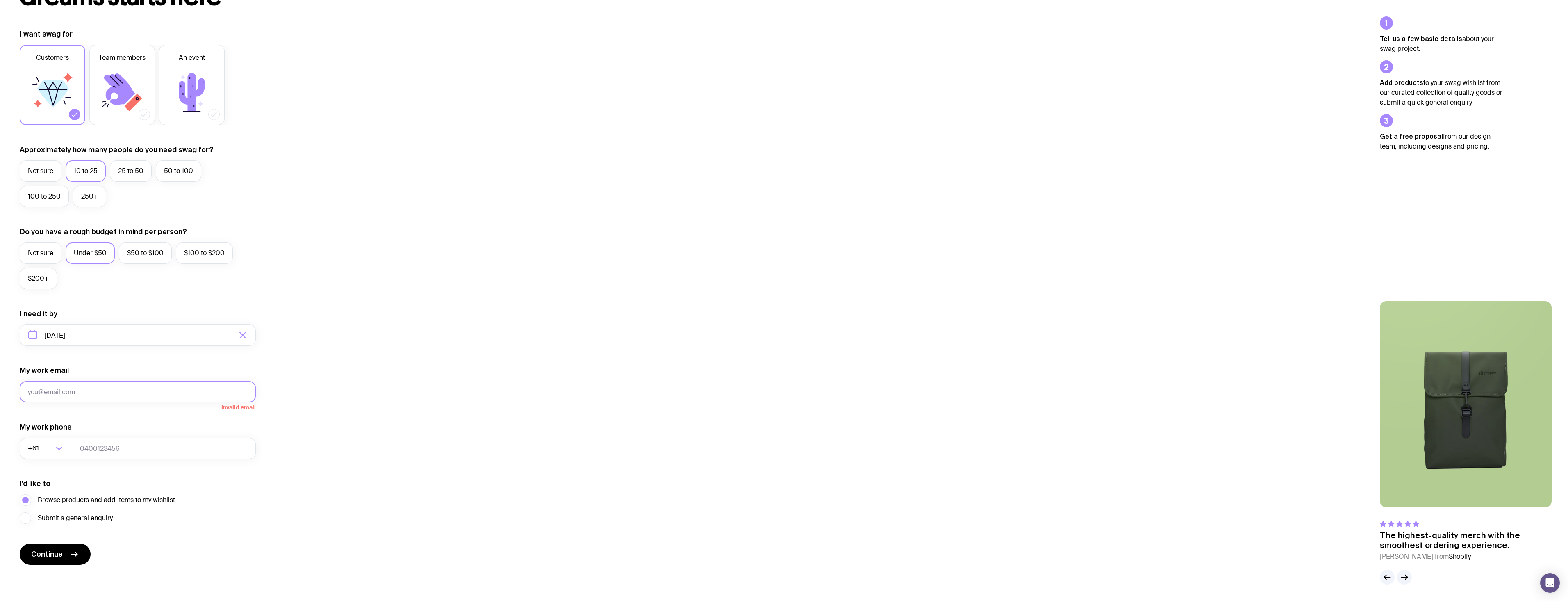
click at [20, 543] on button "Continue" at bounding box center [55, 554] width 71 height 21
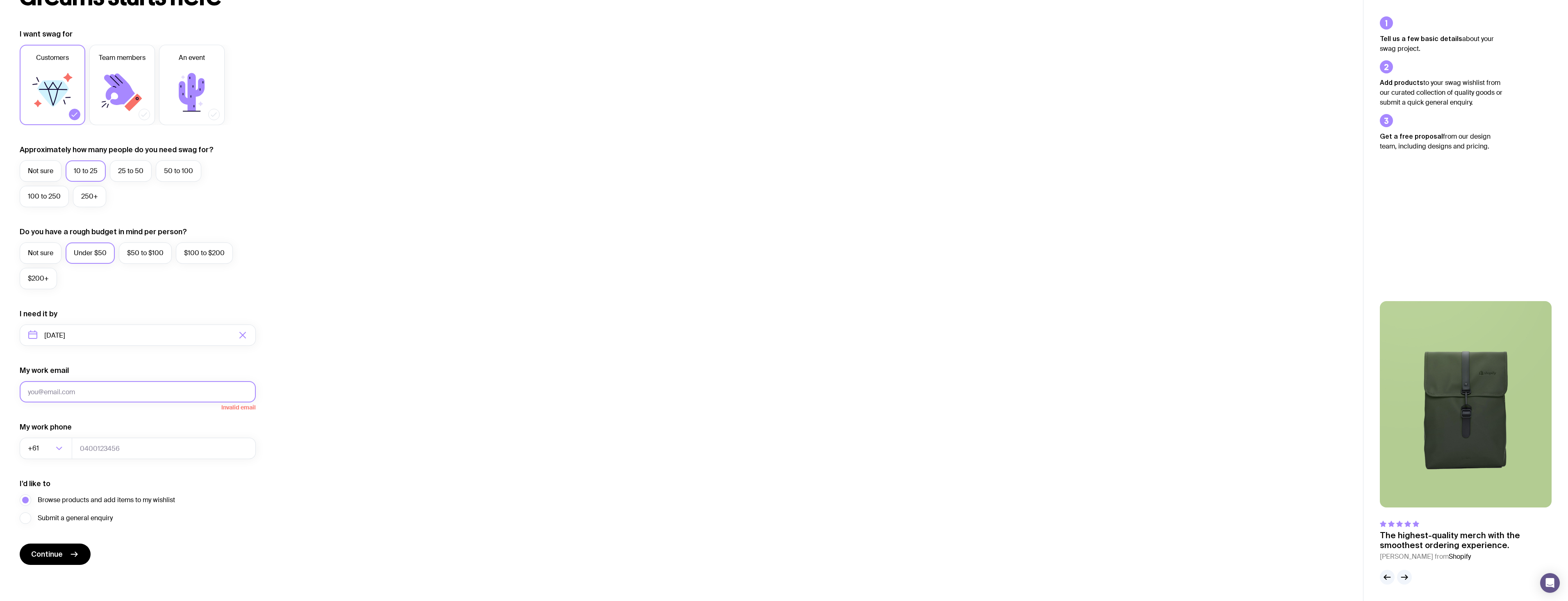
click at [20, 543] on button "Continue" at bounding box center [55, 554] width 71 height 21
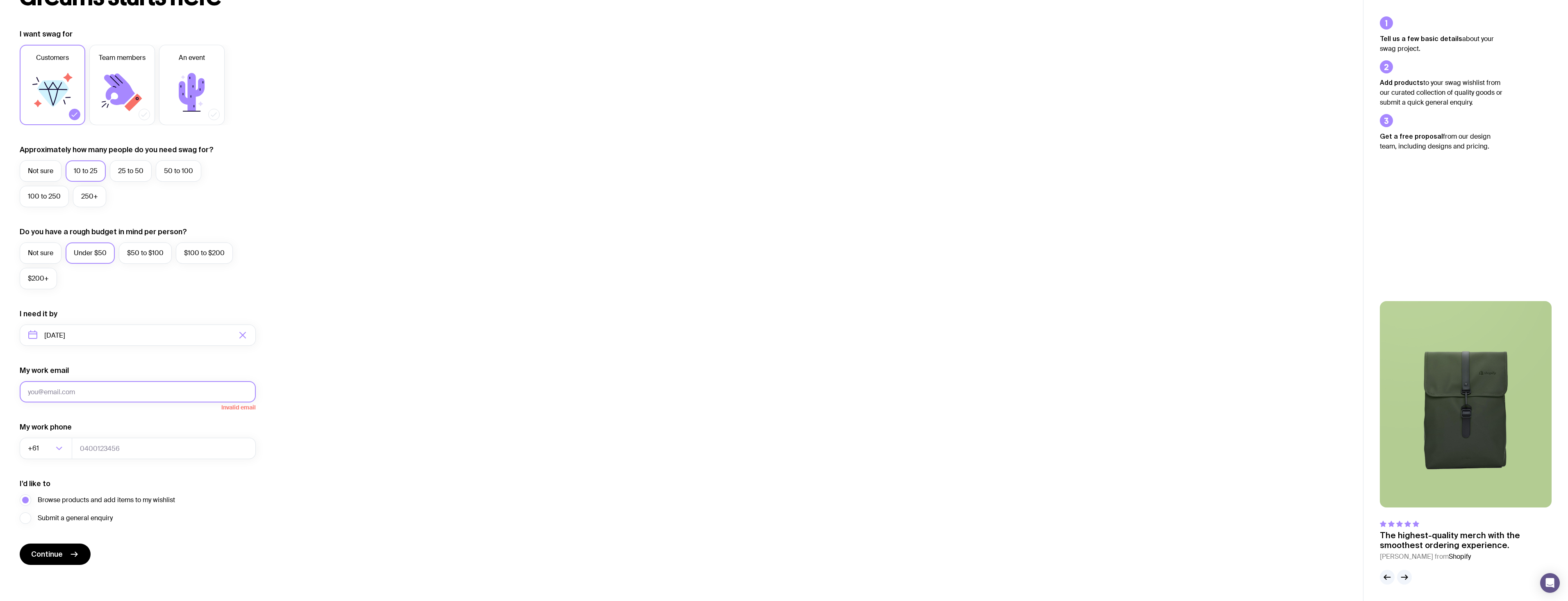
click at [20, 543] on button "Continue" at bounding box center [55, 554] width 71 height 21
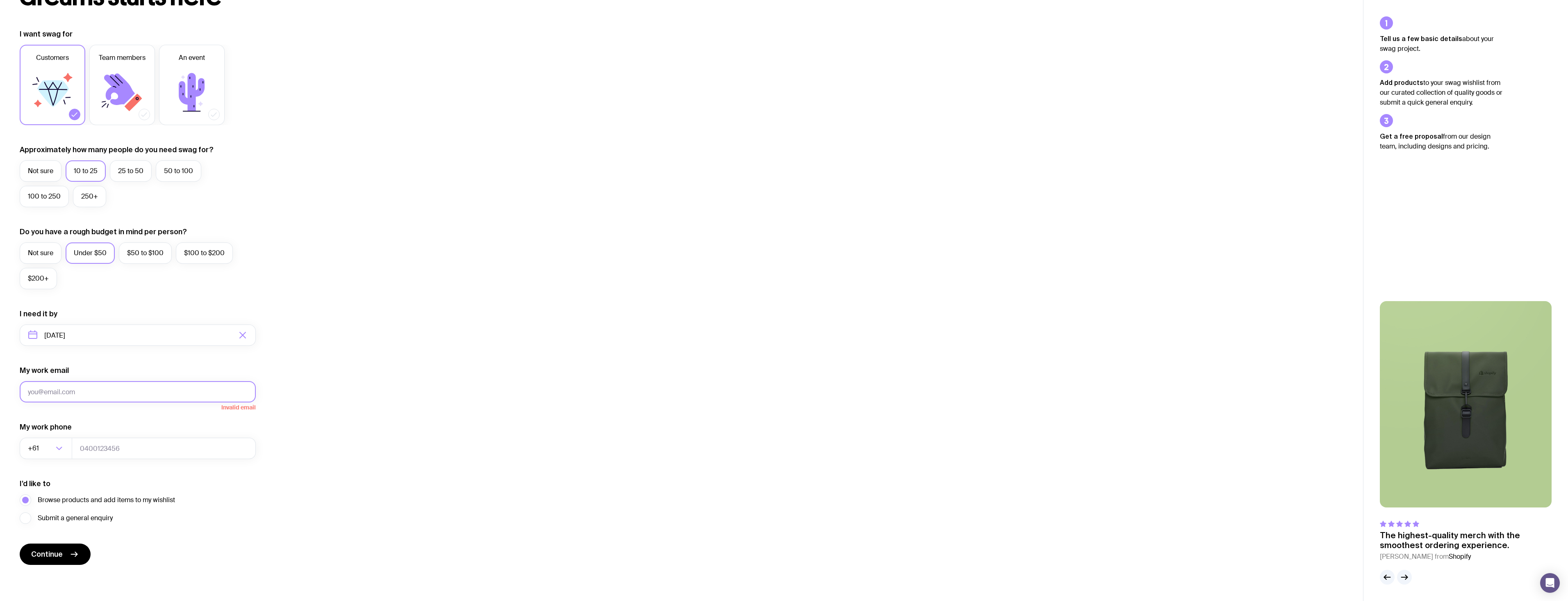
click at [20, 543] on button "Continue" at bounding box center [55, 554] width 71 height 21
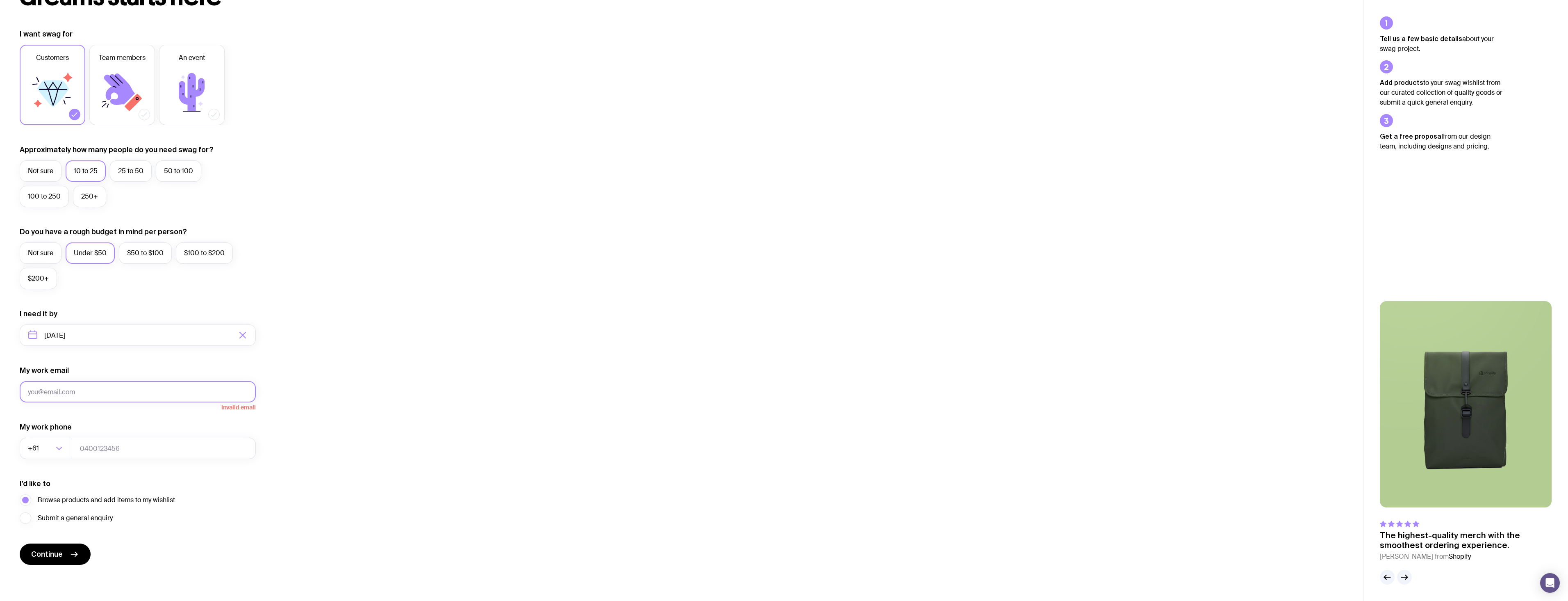
click at [20, 543] on button "Continue" at bounding box center [55, 554] width 71 height 21
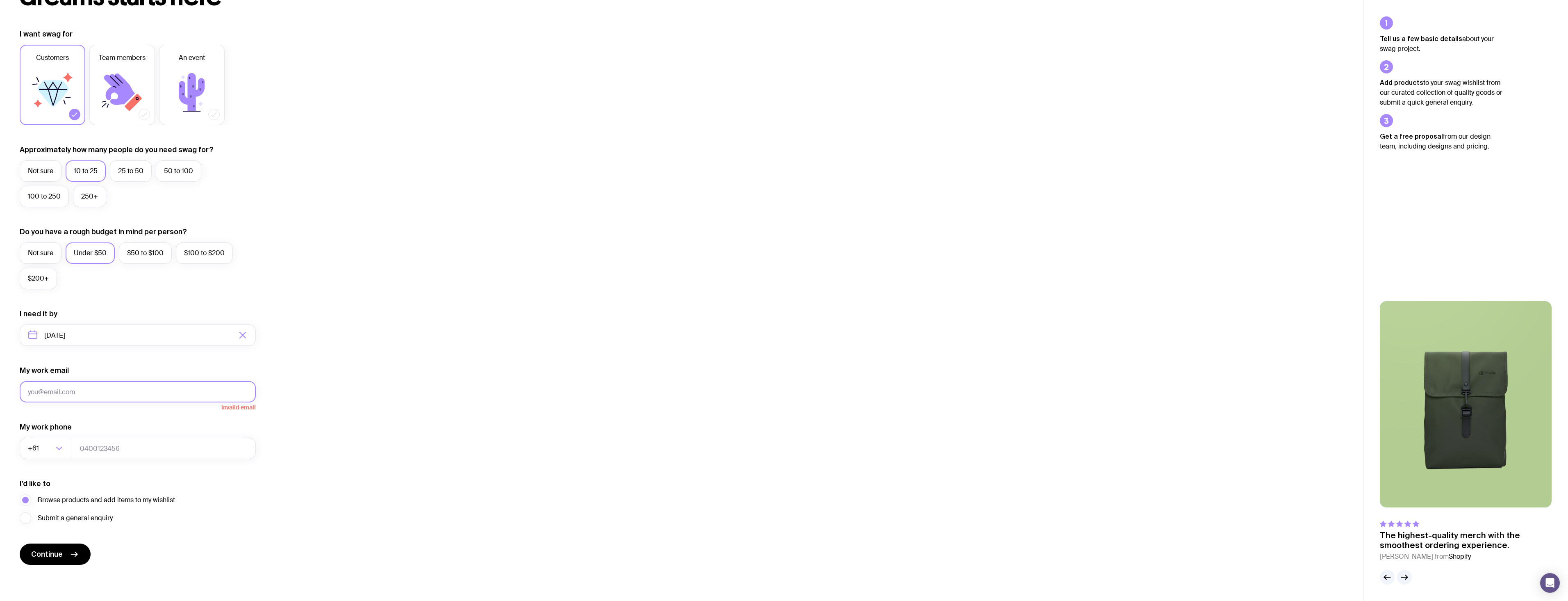
click at [20, 543] on button "Continue" at bounding box center [55, 554] width 71 height 21
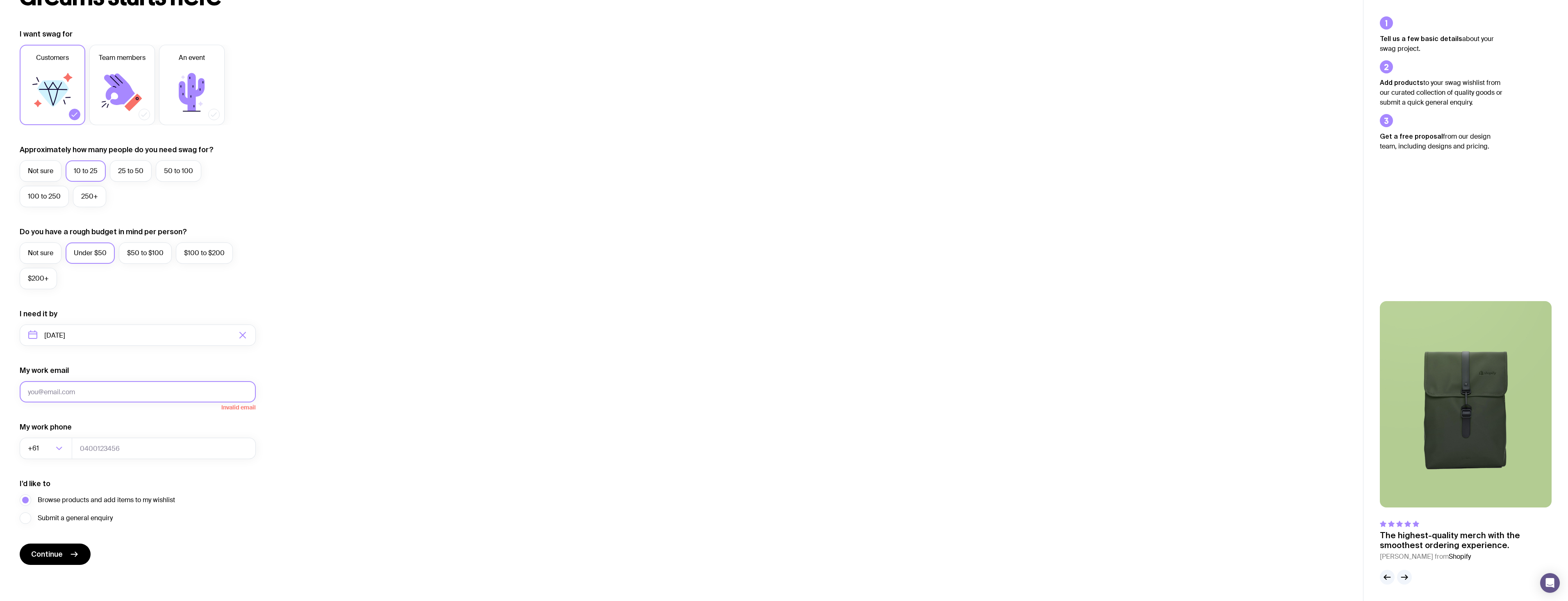
click at [20, 543] on button "Continue" at bounding box center [55, 554] width 71 height 21
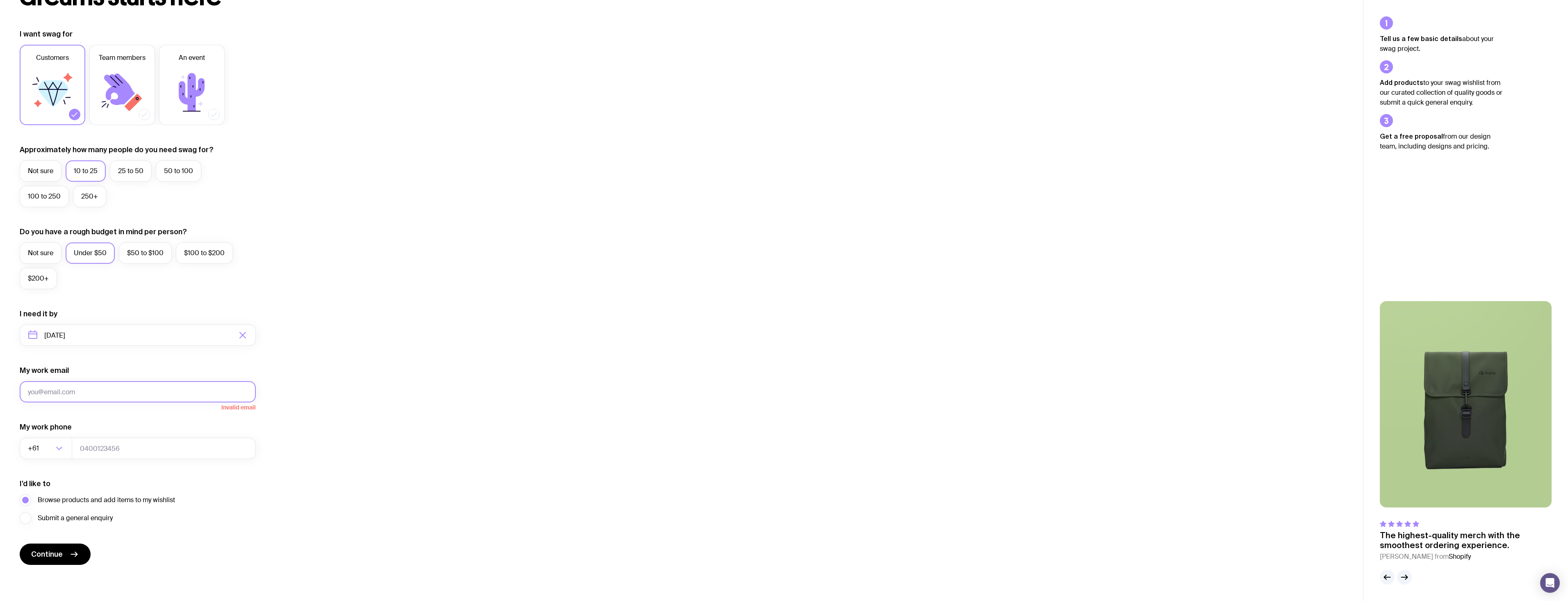
click at [20, 543] on button "Continue" at bounding box center [55, 554] width 71 height 21
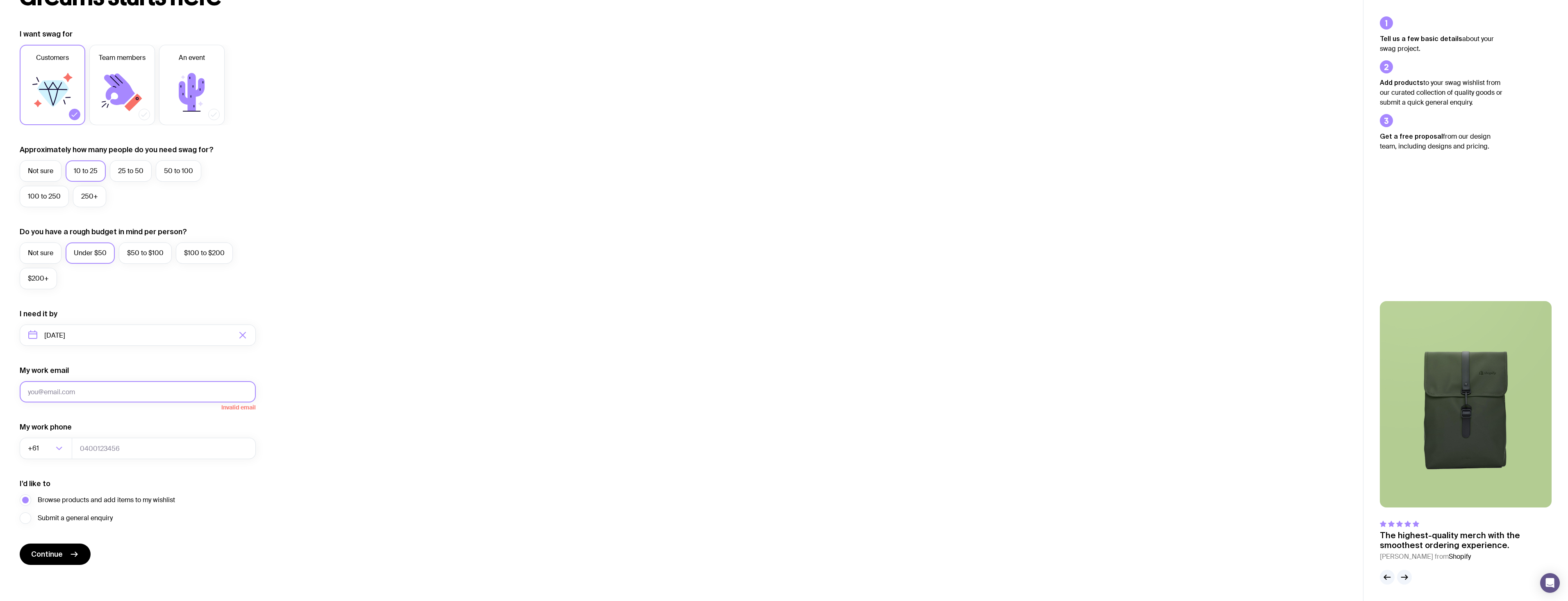
click at [20, 543] on button "Continue" at bounding box center [55, 554] width 71 height 21
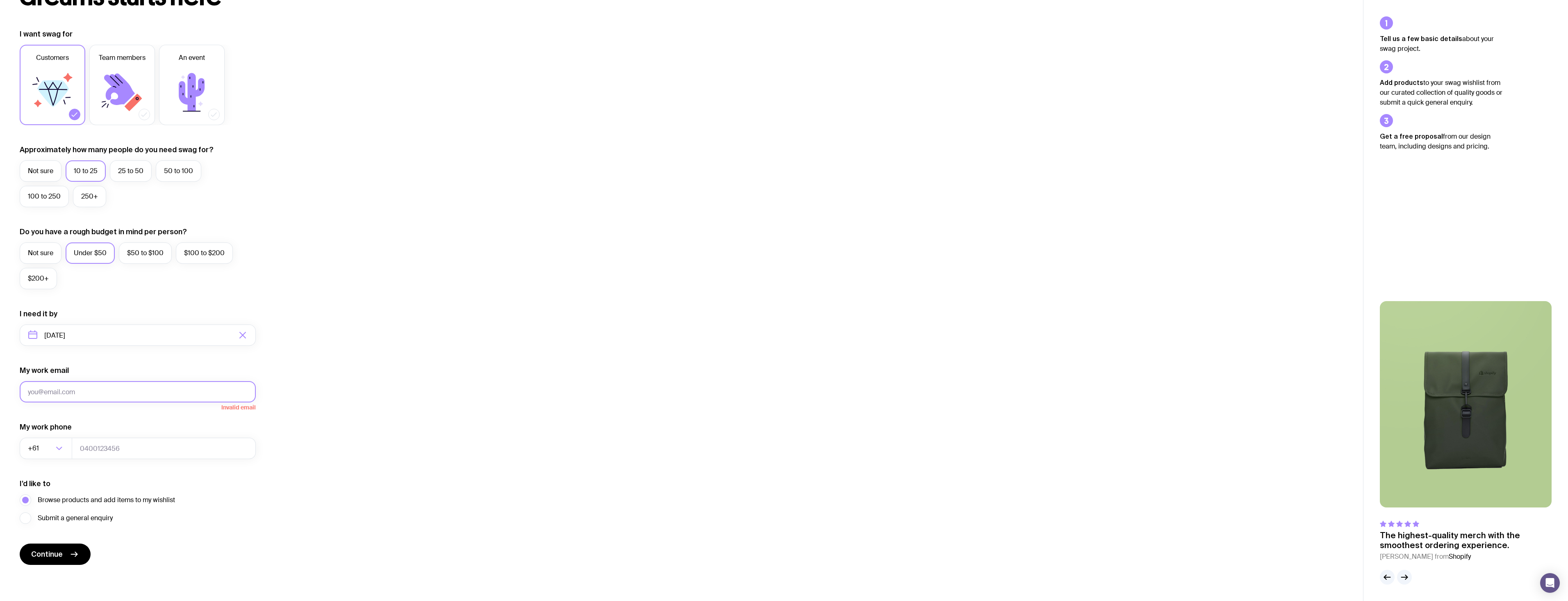
click at [20, 543] on button "Continue" at bounding box center [55, 554] width 71 height 21
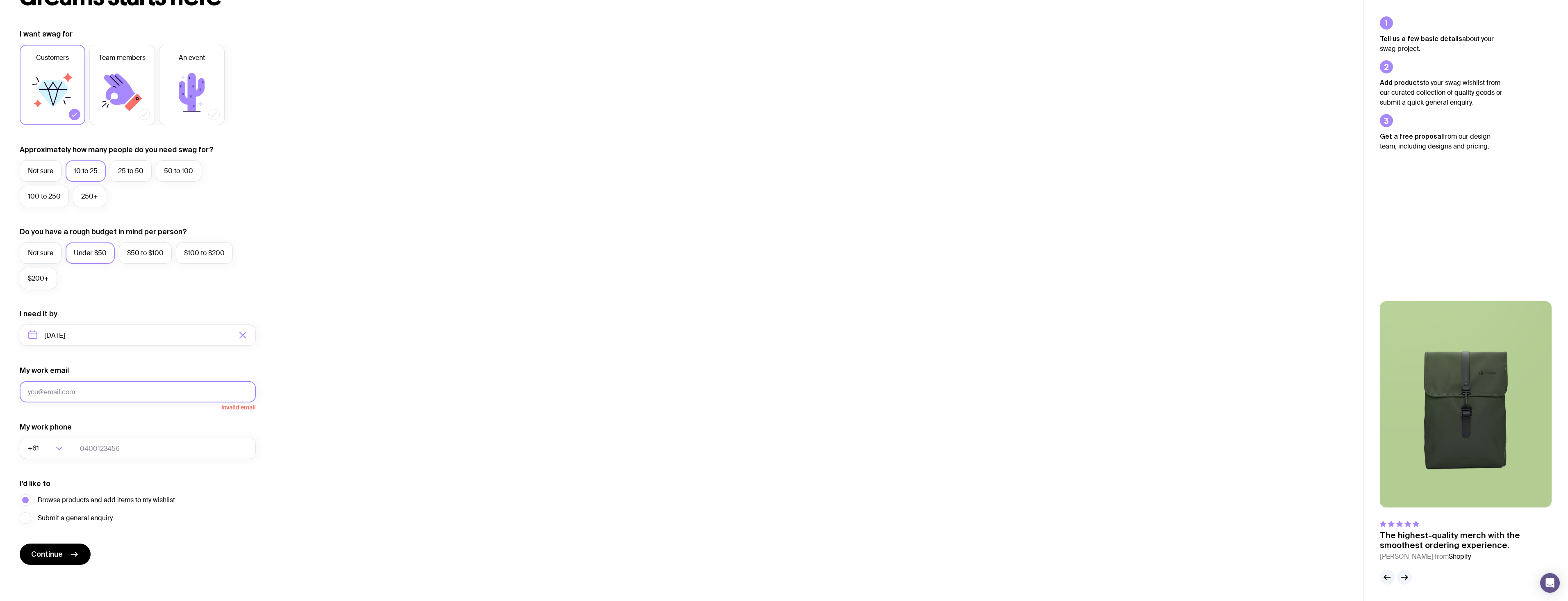
click at [20, 543] on button "Continue" at bounding box center [55, 554] width 71 height 21
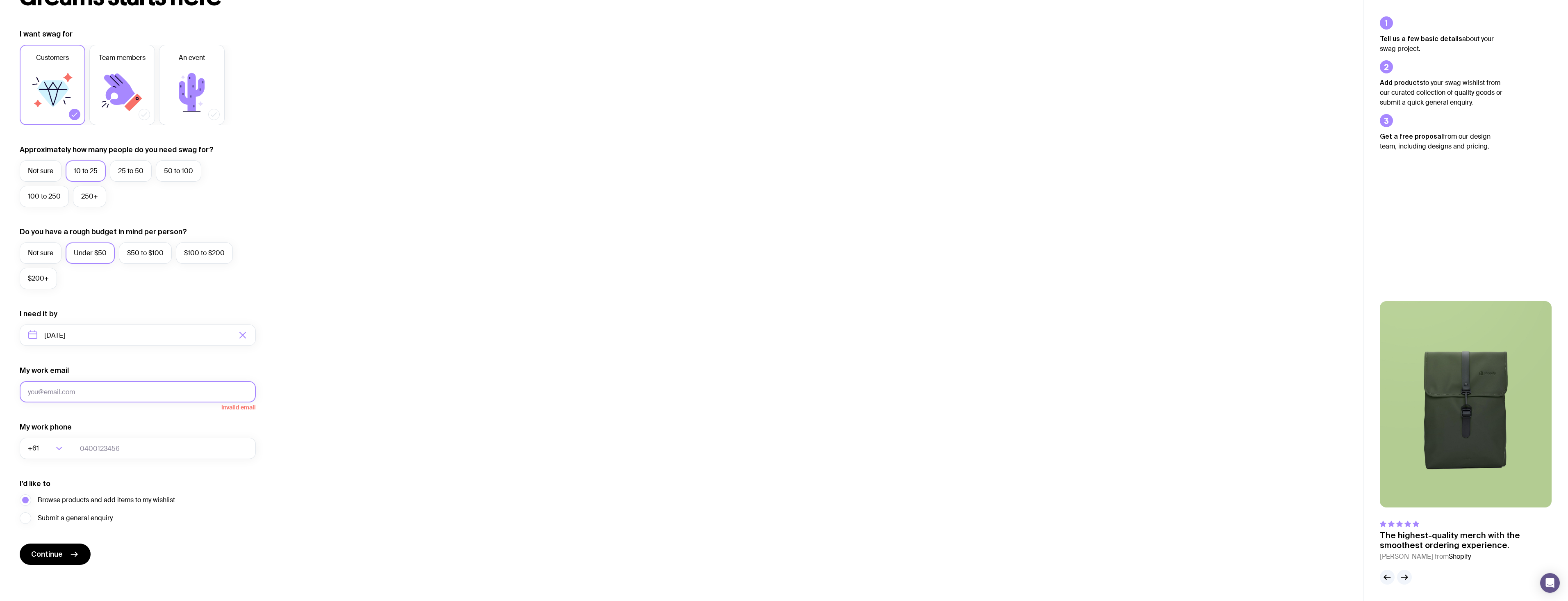
click at [20, 543] on button "Continue" at bounding box center [55, 554] width 71 height 21
